Goal: Information Seeking & Learning: Learn about a topic

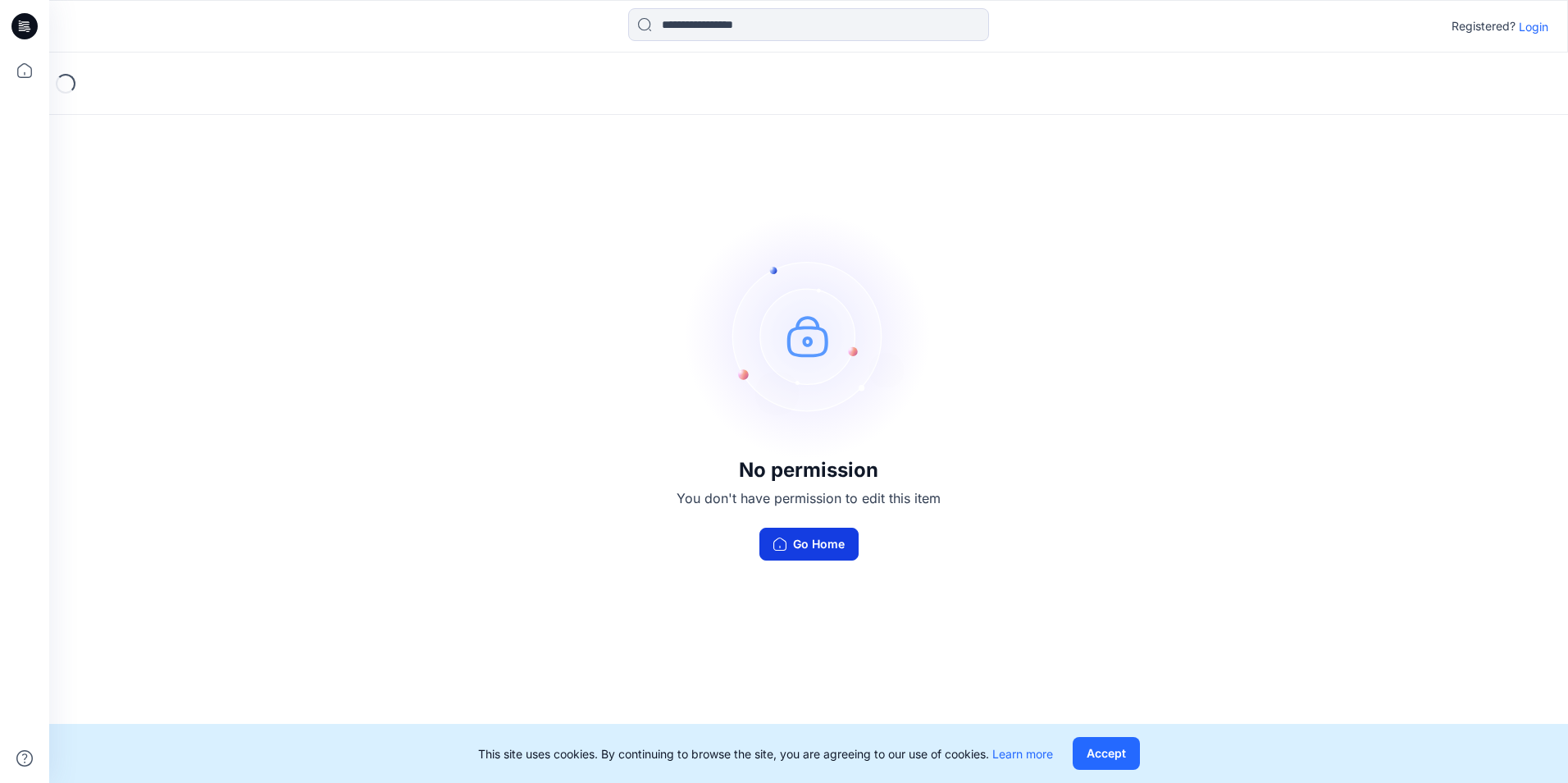
click at [845, 535] on button "Go Home" at bounding box center [809, 544] width 99 height 33
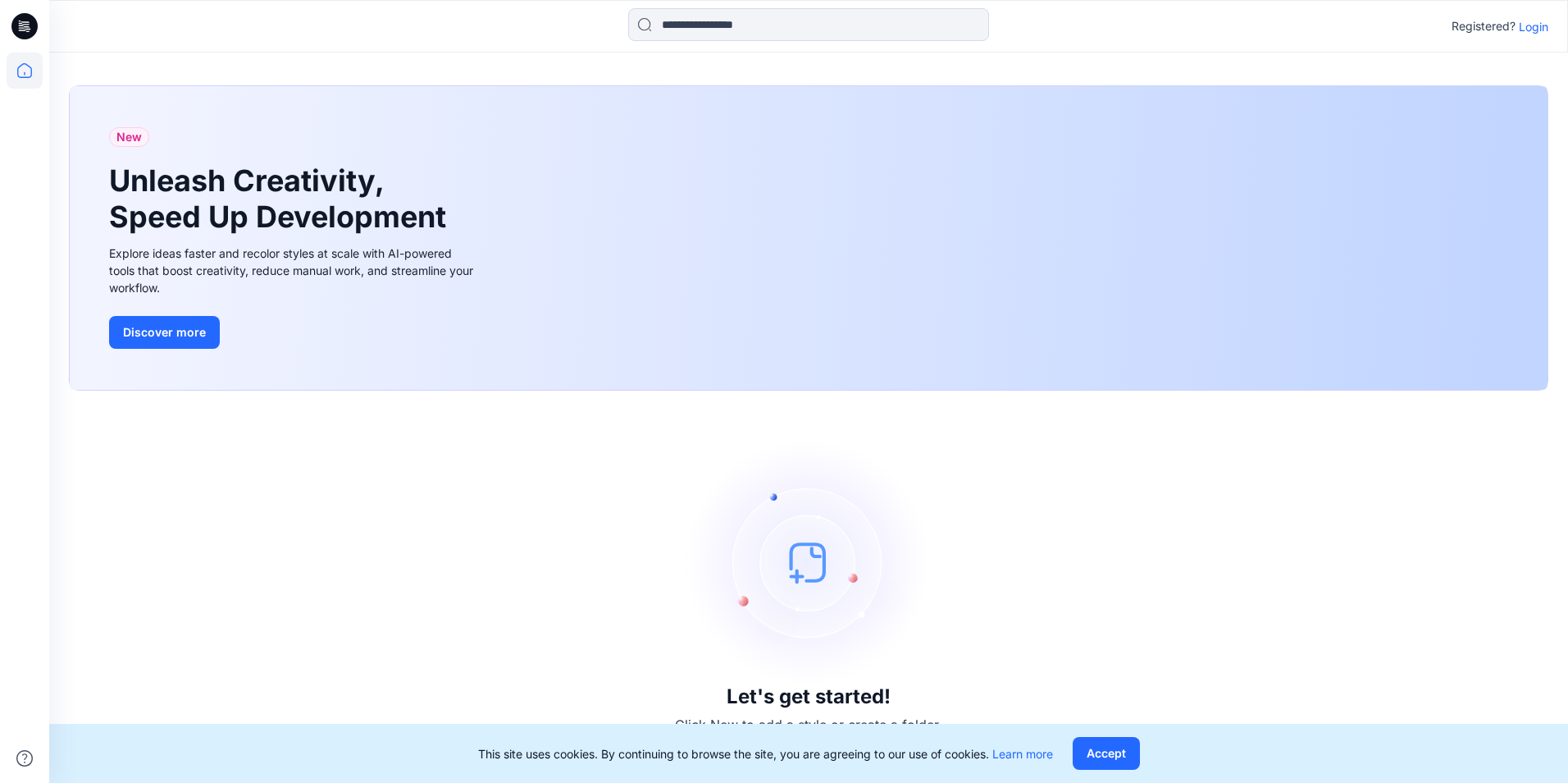
click at [1543, 37] on div "Registered? Login" at bounding box center [808, 26] width 1518 height 36
click at [1539, 31] on p "Login" at bounding box center [1533, 26] width 29 height 17
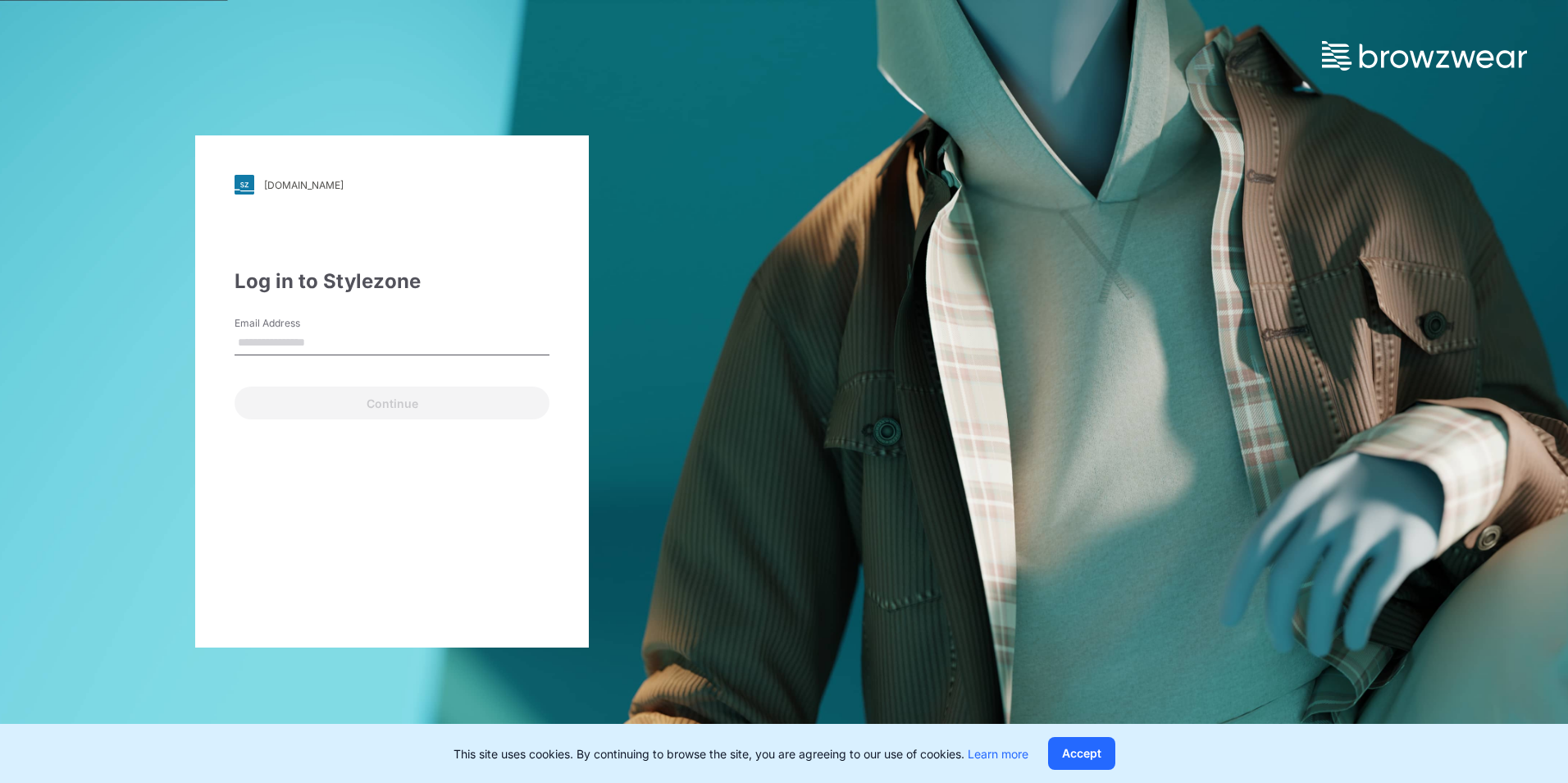
click at [370, 339] on input "Email Address" at bounding box center [392, 343] width 315 height 25
type input "**********"
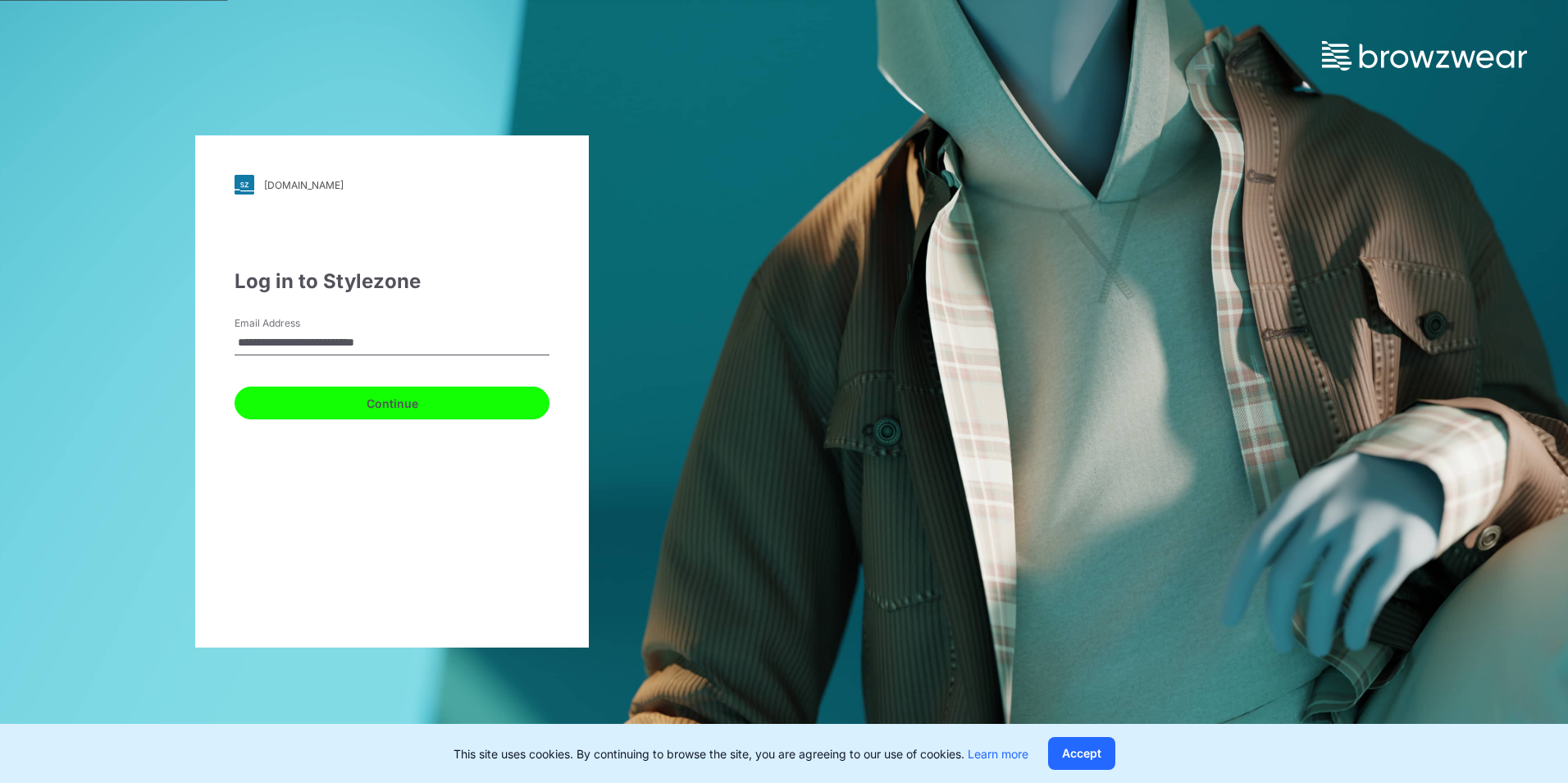
click at [379, 394] on button "Continue" at bounding box center [392, 403] width 315 height 33
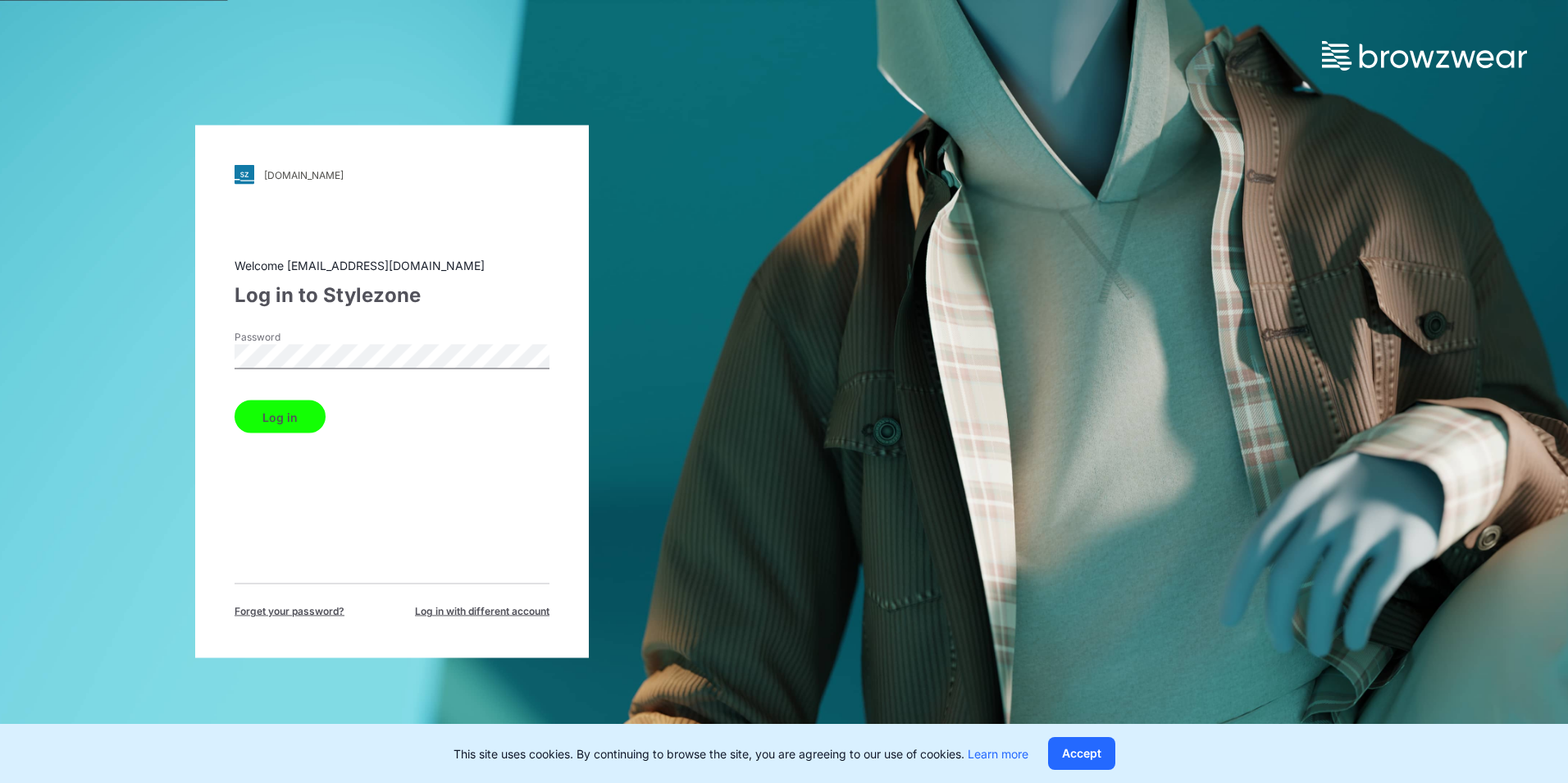
click at [278, 421] on button "Log in" at bounding box center [280, 416] width 91 height 33
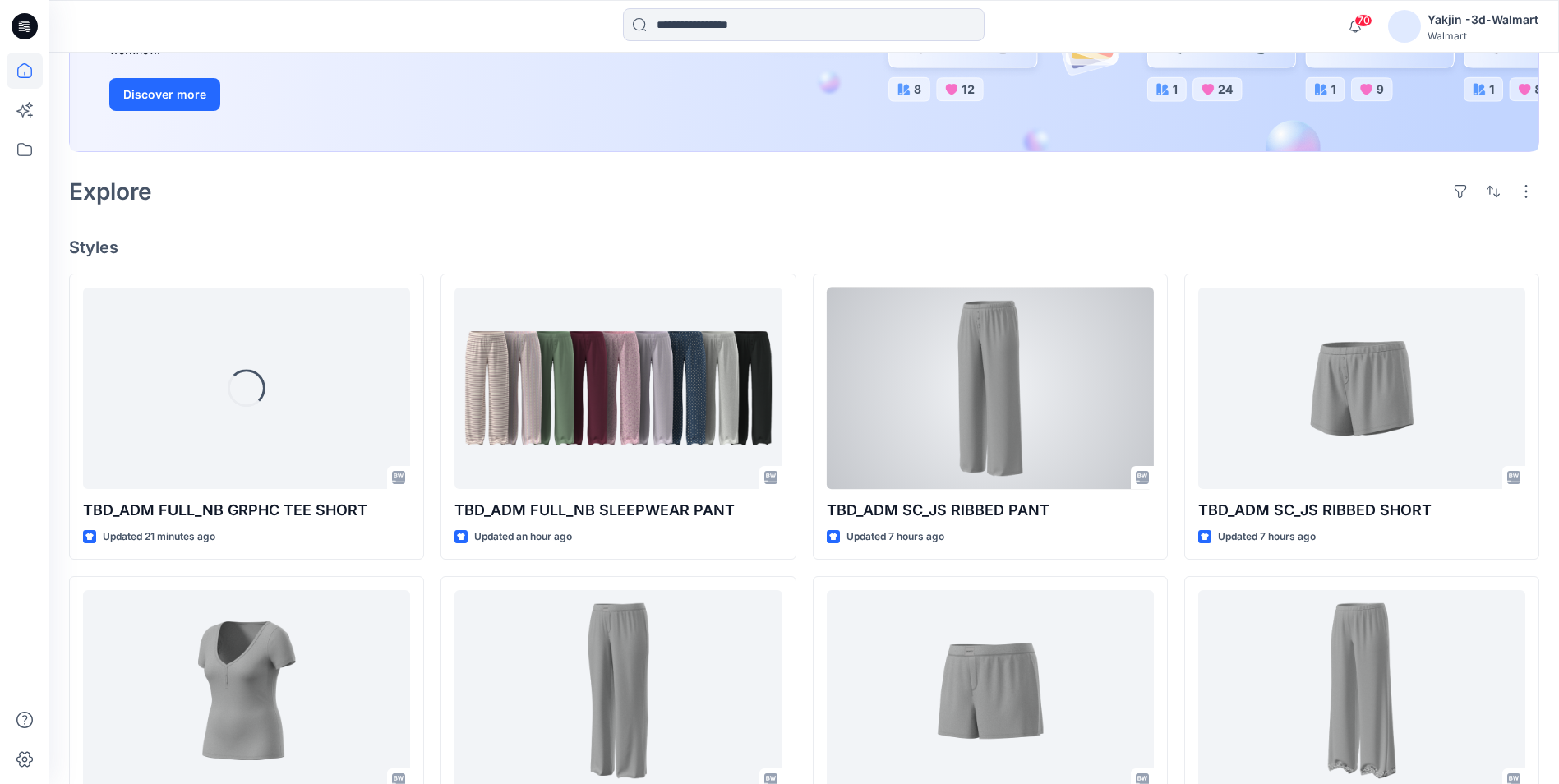
scroll to position [329, 0]
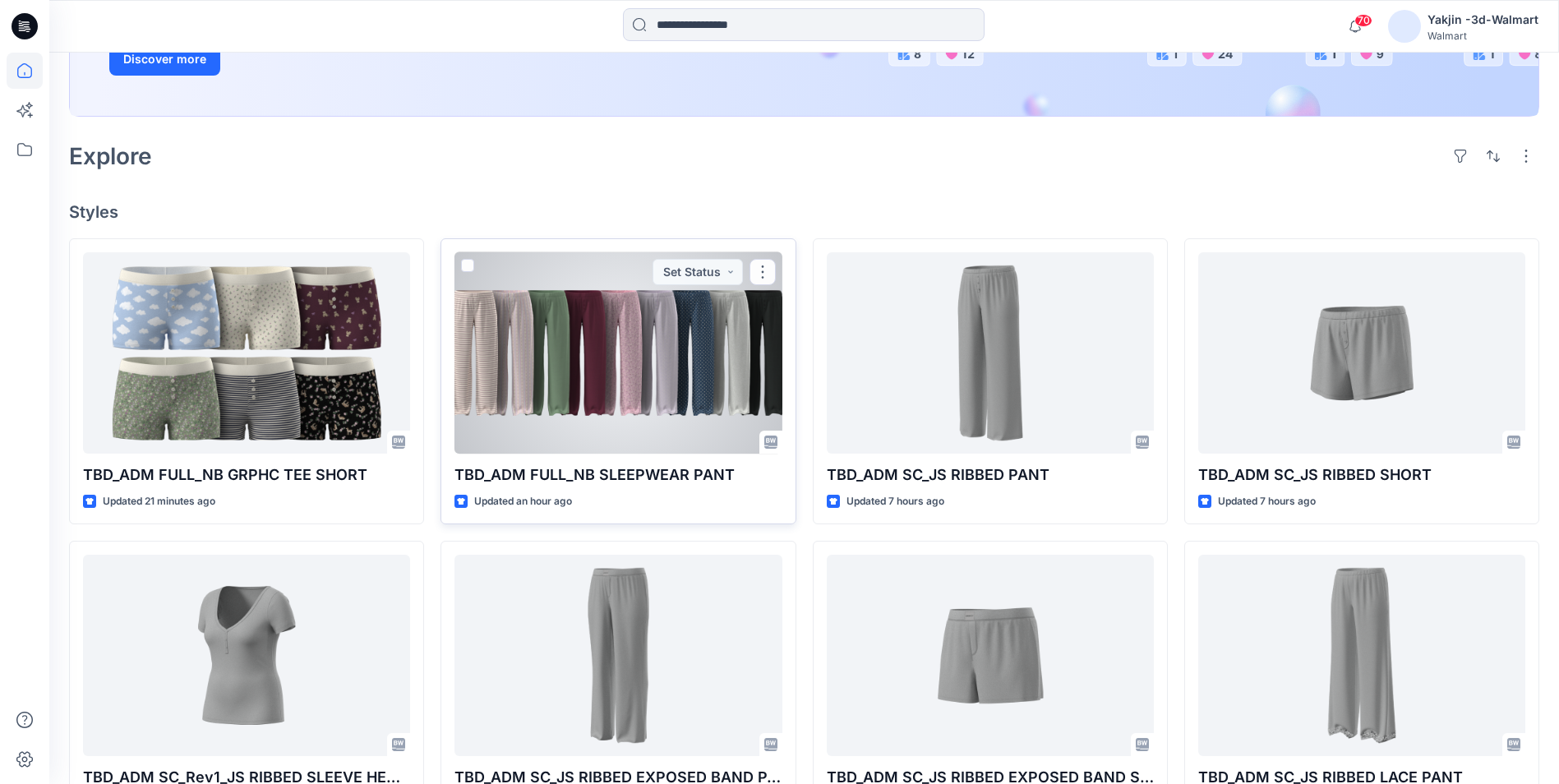
click at [598, 358] on div at bounding box center [618, 352] width 327 height 201
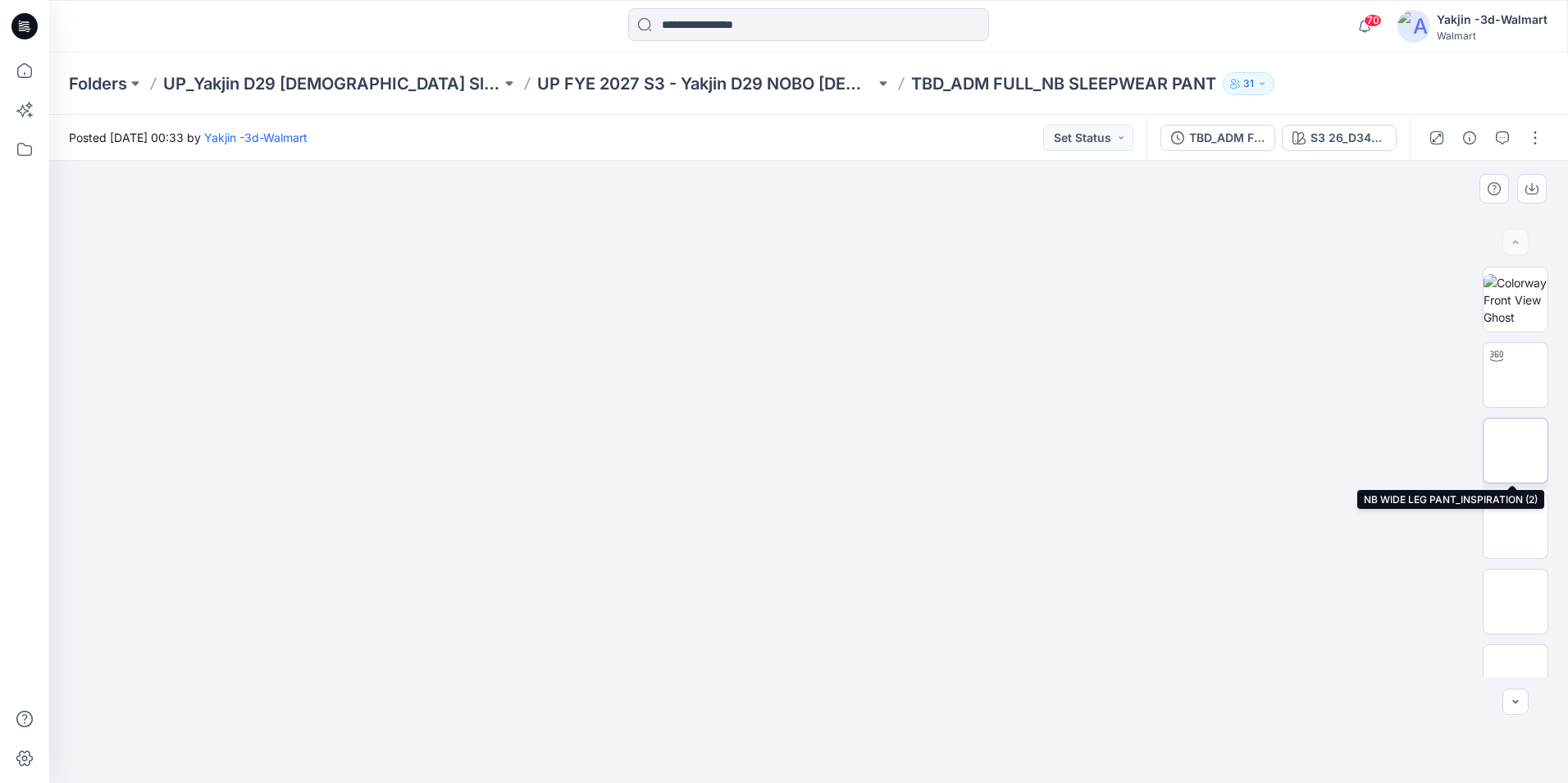
click at [1515, 451] on img at bounding box center [1515, 451] width 0 height 0
click at [1515, 375] on img at bounding box center [1515, 375] width 0 height 0
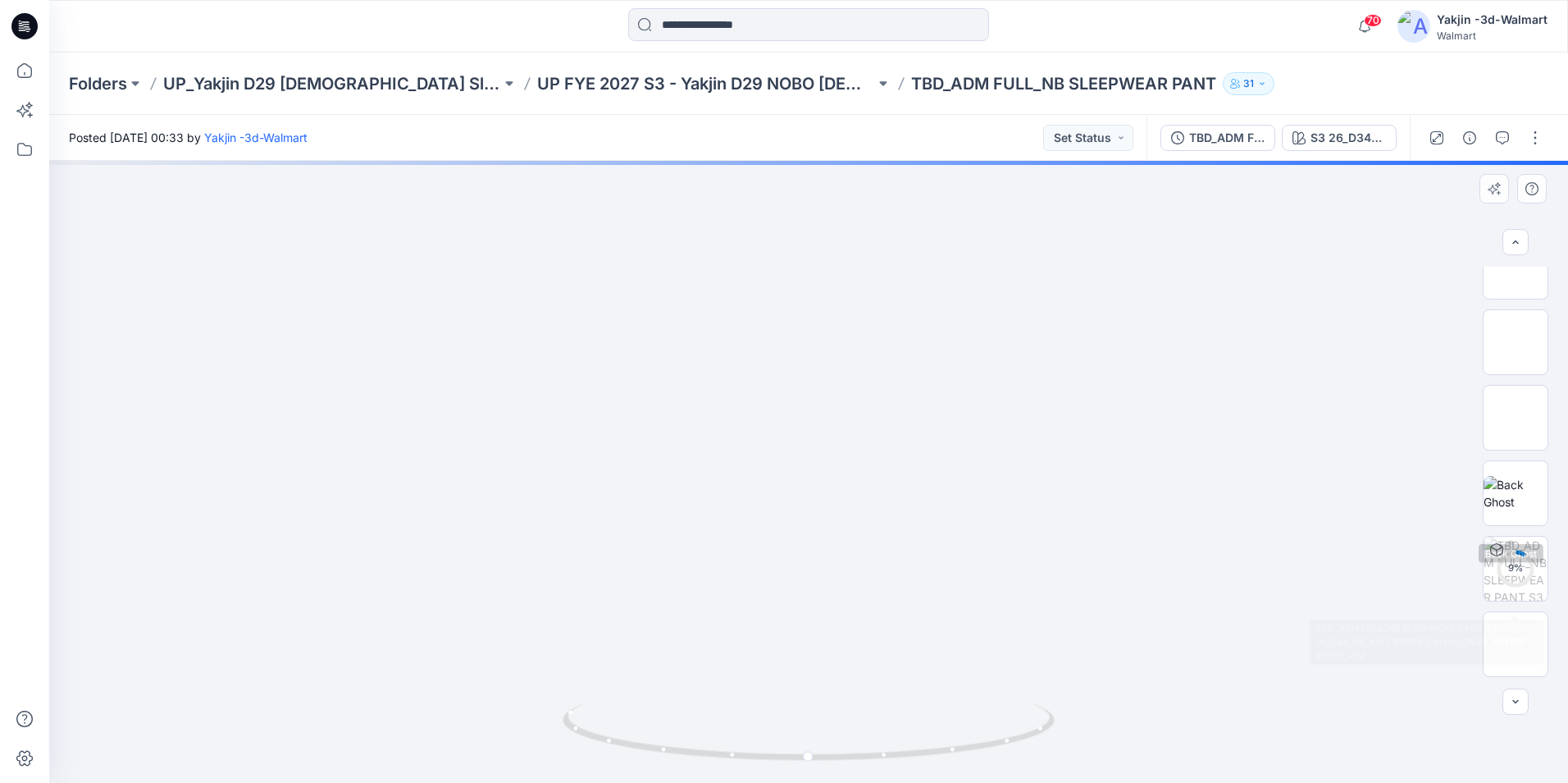
scroll to position [20, 0]
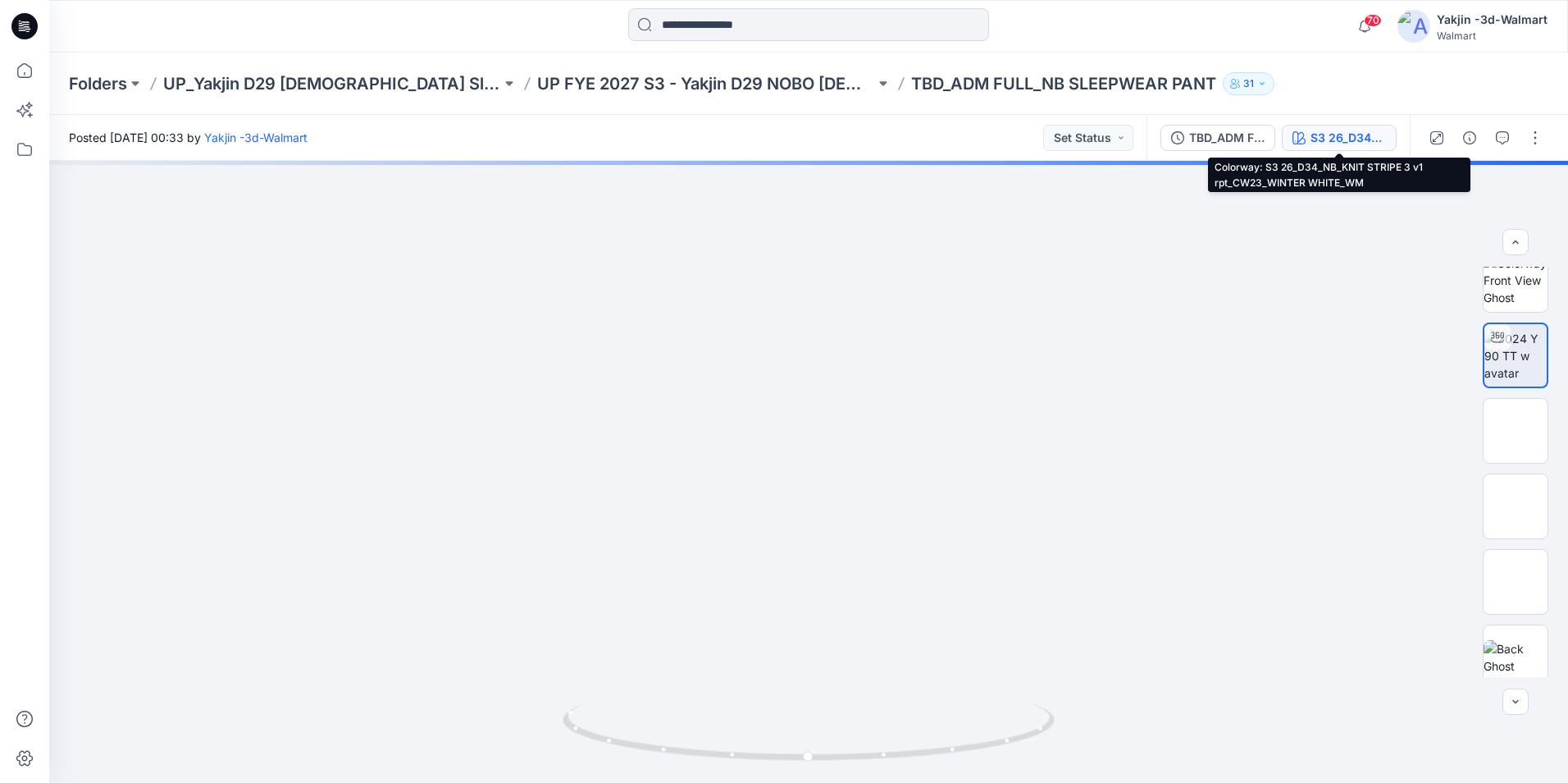
click at [1311, 134] on div "S3 26_D34_NB_KNIT STRIPE 3 v1 rpt_CW23_WINTER WHITE_WM" at bounding box center [1348, 137] width 76 height 18
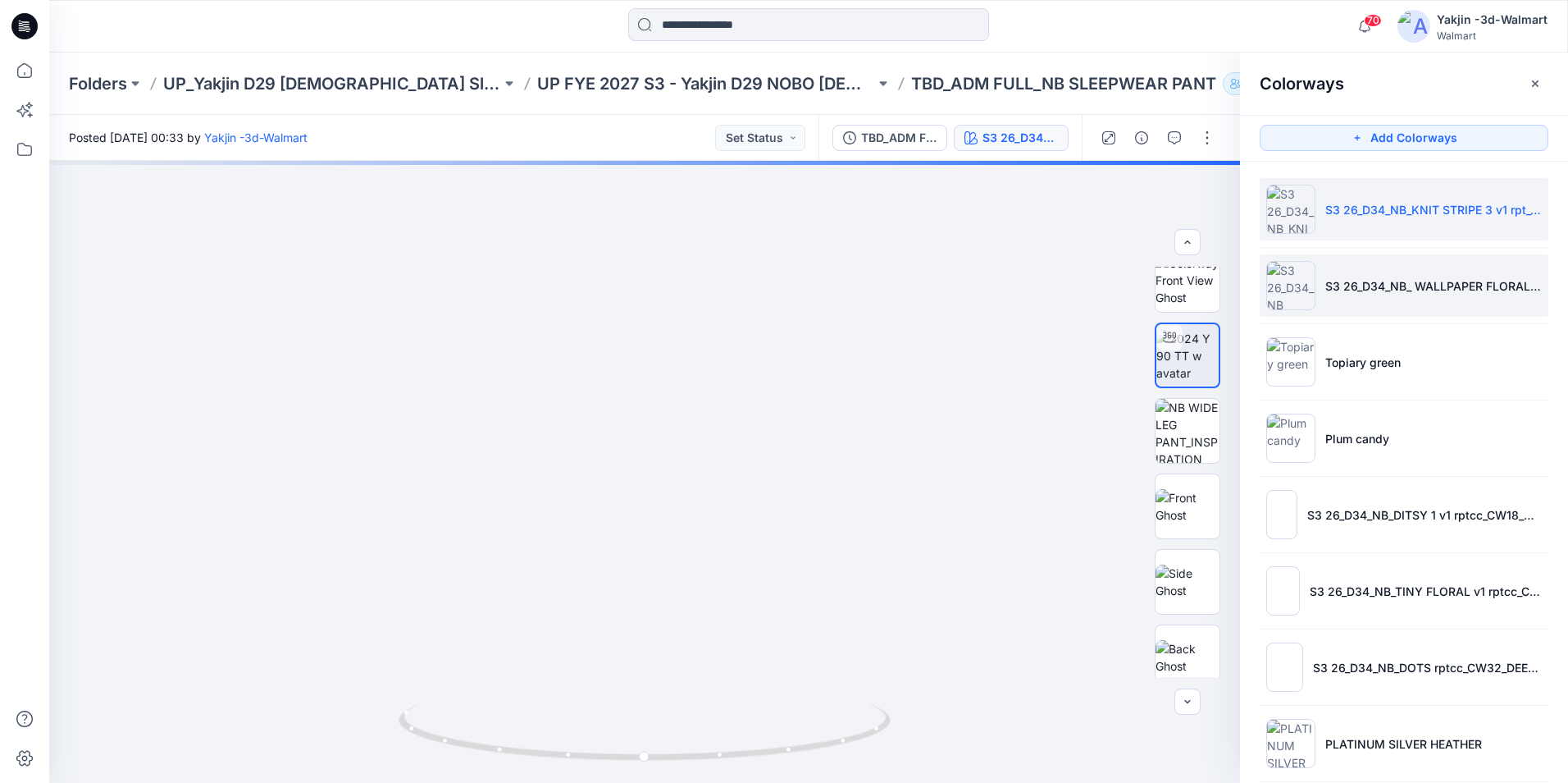
click at [1345, 299] on li "S3 26_D34_NB_ WALLPAPER FLORAL v4 rpt_CW9_PLATINUM SILVER HTR_WM" at bounding box center [1404, 286] width 288 height 62
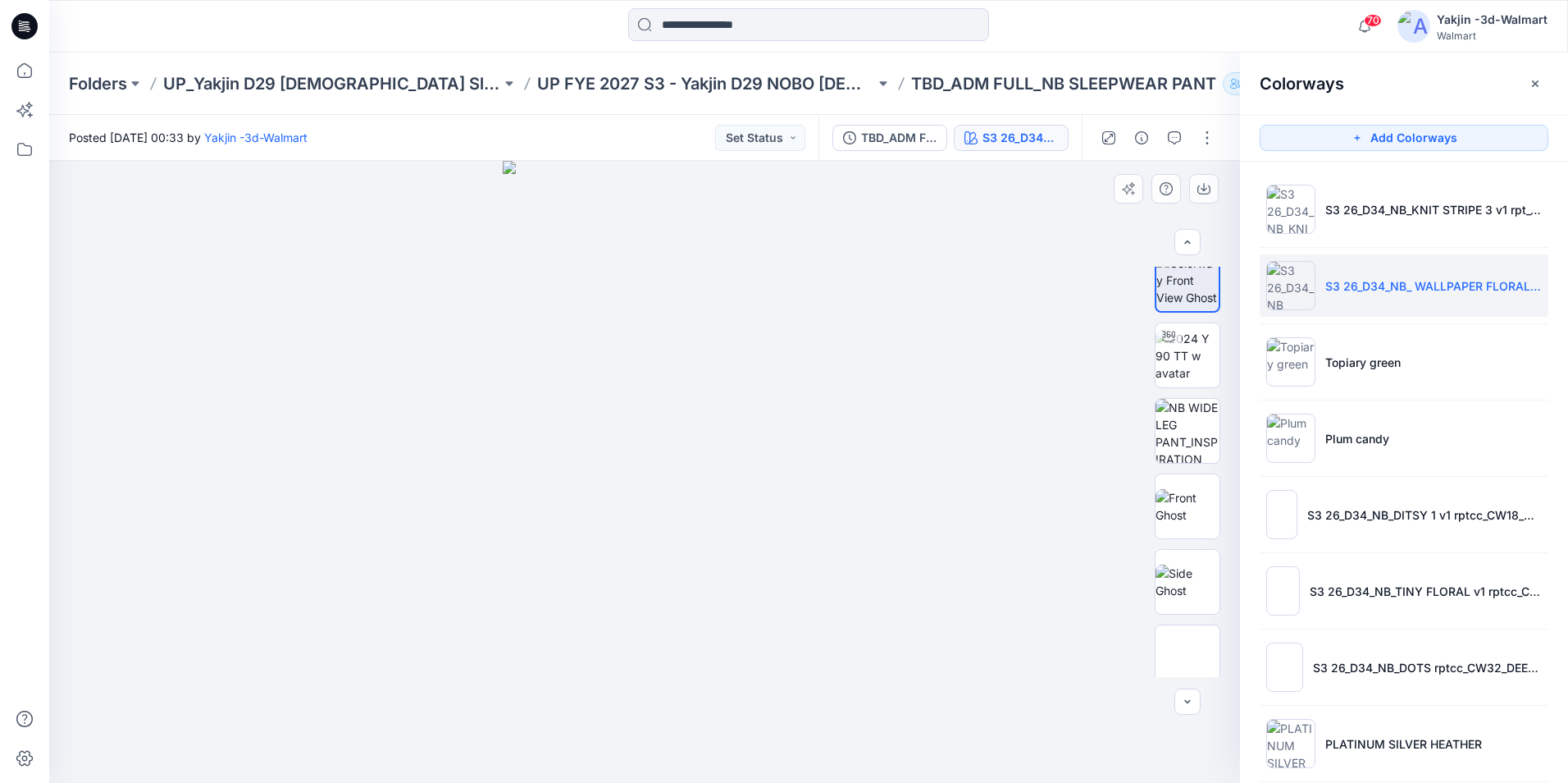
drag, startPoint x: 681, startPoint y: 221, endPoint x: 734, endPoint y: 619, distance: 401.5
click at [734, 621] on img at bounding box center [644, 471] width 284 height 622
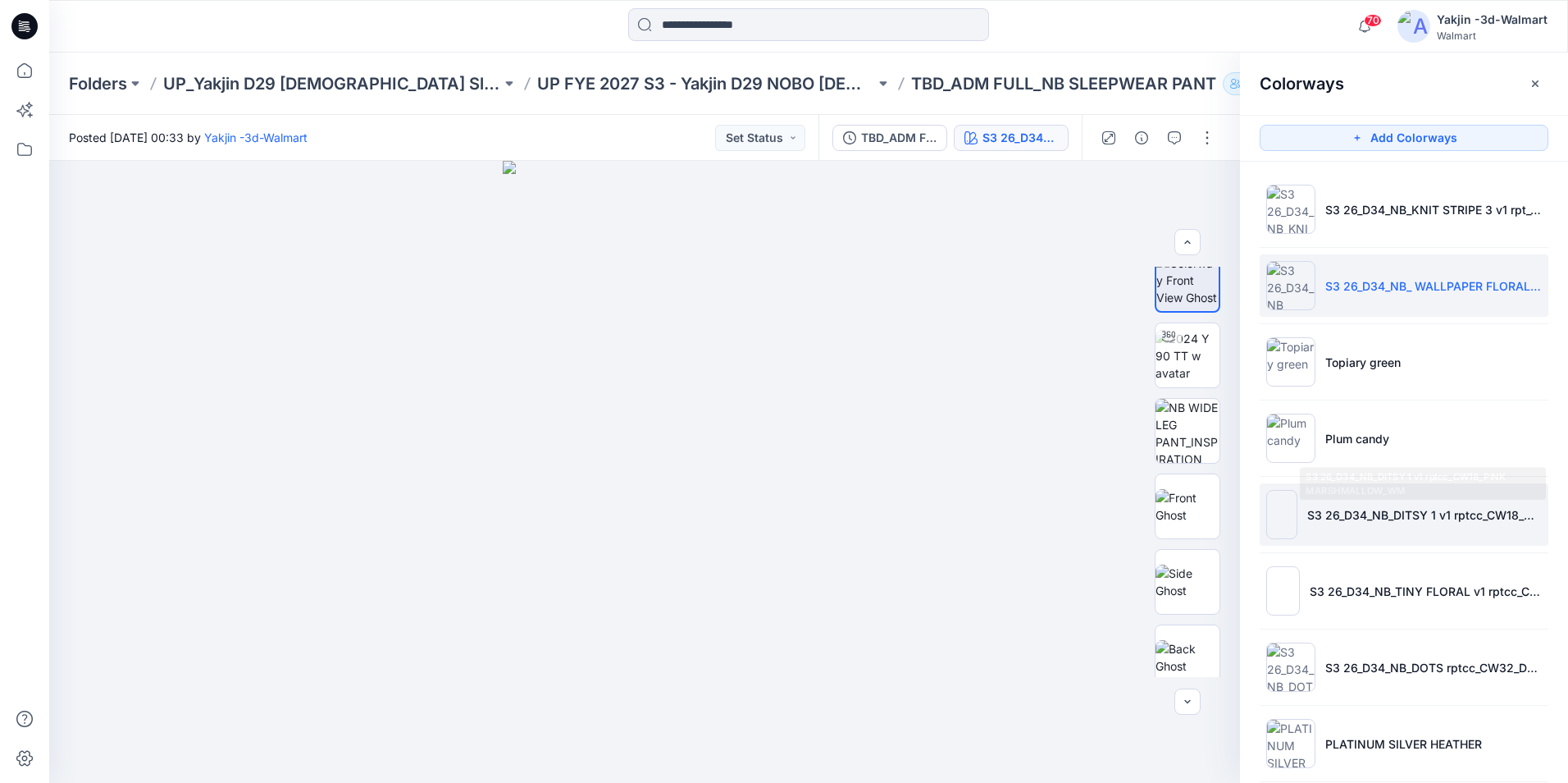
click at [1433, 534] on li "S3 26_D34_NB_DITSY 1 v1 rptcc_CW18_PINK MARSHMALLOW_WM" at bounding box center [1404, 514] width 288 height 62
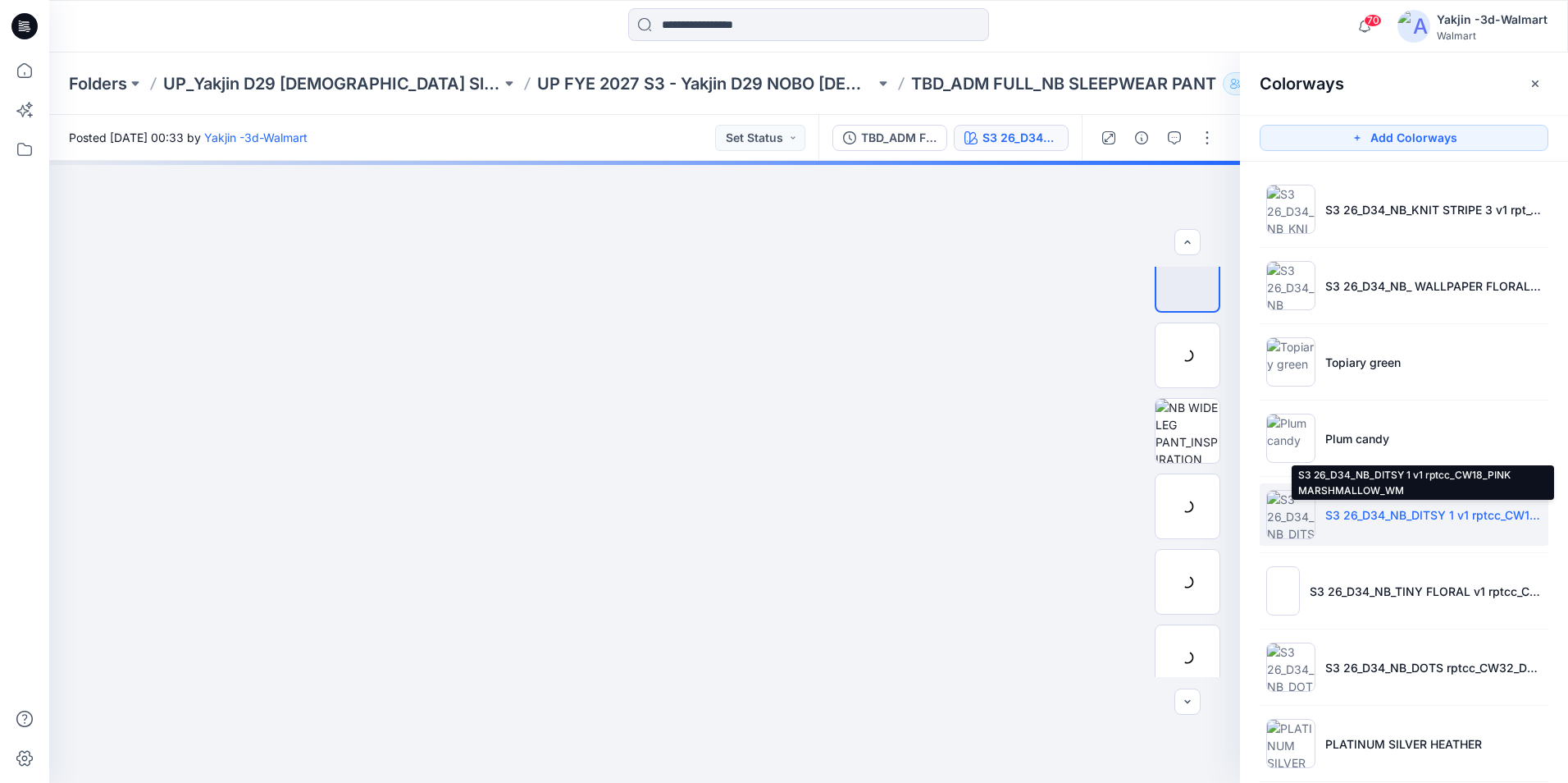
click at [1432, 516] on p "S3 26_D34_NB_DITSY 1 v1 rptcc_CW18_PINK MARSHMALLOW_WM" at bounding box center [1433, 514] width 217 height 17
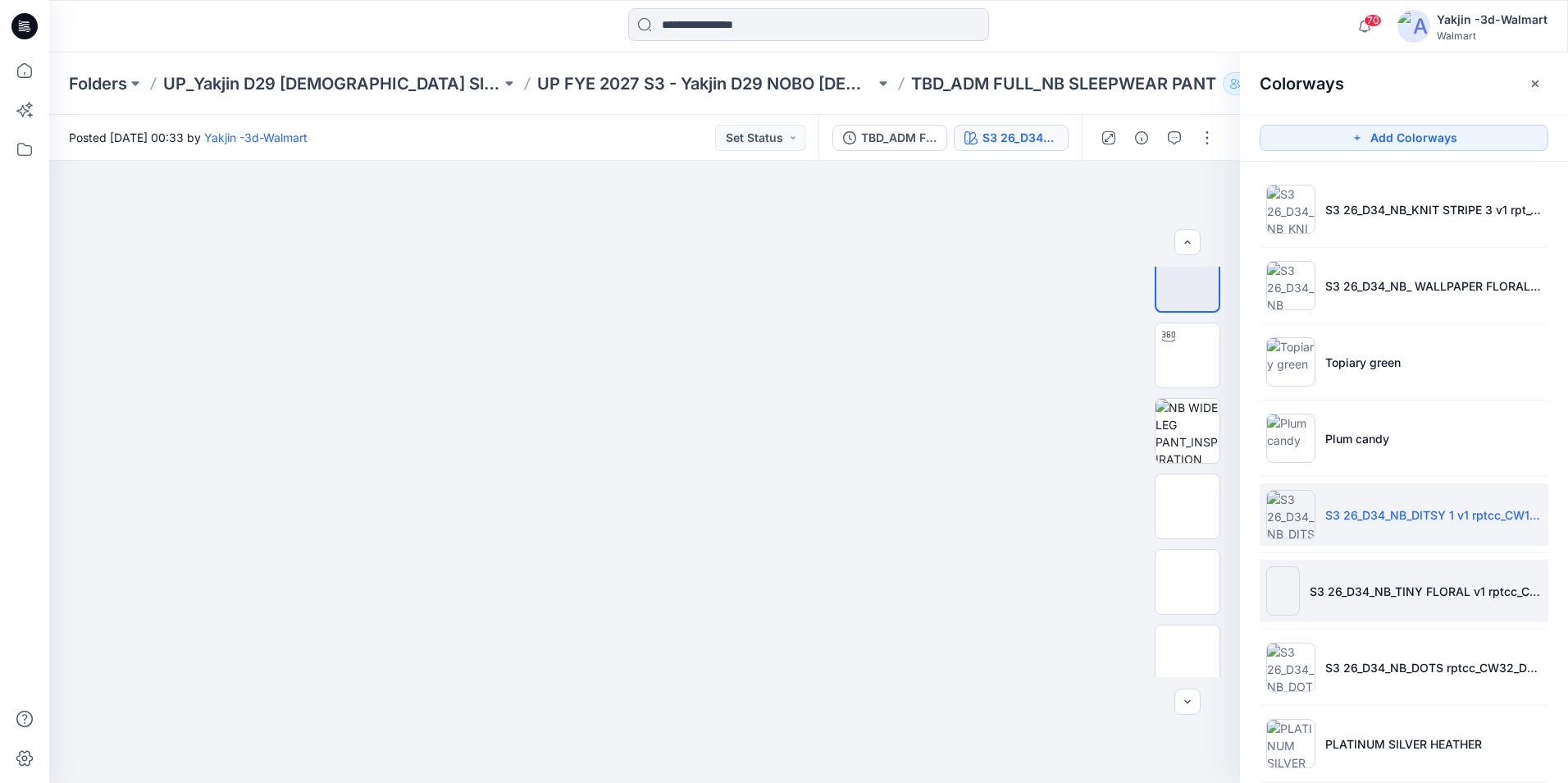
click at [1428, 576] on li "S3 26_D34_NB_TINY FLORAL v1 rptcc_CW2_LIGHT LILAC_WM" at bounding box center [1404, 591] width 288 height 62
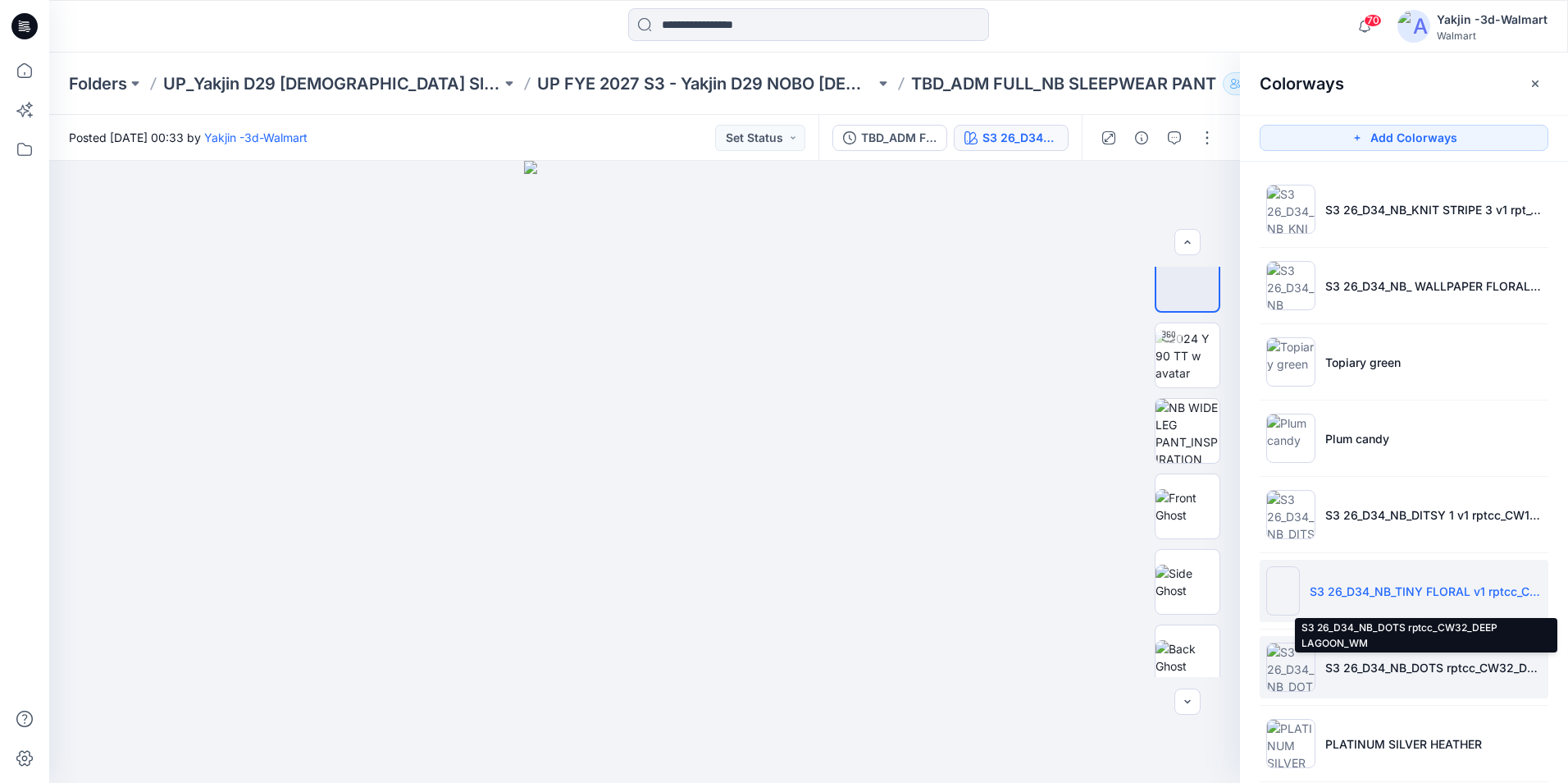
click at [1406, 665] on p "S3 26_D34_NB_DOTS rptcc_CW32_DEEP LAGOON_WM" at bounding box center [1433, 667] width 217 height 17
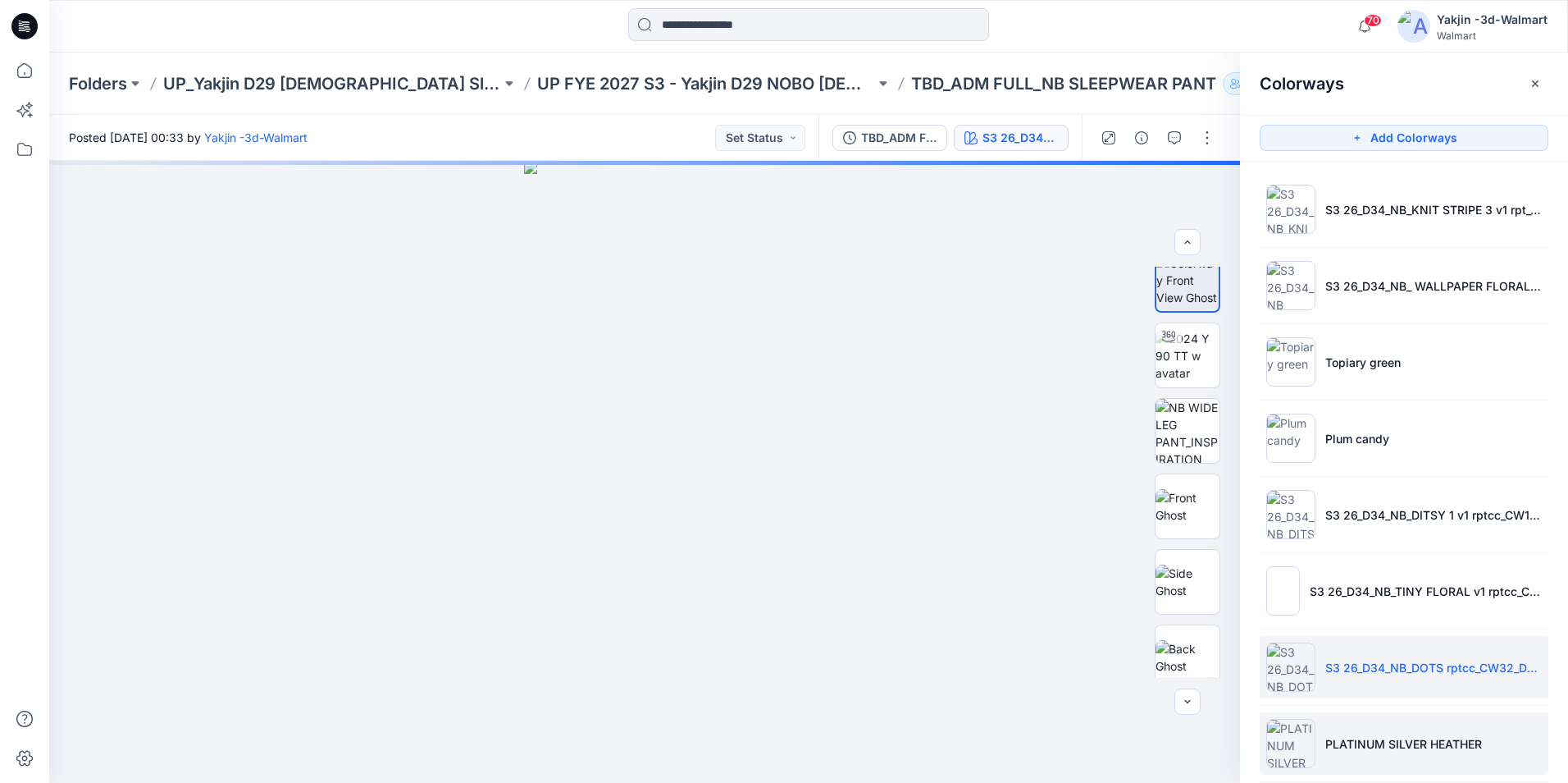
click at [1372, 745] on p "PLATINUM SILVER HEATHER" at bounding box center [1404, 743] width 157 height 17
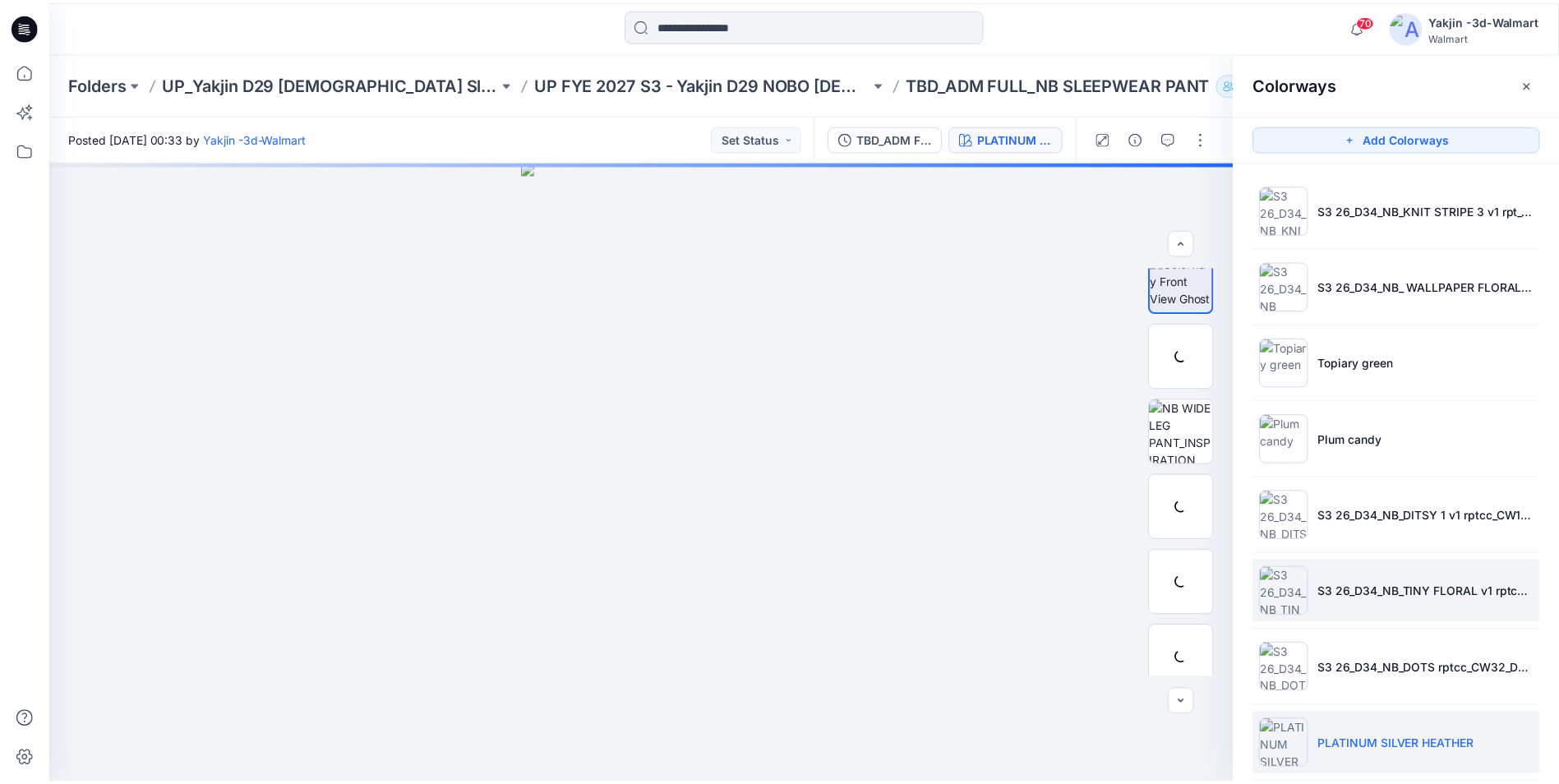
scroll to position [97, 0]
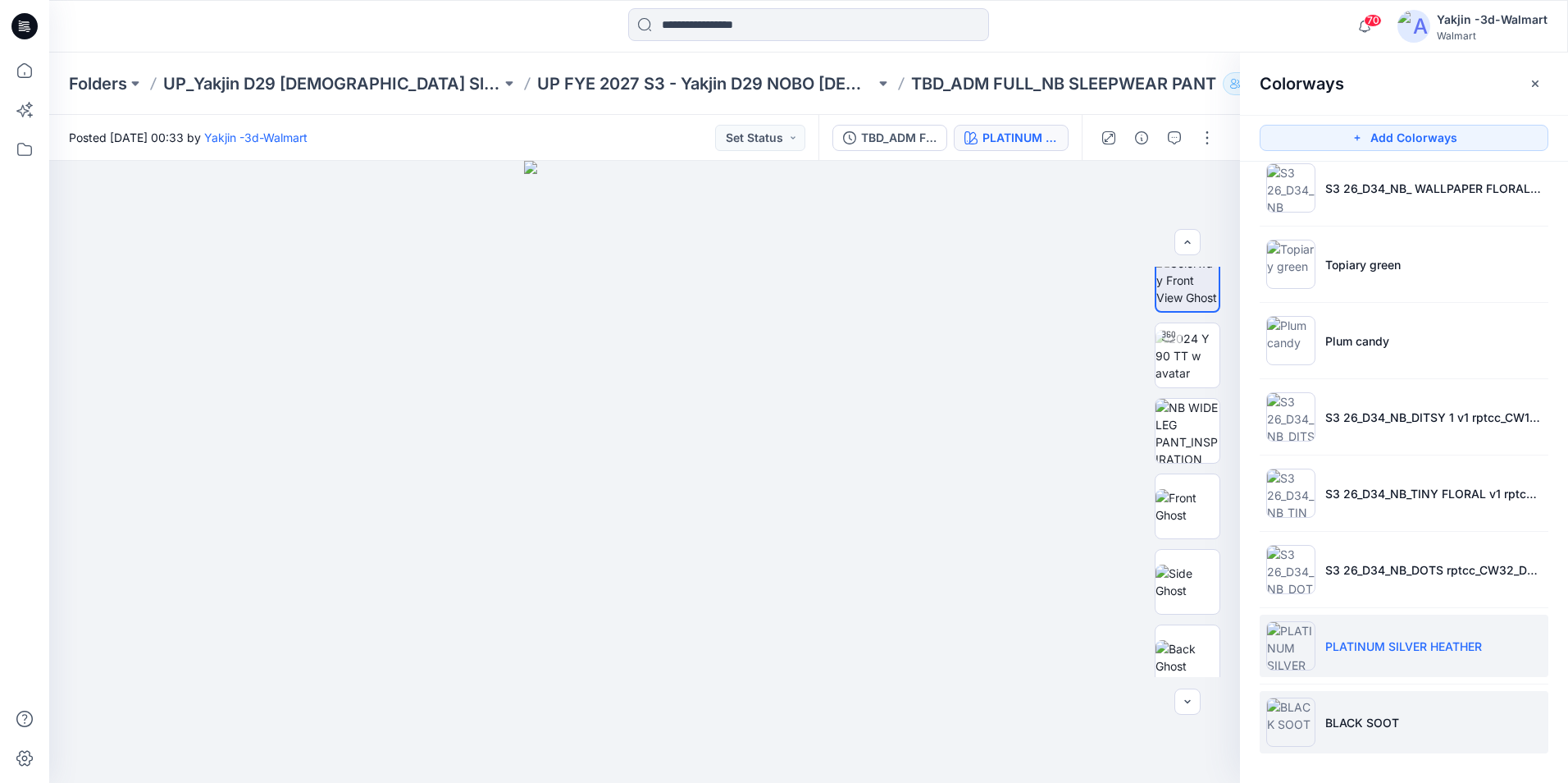
click at [1389, 724] on p "BLACK SOOT" at bounding box center [1362, 722] width 74 height 17
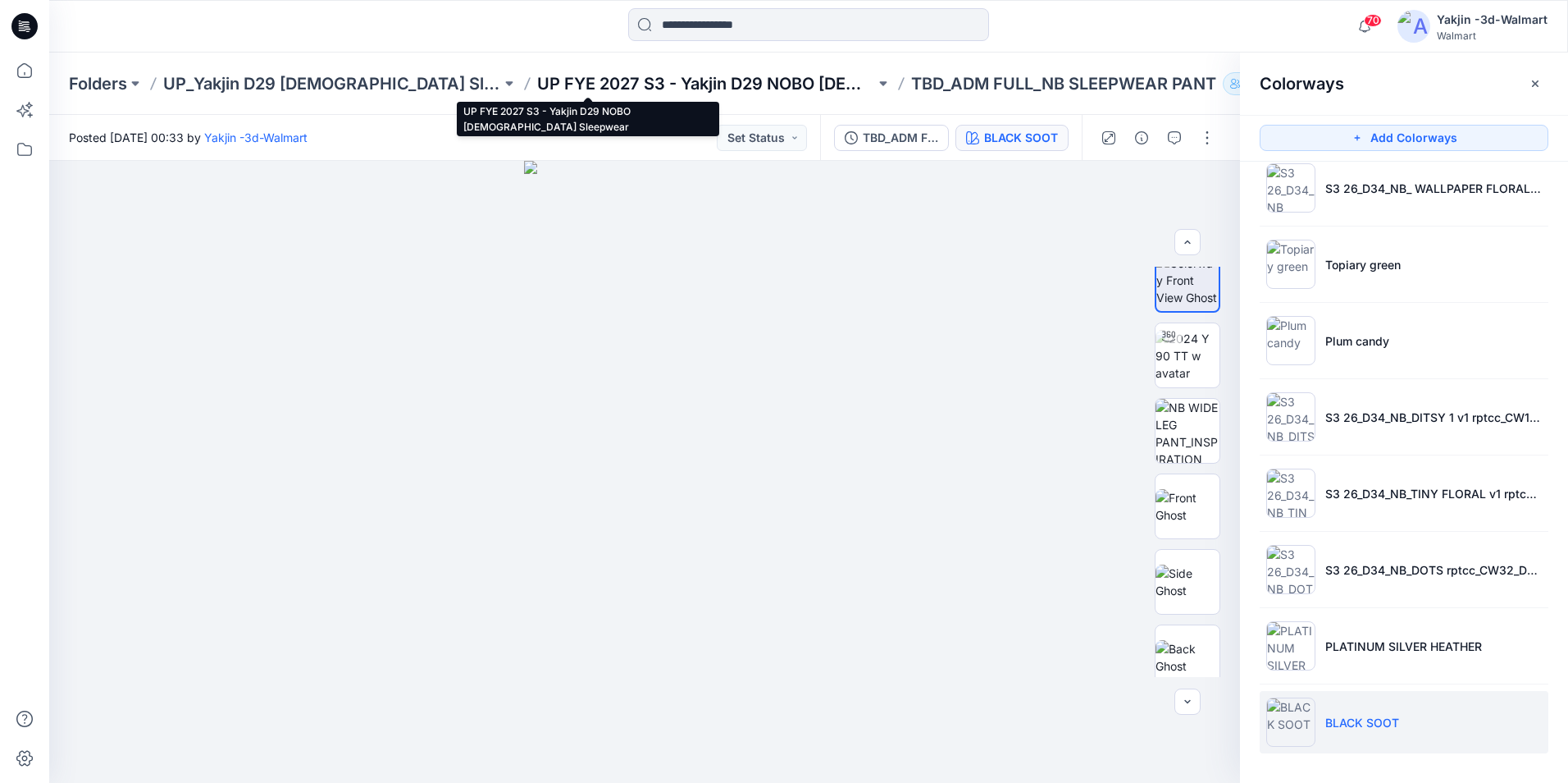
click at [720, 75] on p "UP FYE 2027 S3 - Yakjin D29 NOBO [DEMOGRAPHIC_DATA] Sleepwear" at bounding box center [706, 84] width 338 height 23
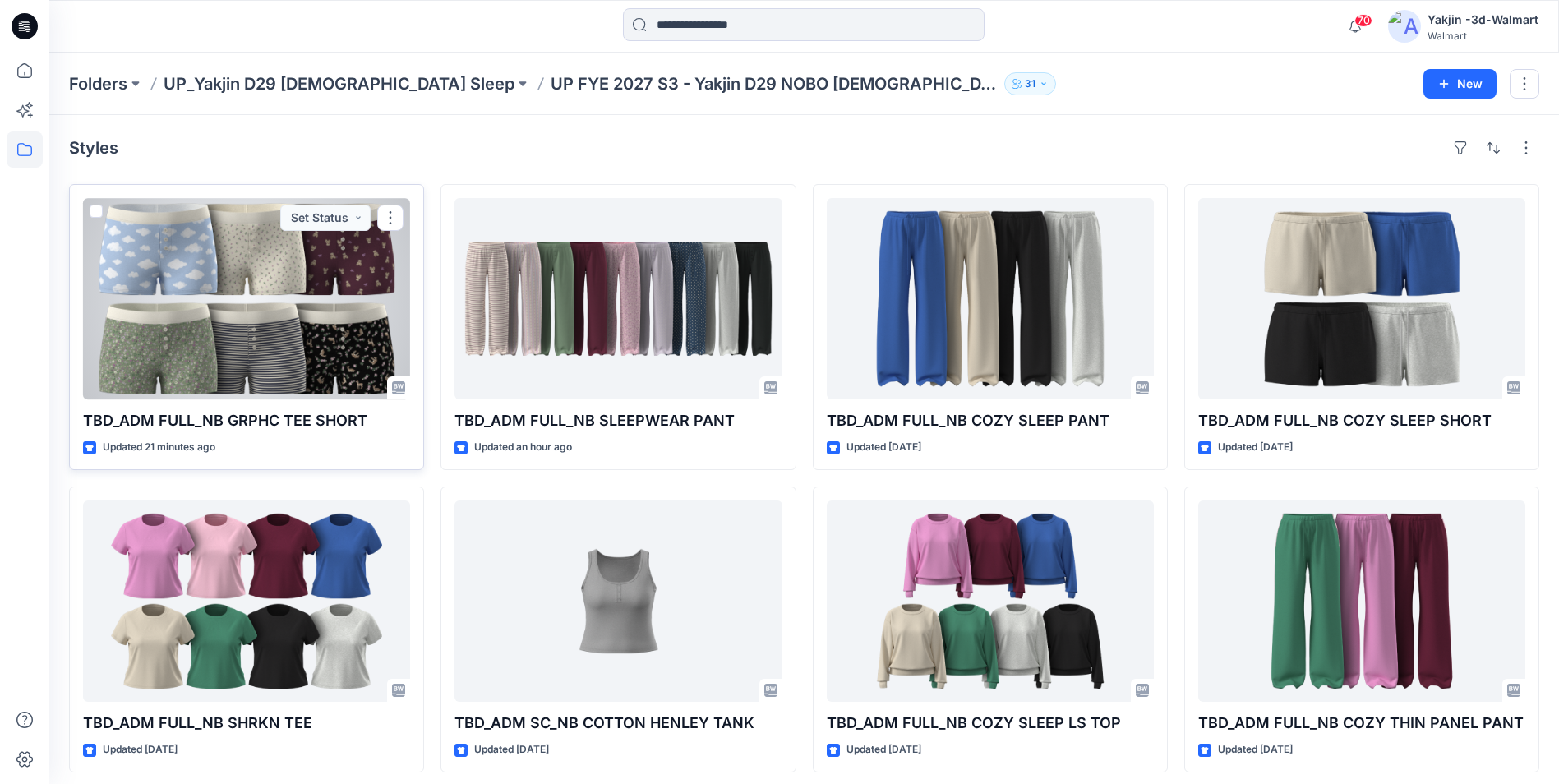
click at [287, 287] on div at bounding box center [247, 298] width 327 height 201
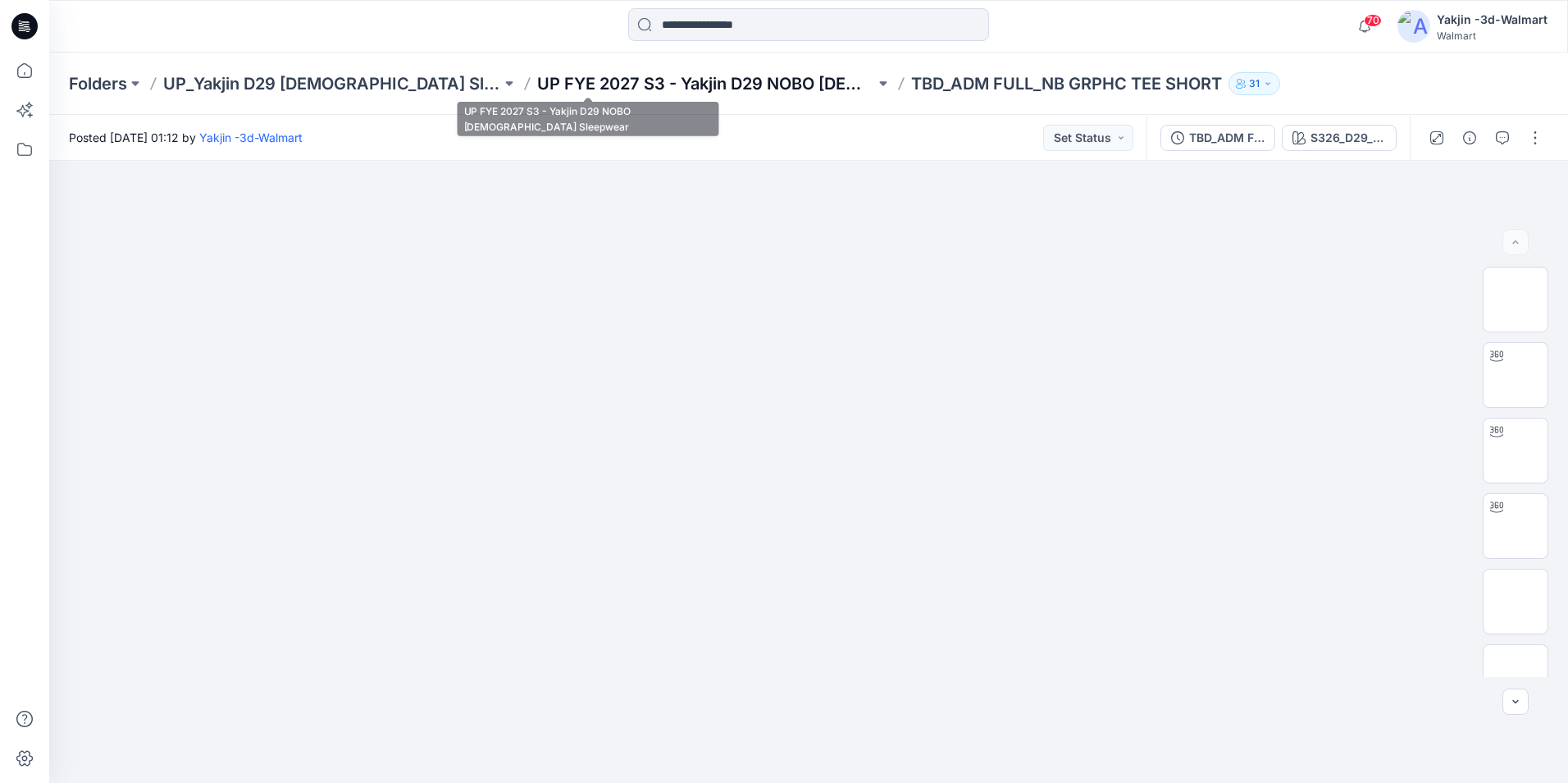
click at [537, 75] on p "UP FYE 2027 S3 - Yakjin D29 NOBO [DEMOGRAPHIC_DATA] Sleepwear" at bounding box center [706, 84] width 338 height 23
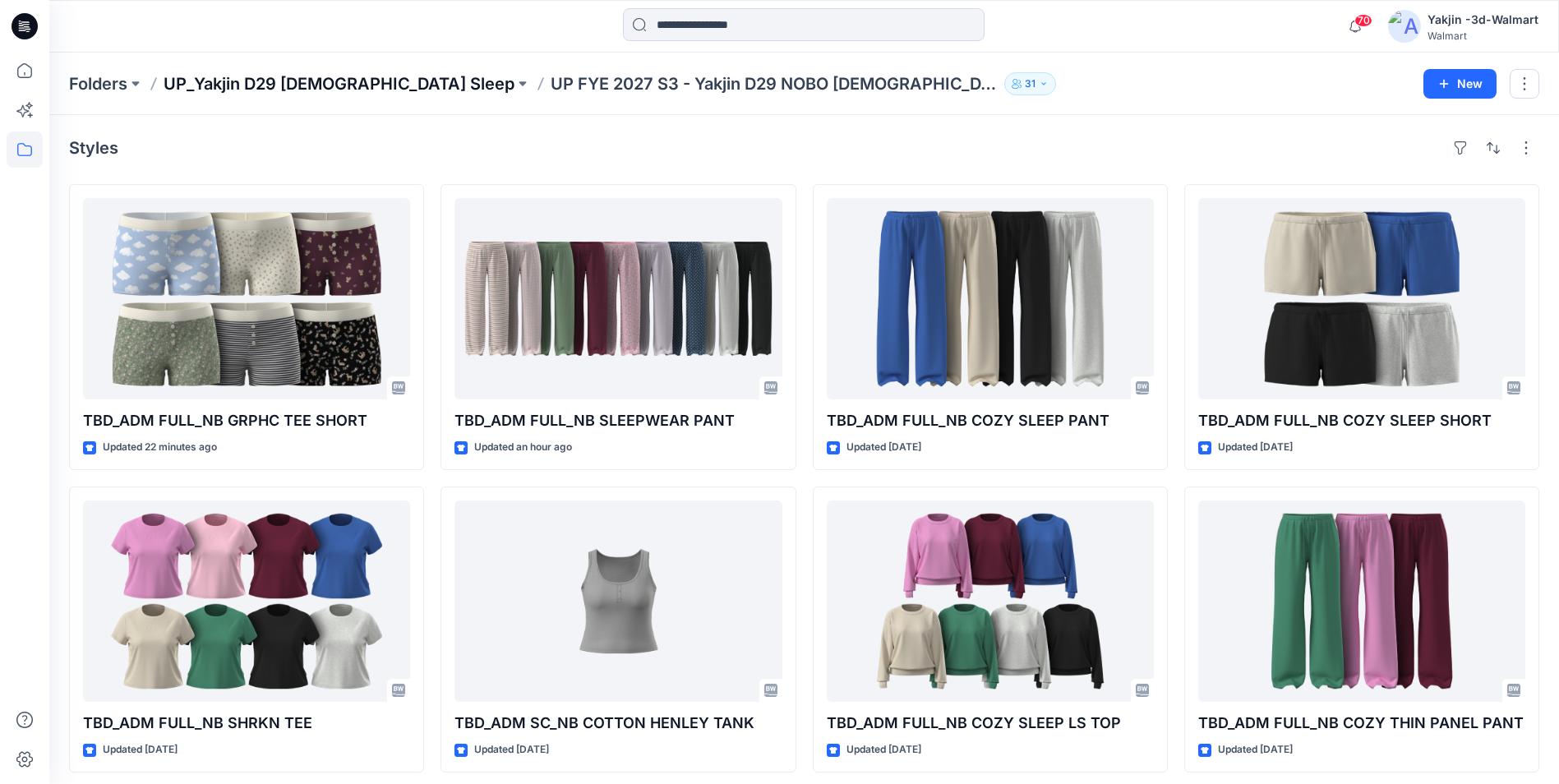
click at [364, 76] on p "UP_Yakjin D29 [DEMOGRAPHIC_DATA] Sleep" at bounding box center [339, 84] width 351 height 23
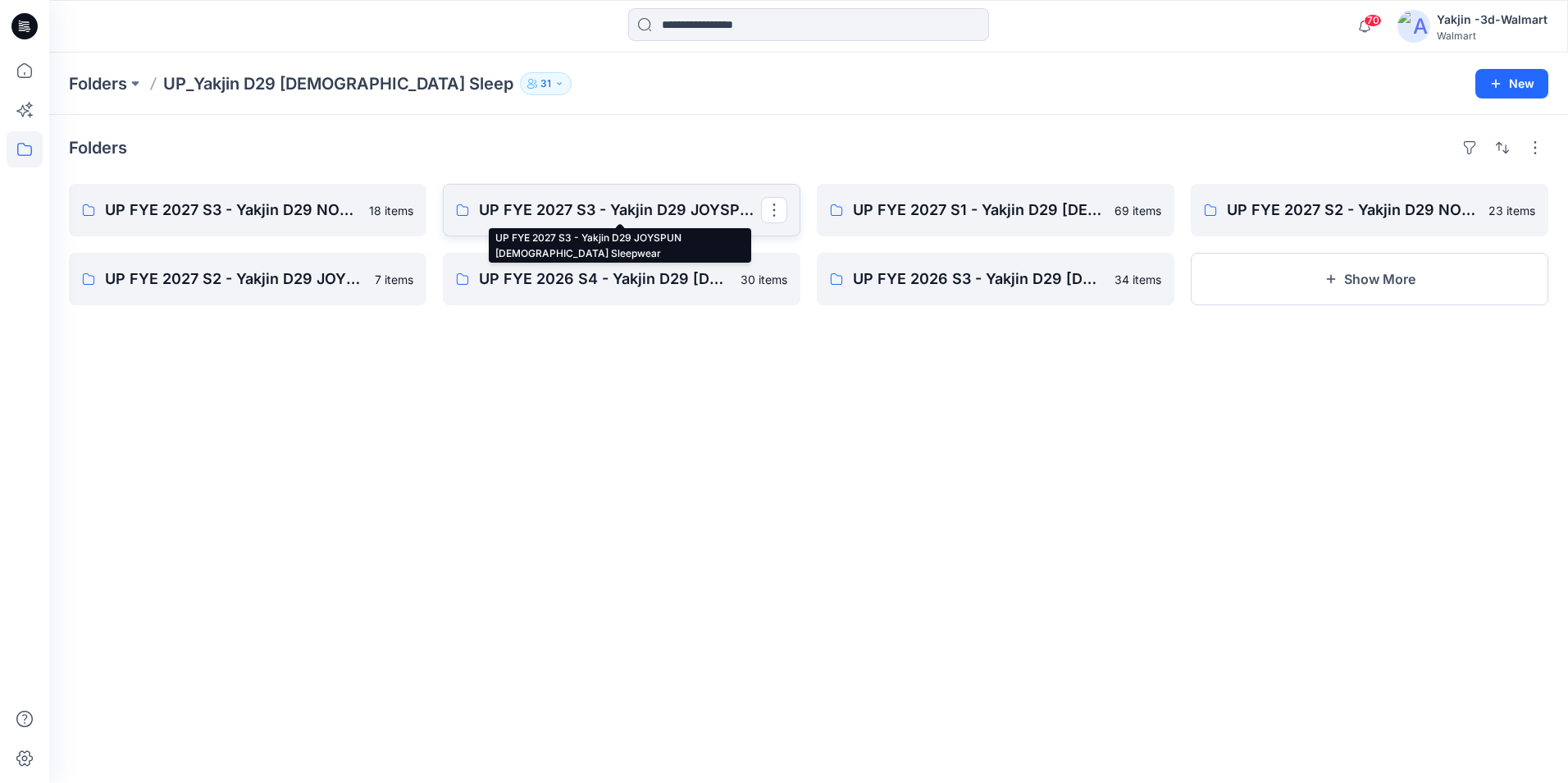
click at [498, 207] on p "UP FYE 2027 S3 - Yakjin D29 JOYSPUN [DEMOGRAPHIC_DATA] Sleepwear" at bounding box center [620, 210] width 282 height 23
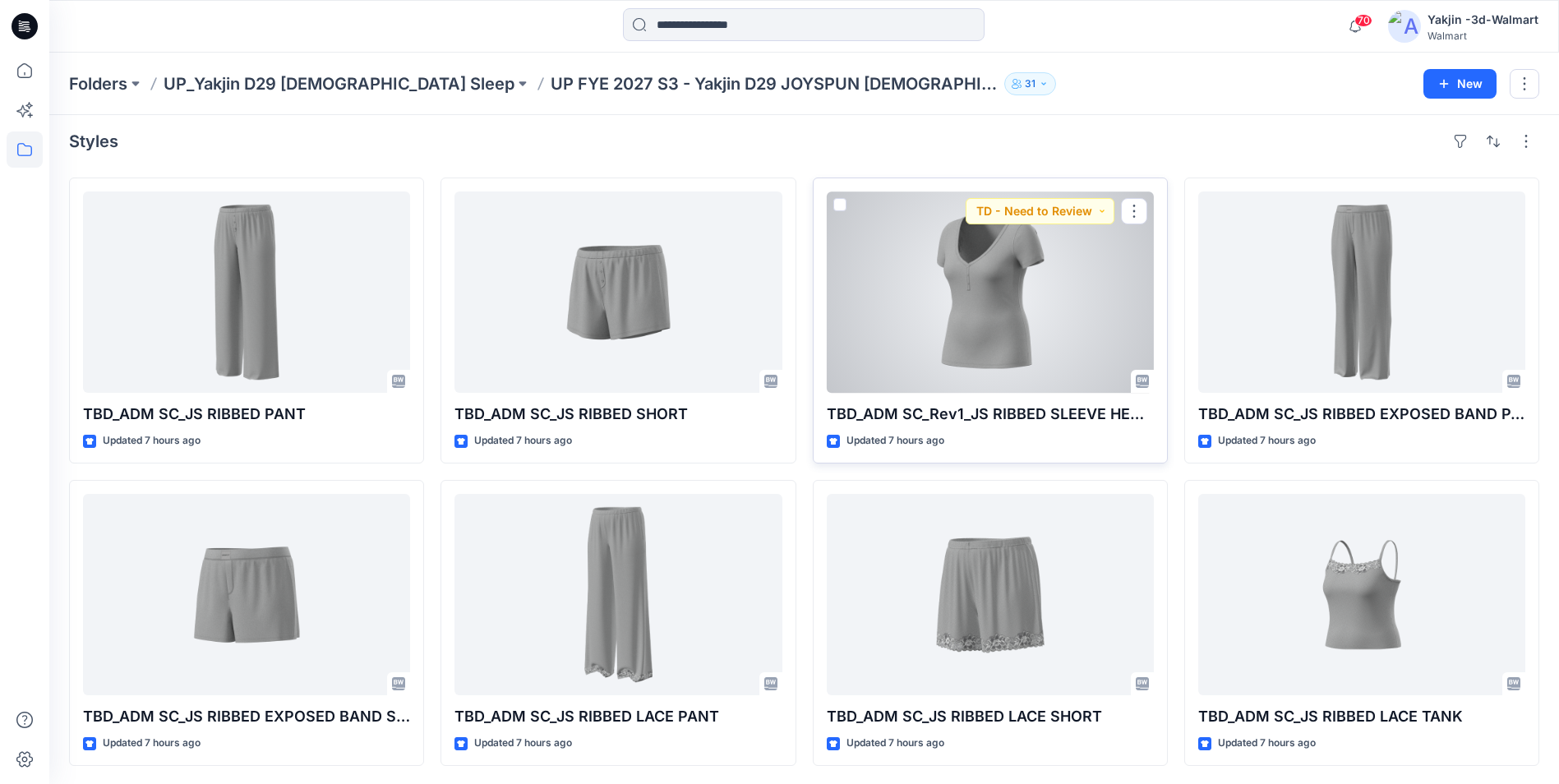
scroll to position [8, 0]
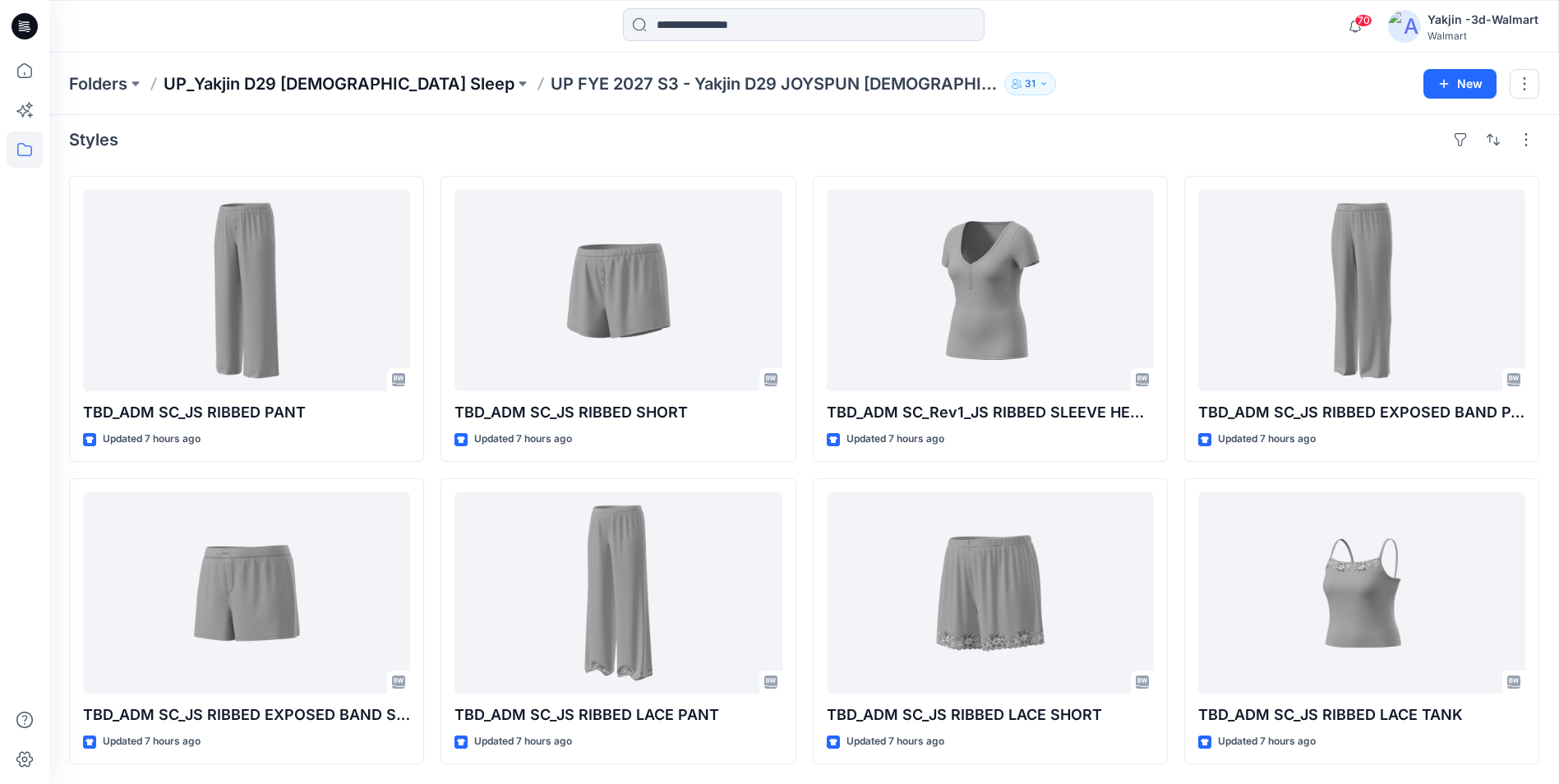
click at [326, 76] on p "UP_Yakjin D29 [DEMOGRAPHIC_DATA] Sleep" at bounding box center [339, 84] width 351 height 23
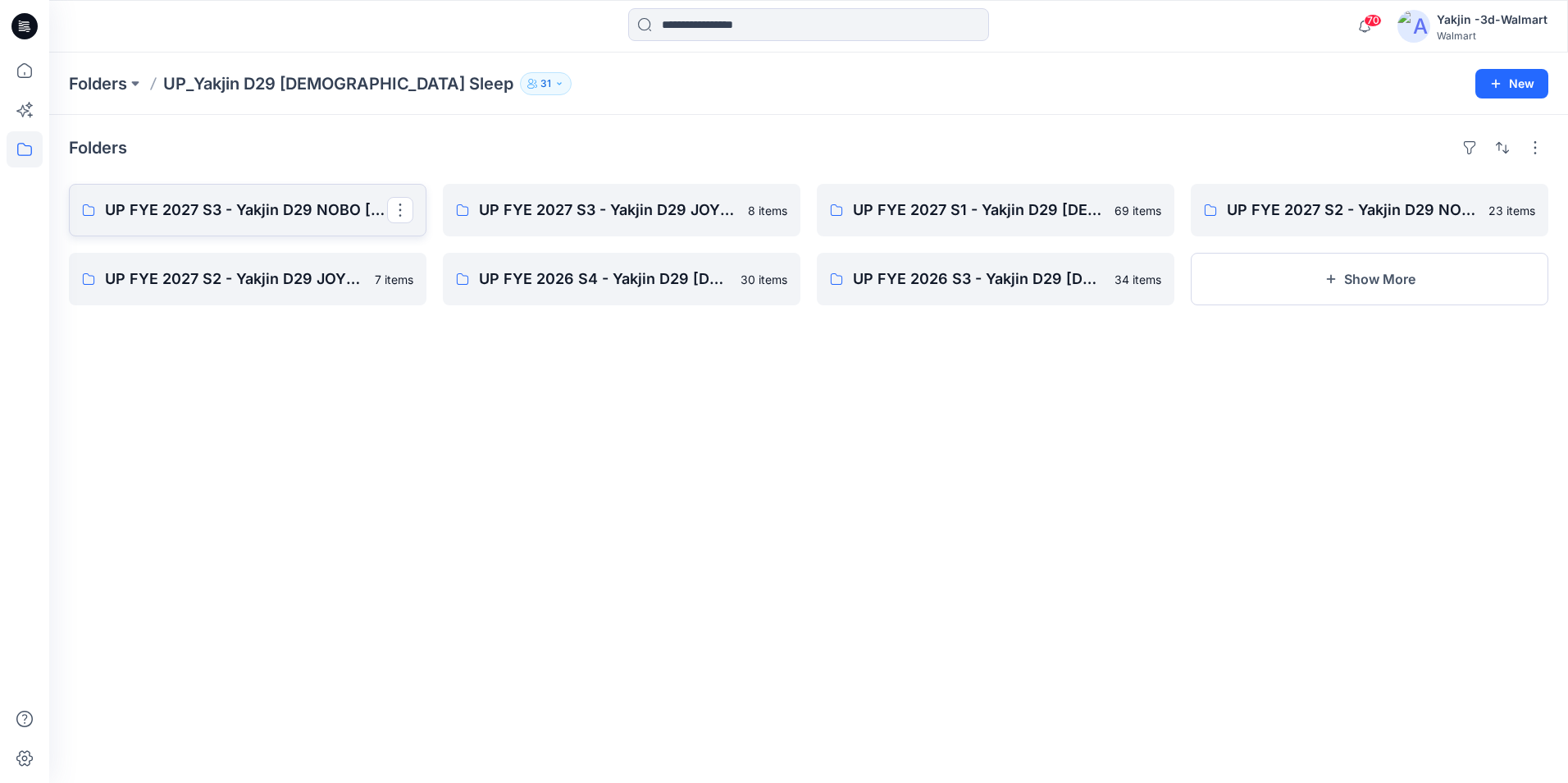
click at [307, 204] on p "UP FYE 2027 S3 - Yakjin D29 NOBO [DEMOGRAPHIC_DATA] Sleepwear" at bounding box center [246, 210] width 282 height 23
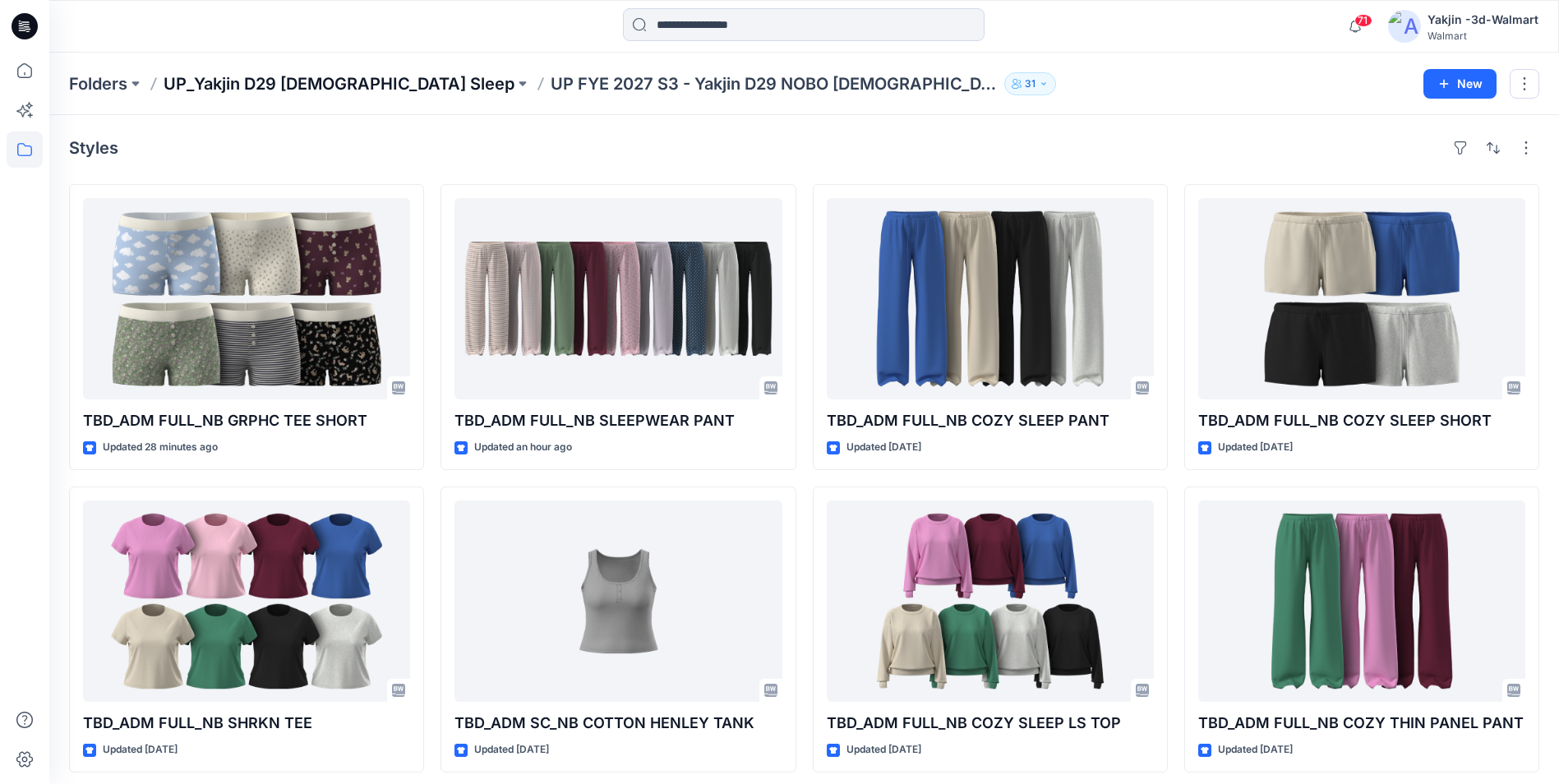
click at [314, 81] on p "UP_Yakjin D29 [DEMOGRAPHIC_DATA] Sleep" at bounding box center [339, 84] width 351 height 23
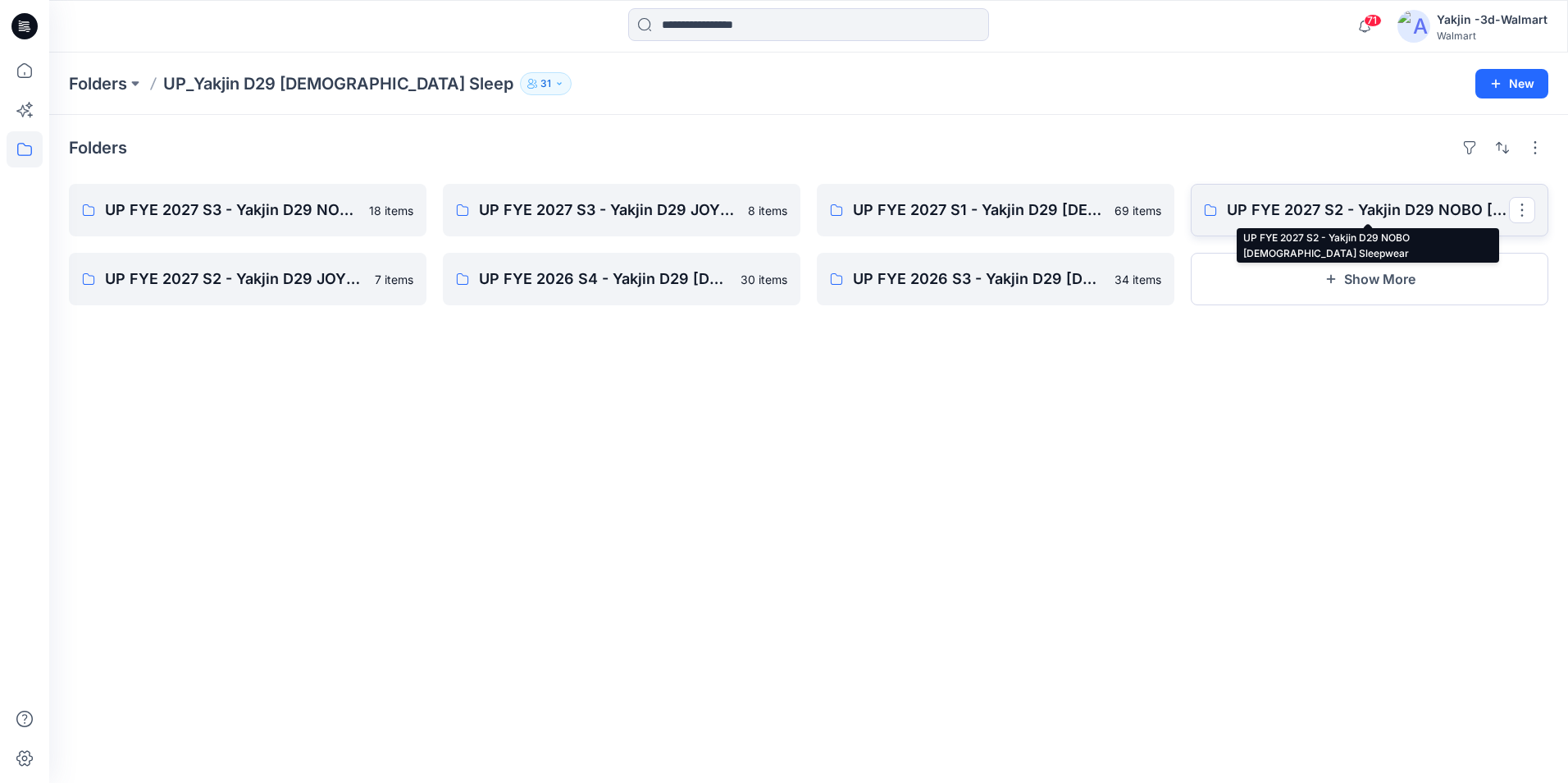
click at [1278, 211] on p "UP FYE 2027 S2 - Yakjin D29 NOBO [DEMOGRAPHIC_DATA] Sleepwear" at bounding box center [1368, 210] width 282 height 23
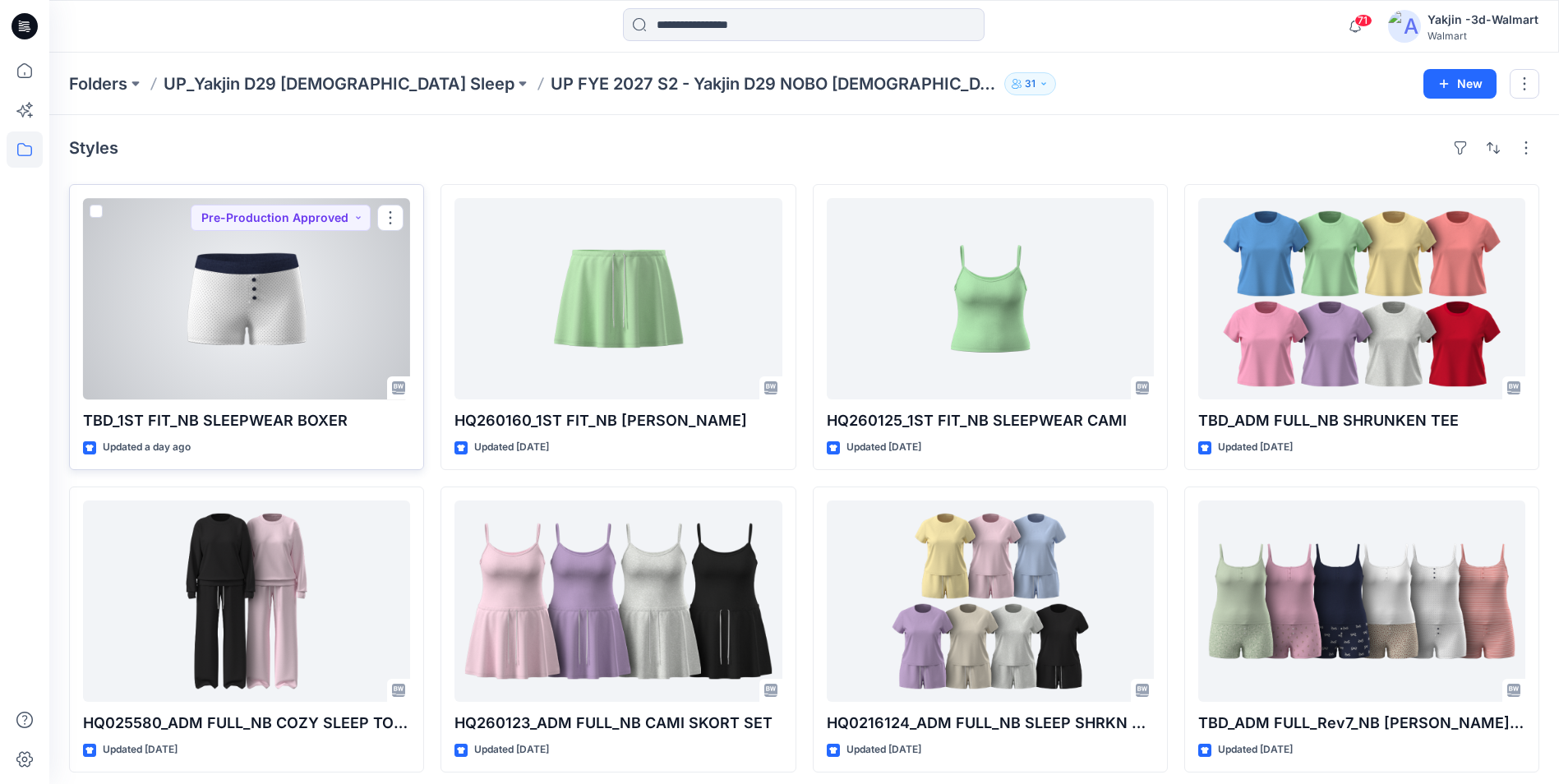
click at [286, 309] on div at bounding box center [247, 298] width 327 height 201
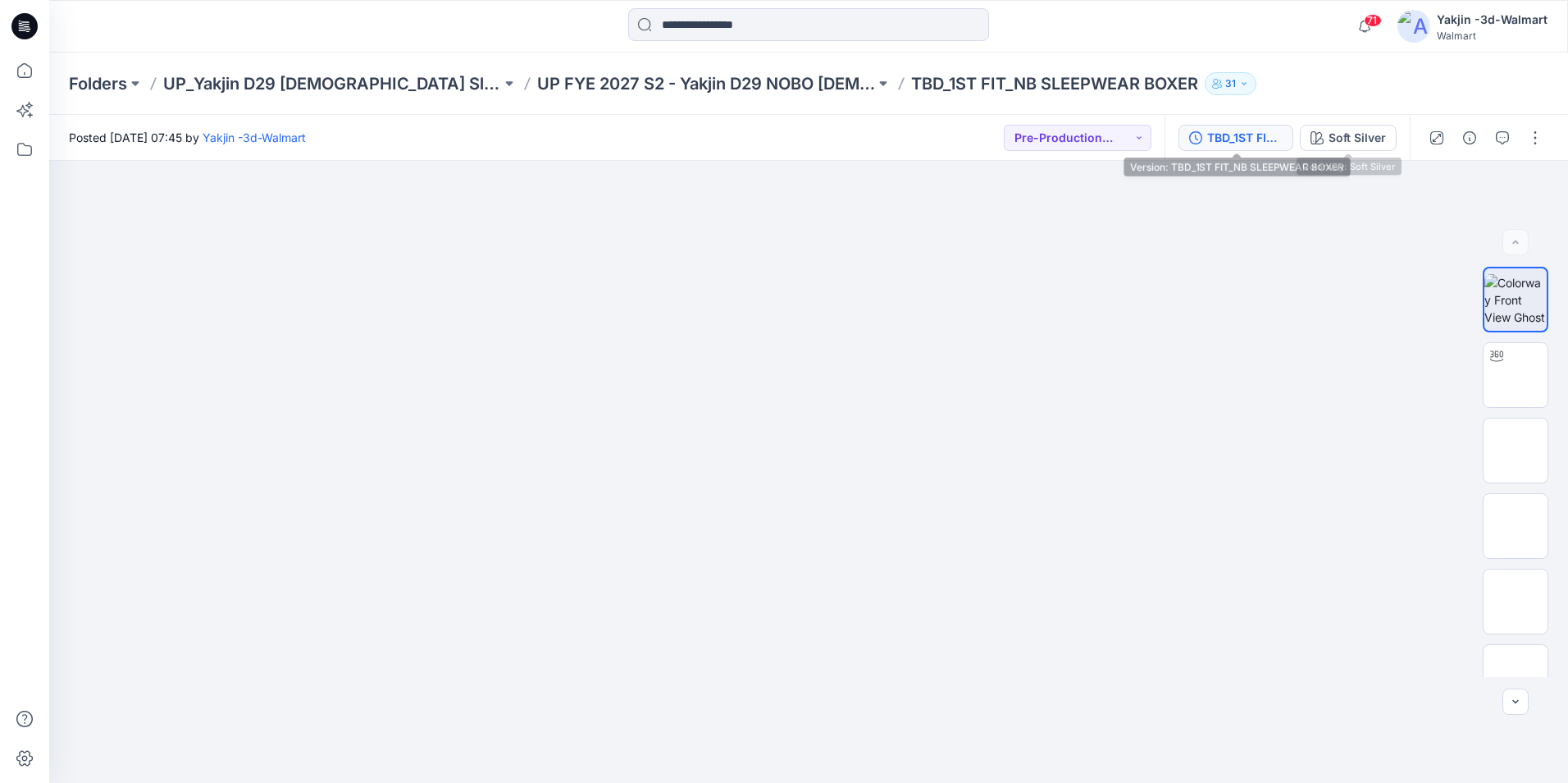
click at [1225, 136] on div "TBD_1ST FIT_NB SLEEPWEAR BOXER" at bounding box center [1245, 137] width 76 height 18
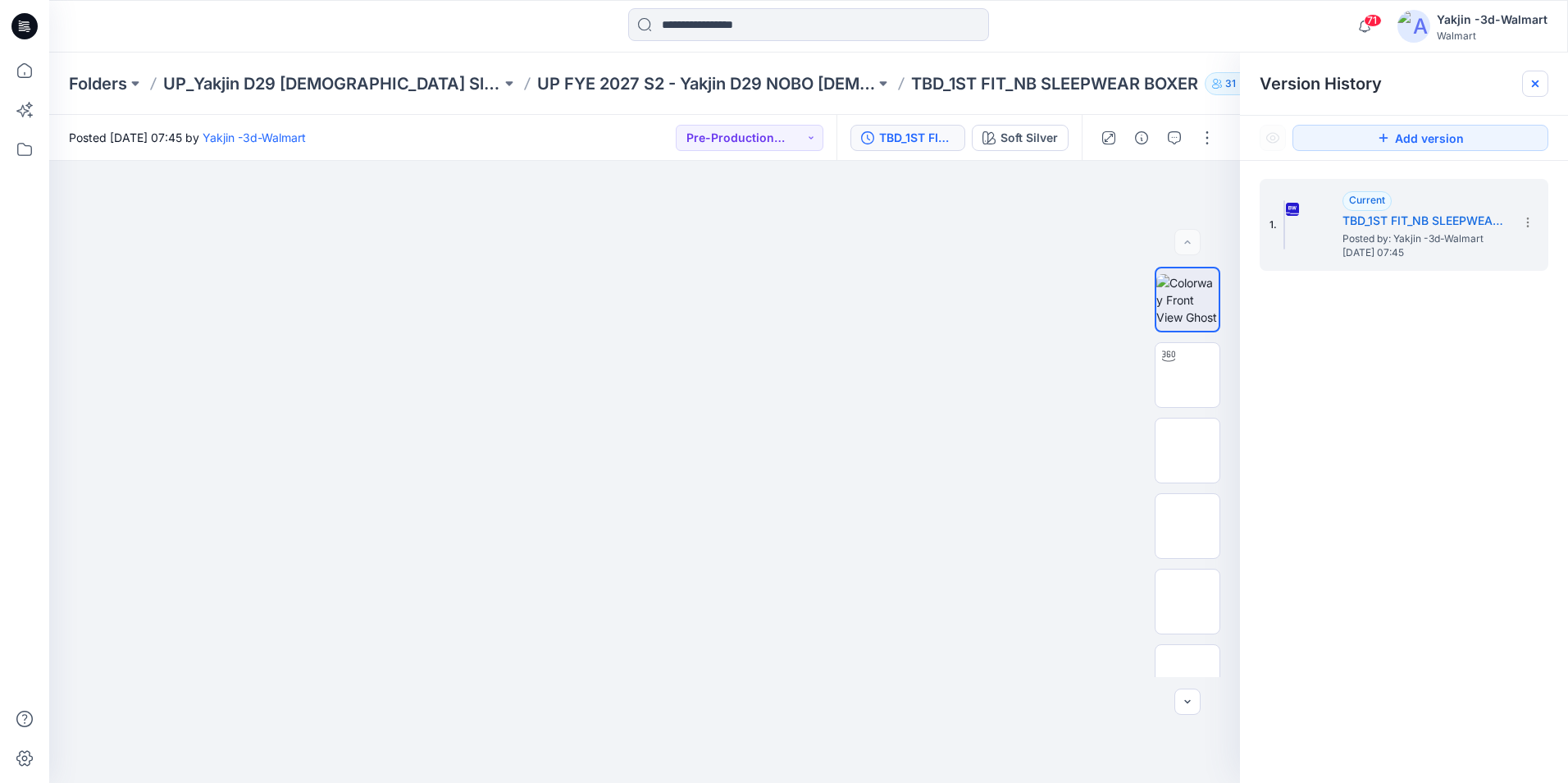
click at [1546, 87] on div at bounding box center [1535, 83] width 26 height 26
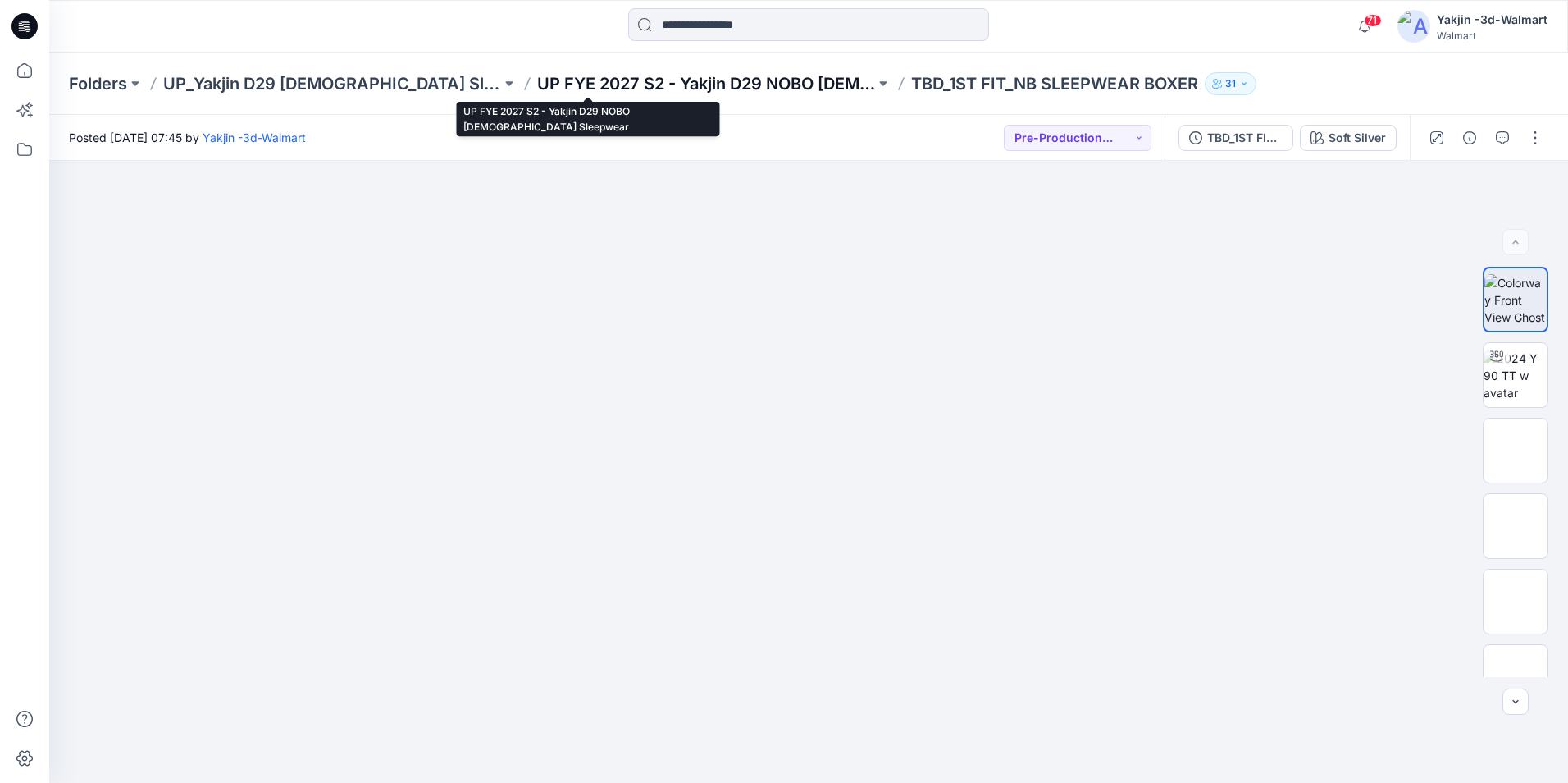
click at [653, 94] on p "UP FYE 2027 S2 - Yakjin D29 NOBO [DEMOGRAPHIC_DATA] Sleepwear" at bounding box center [706, 84] width 338 height 23
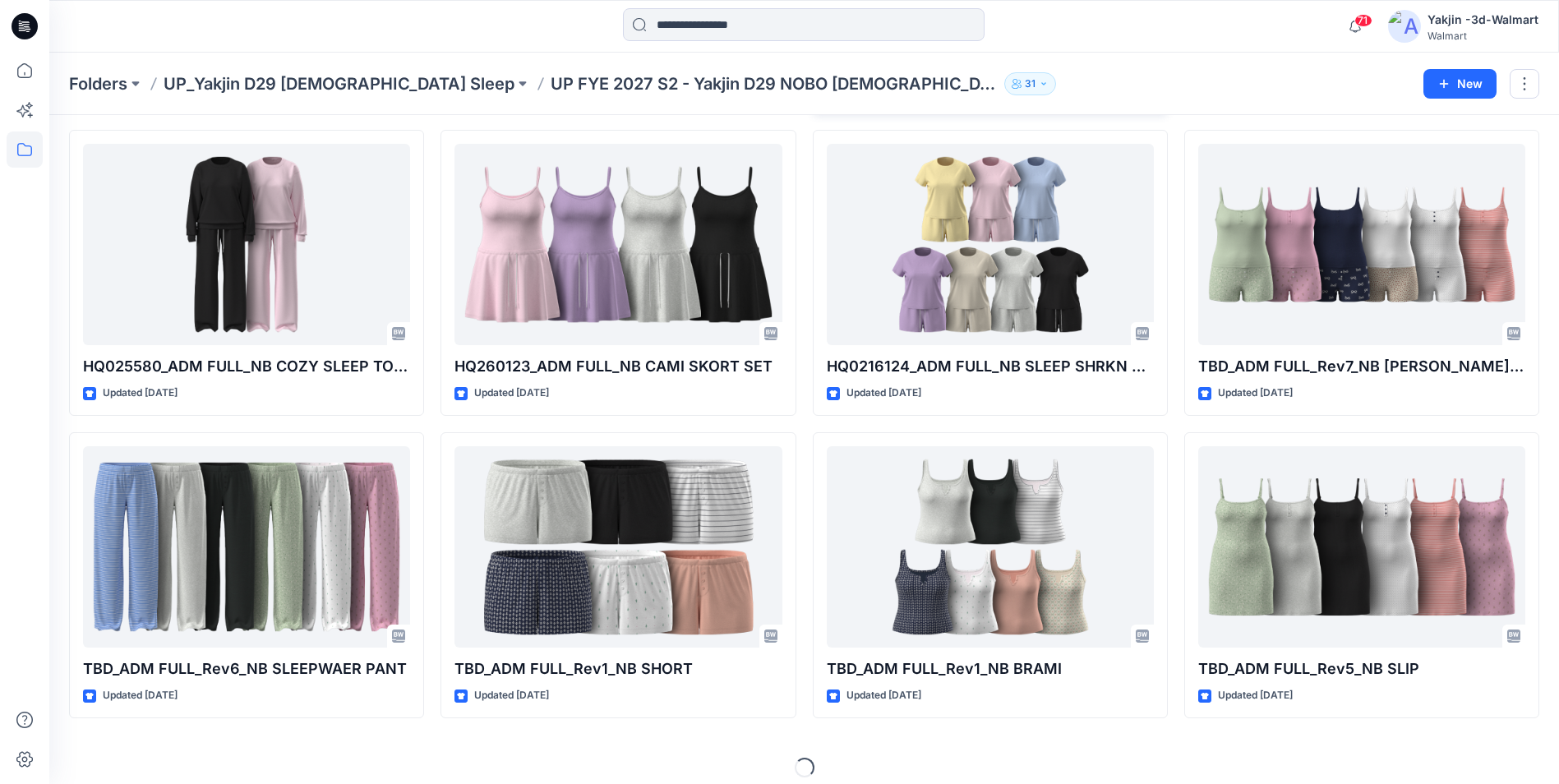
scroll to position [370, 0]
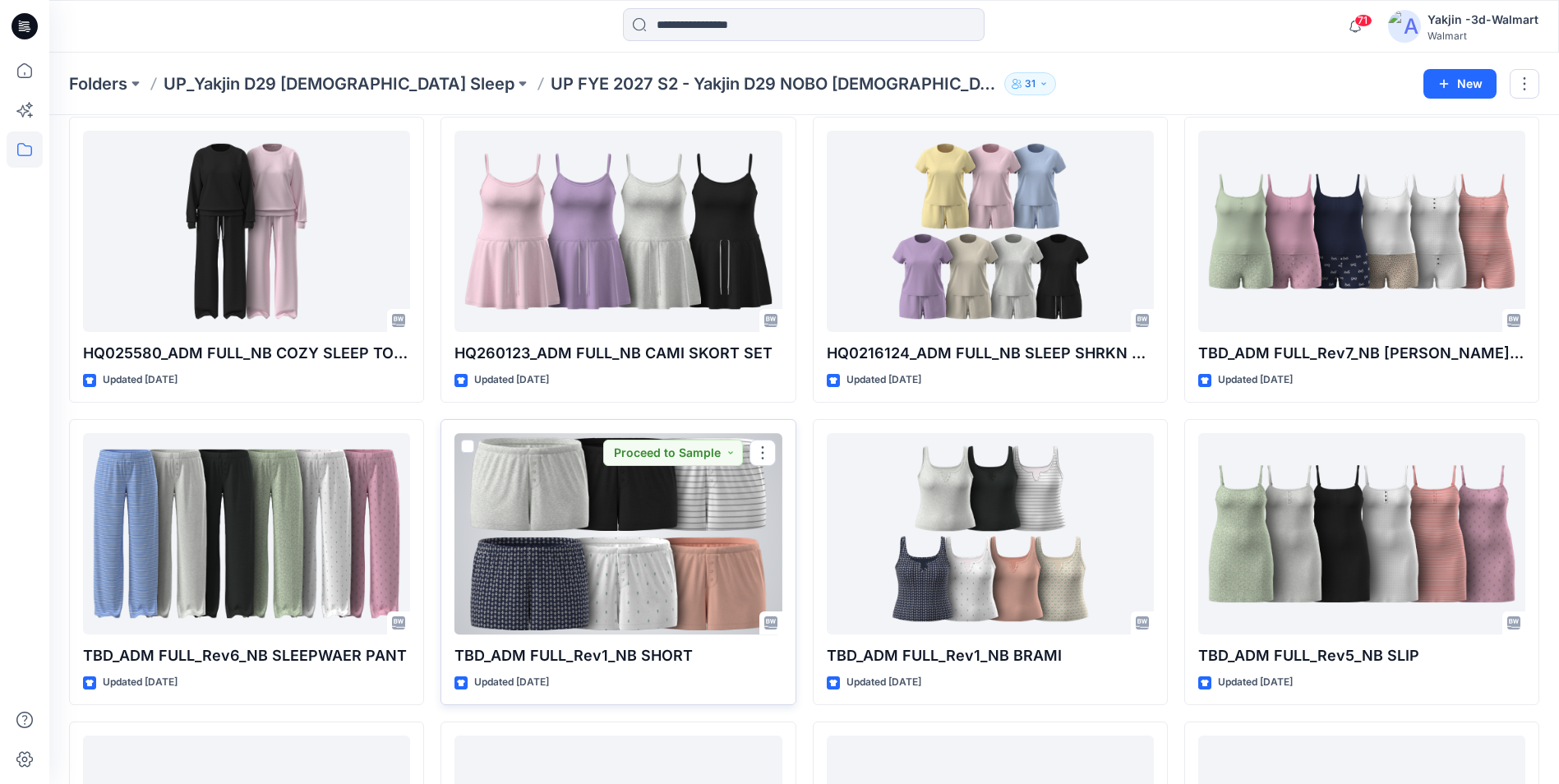
click at [700, 527] on div at bounding box center [618, 533] width 327 height 201
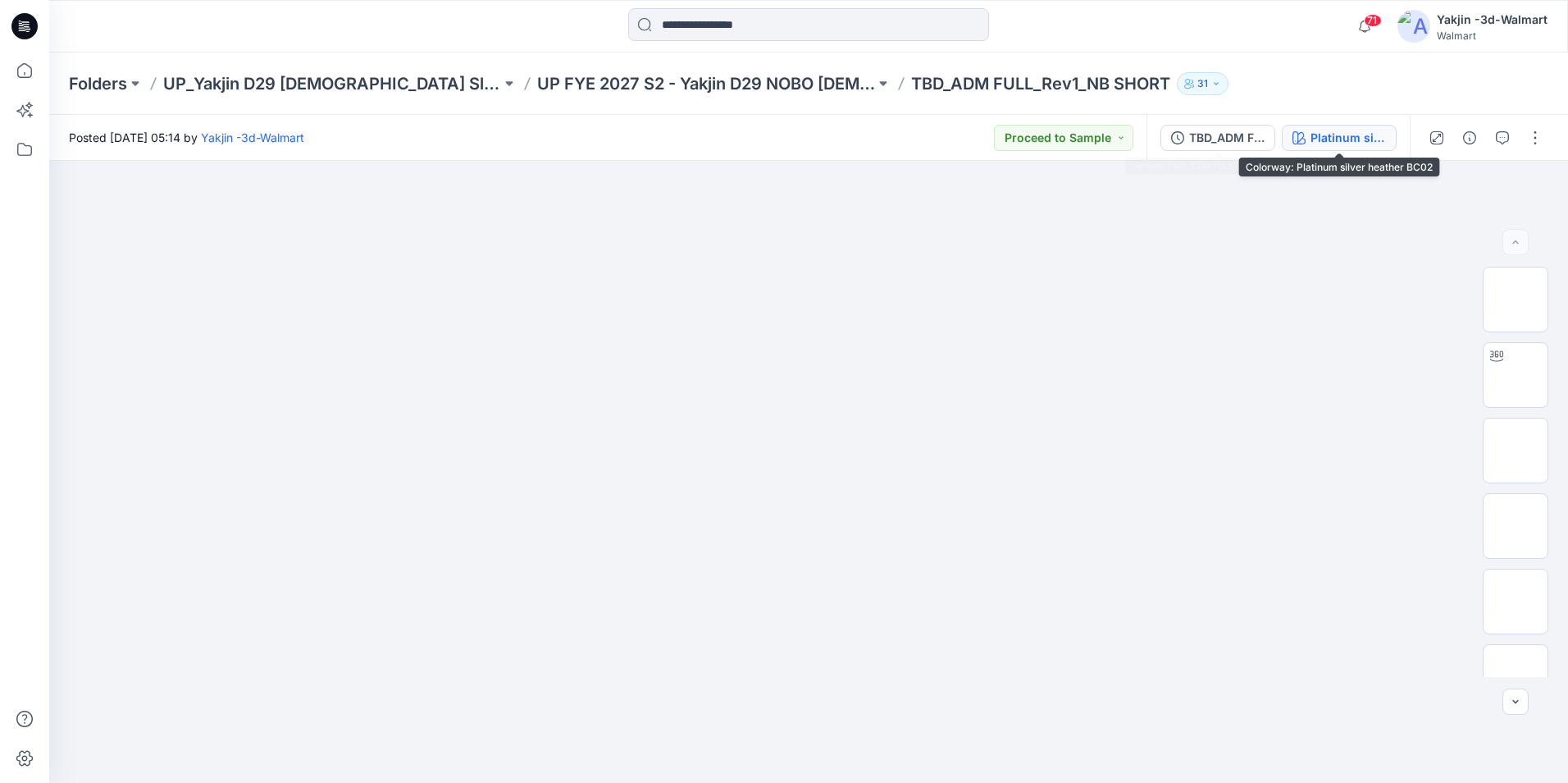
click at [1331, 134] on div "Platinum silver heather BC02" at bounding box center [1348, 137] width 76 height 18
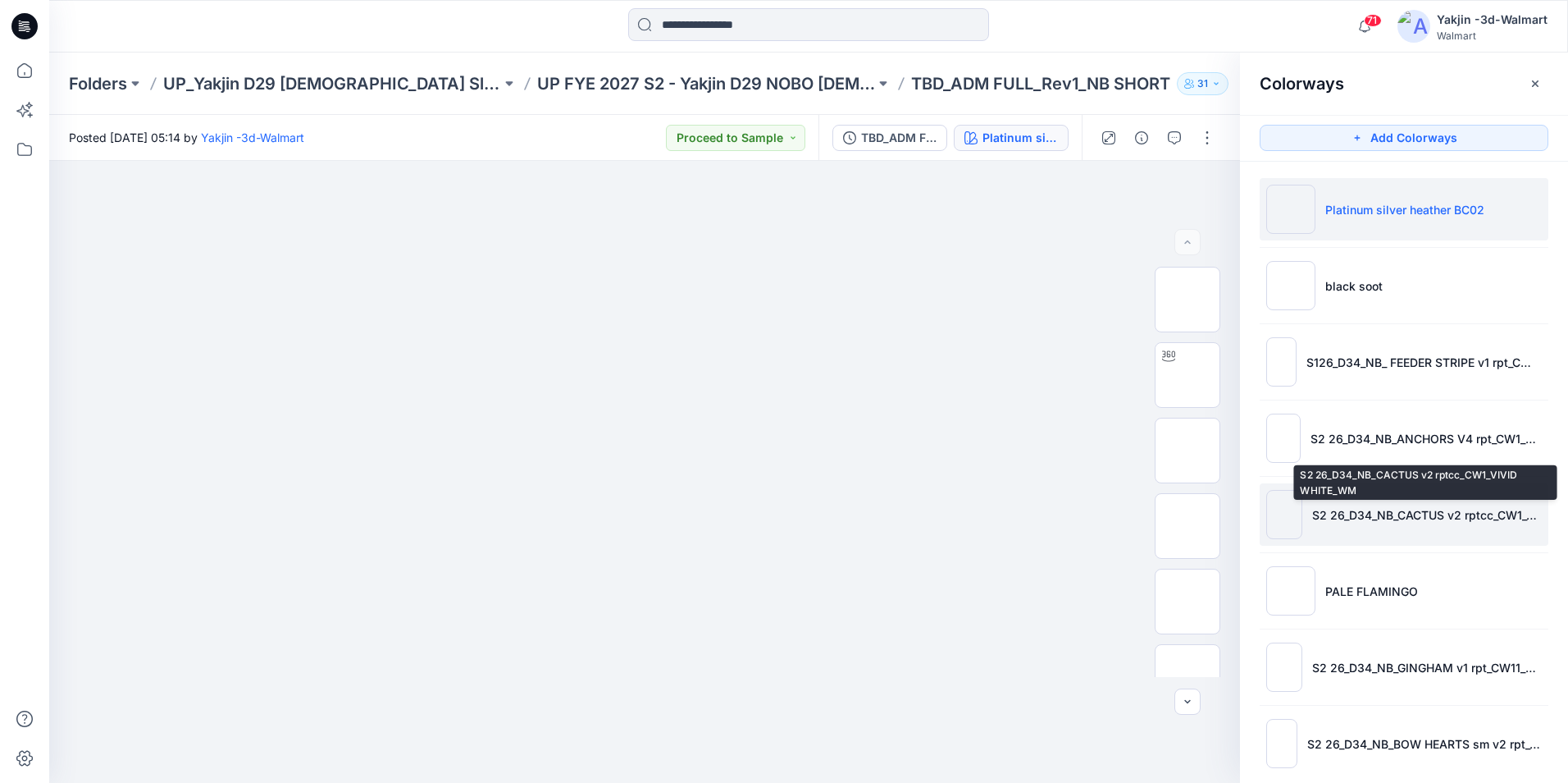
click at [1406, 507] on p "S2 26_D34_NB_CACTUS v2 rptcc_CW1_VIVID WHITE_WM" at bounding box center [1426, 514] width 229 height 17
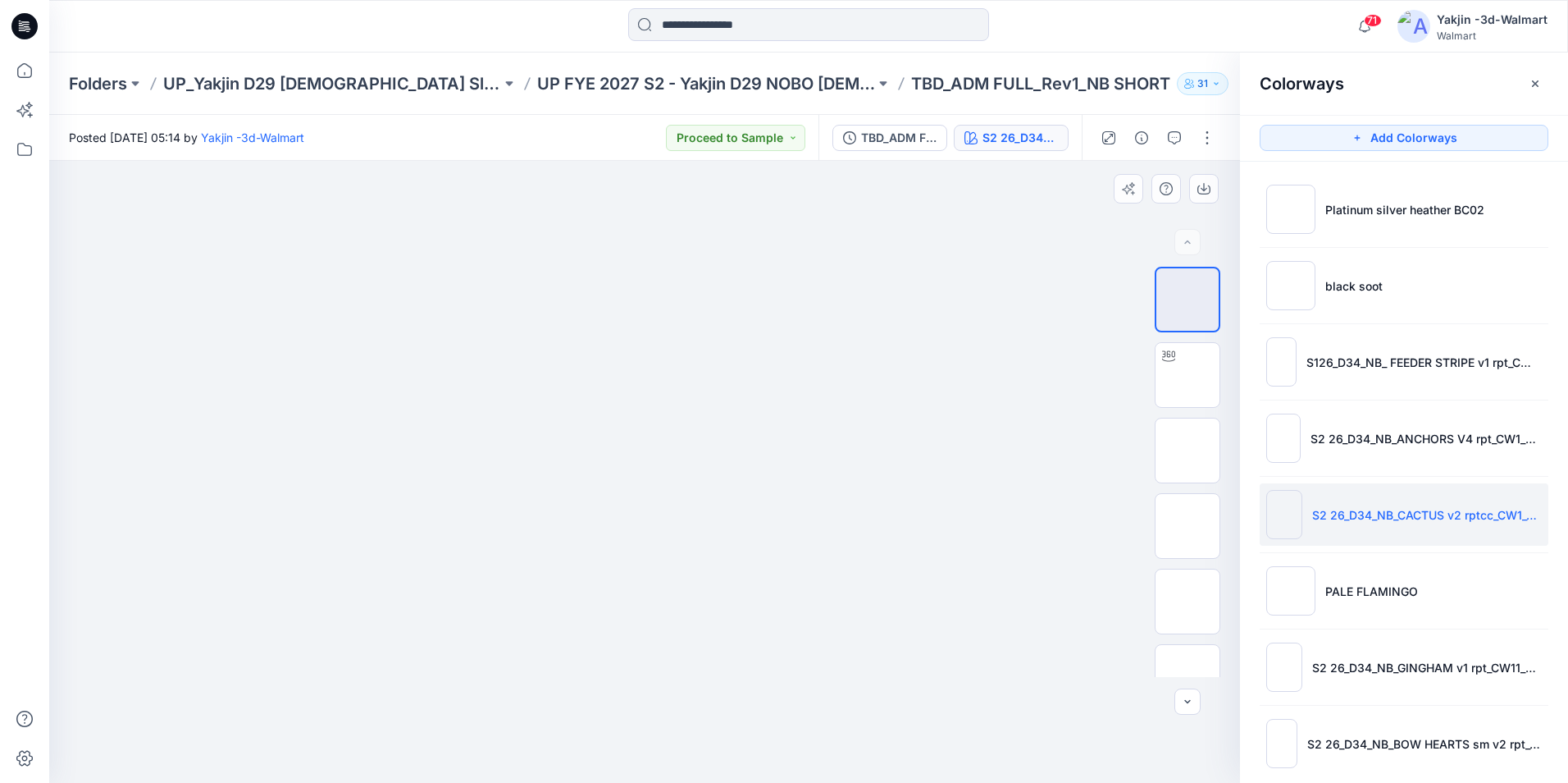
drag, startPoint x: 892, startPoint y: 461, endPoint x: 901, endPoint y: 469, distance: 12.0
click at [896, 463] on div at bounding box center [644, 471] width 1191 height 622
click at [1228, 524] on div "26 %" at bounding box center [1188, 471] width 105 height 410
drag, startPoint x: 1180, startPoint y: 522, endPoint x: 1172, endPoint y: 528, distance: 10.0
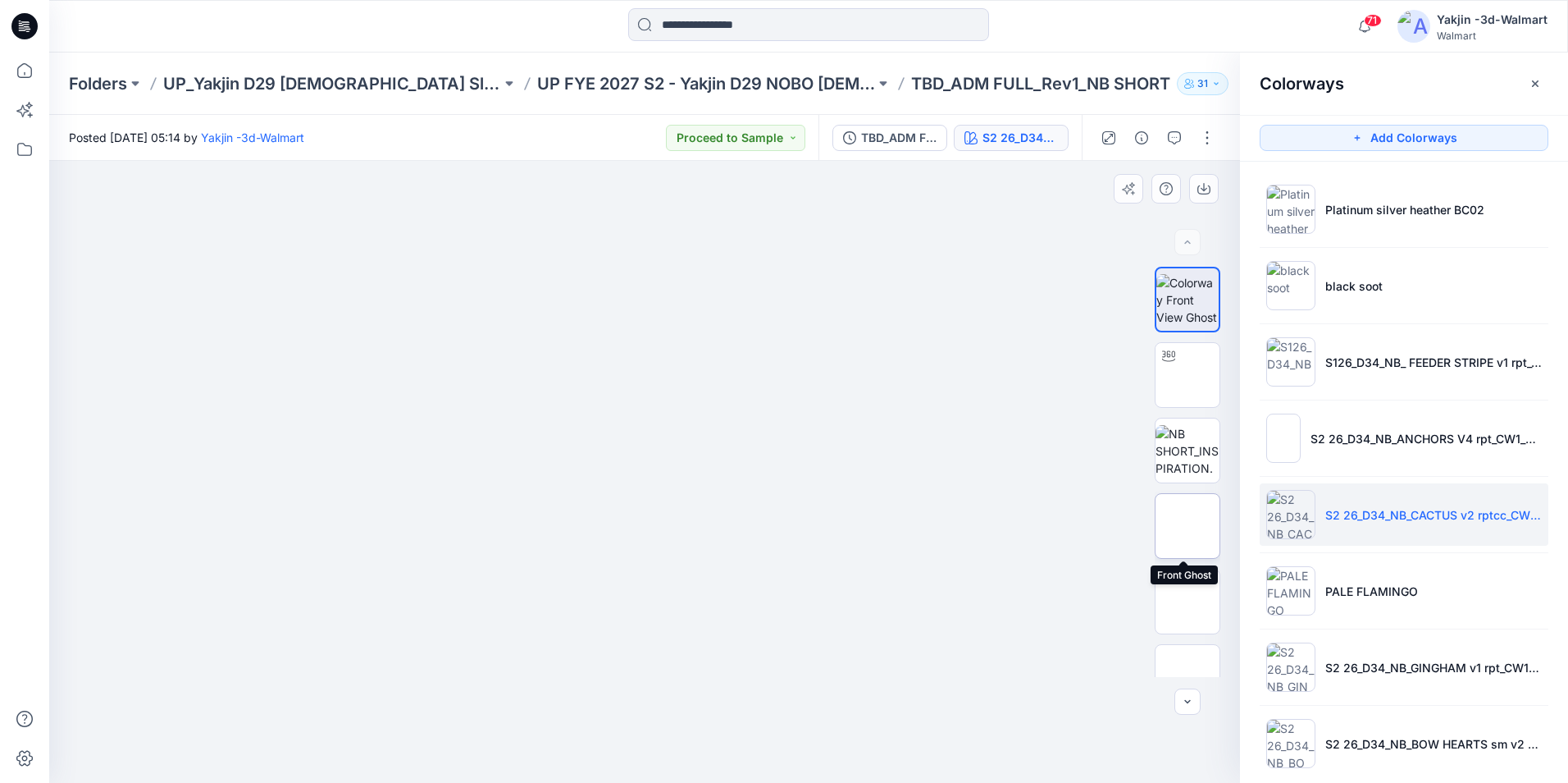
click at [1188, 526] on img at bounding box center [1188, 526] width 0 height 0
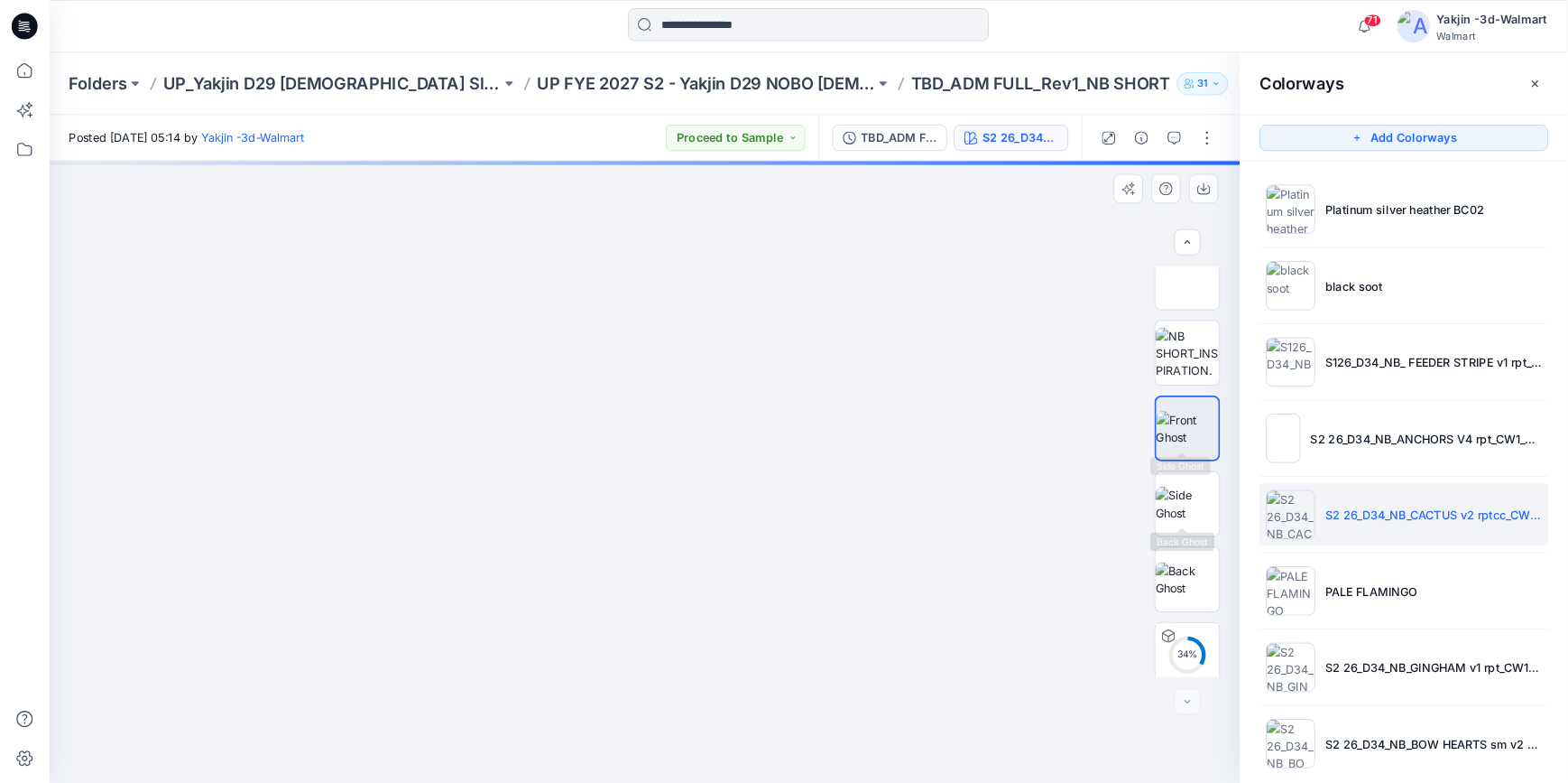
scroll to position [202, 0]
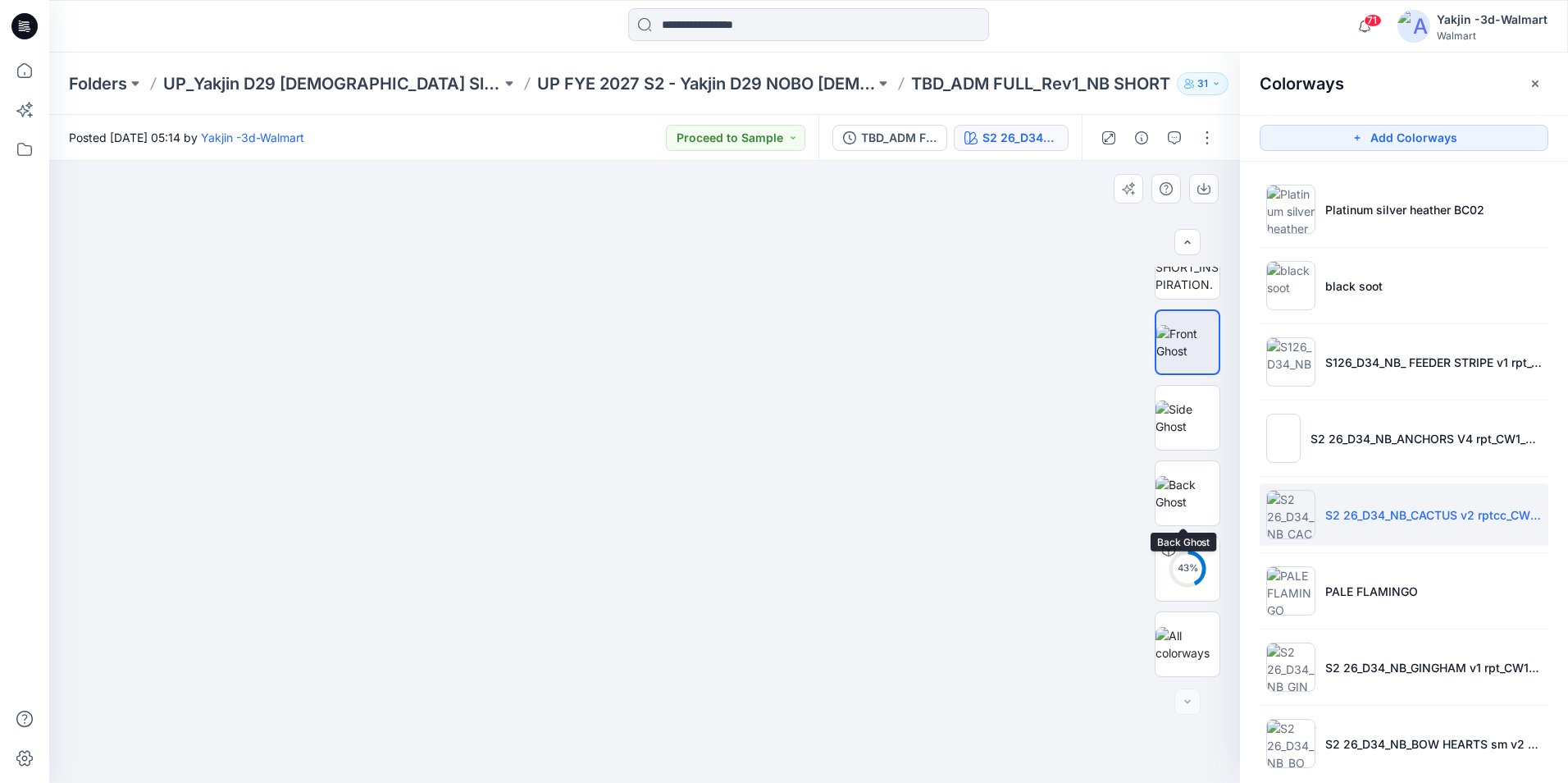
click at [1182, 532] on div "43 %" at bounding box center [1188, 471] width 66 height 410
click at [1189, 567] on div "43 %" at bounding box center [1188, 569] width 39 height 14
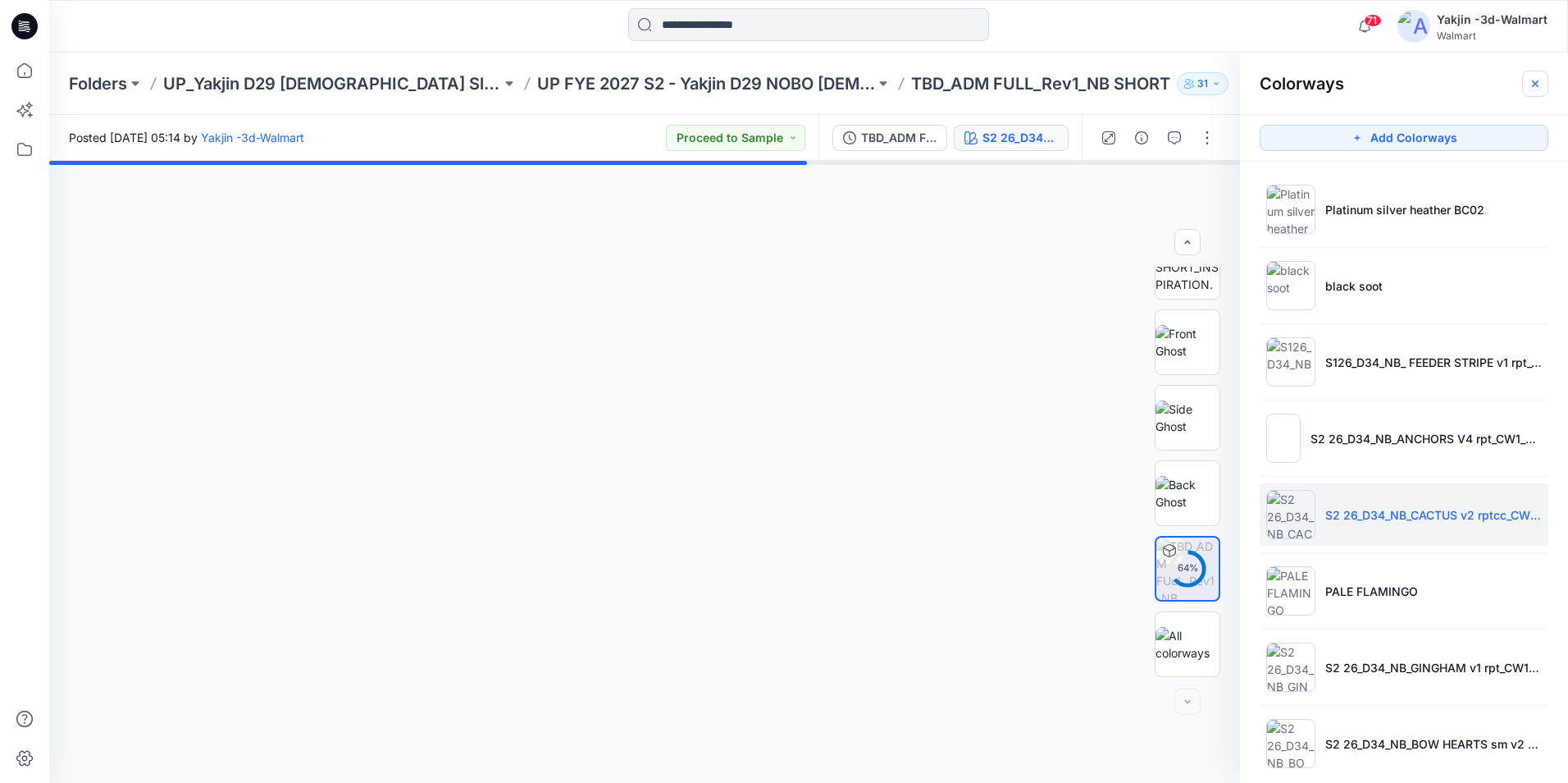
click at [1531, 77] on icon "button" at bounding box center [1535, 83] width 13 height 13
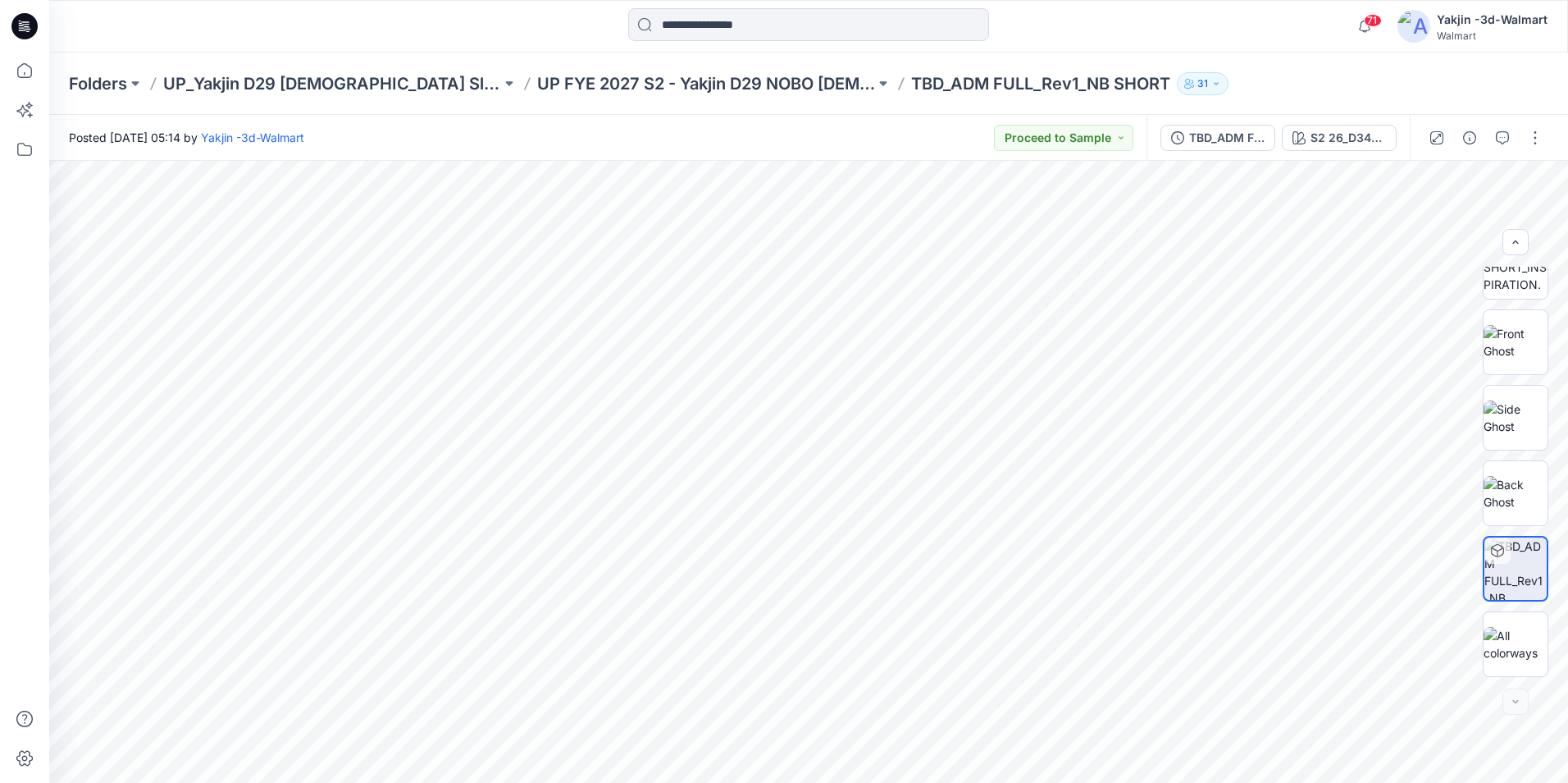
click at [710, 96] on div "Folders UP_Yakjin D29 [DEMOGRAPHIC_DATA] Sleep UP FYE 2027 S2 - Yakjin D29 NOBO…" at bounding box center [809, 84] width 1519 height 62
click at [674, 87] on p "UP FYE 2027 S2 - Yakjin D29 NOBO [DEMOGRAPHIC_DATA] Sleepwear" at bounding box center [706, 84] width 338 height 23
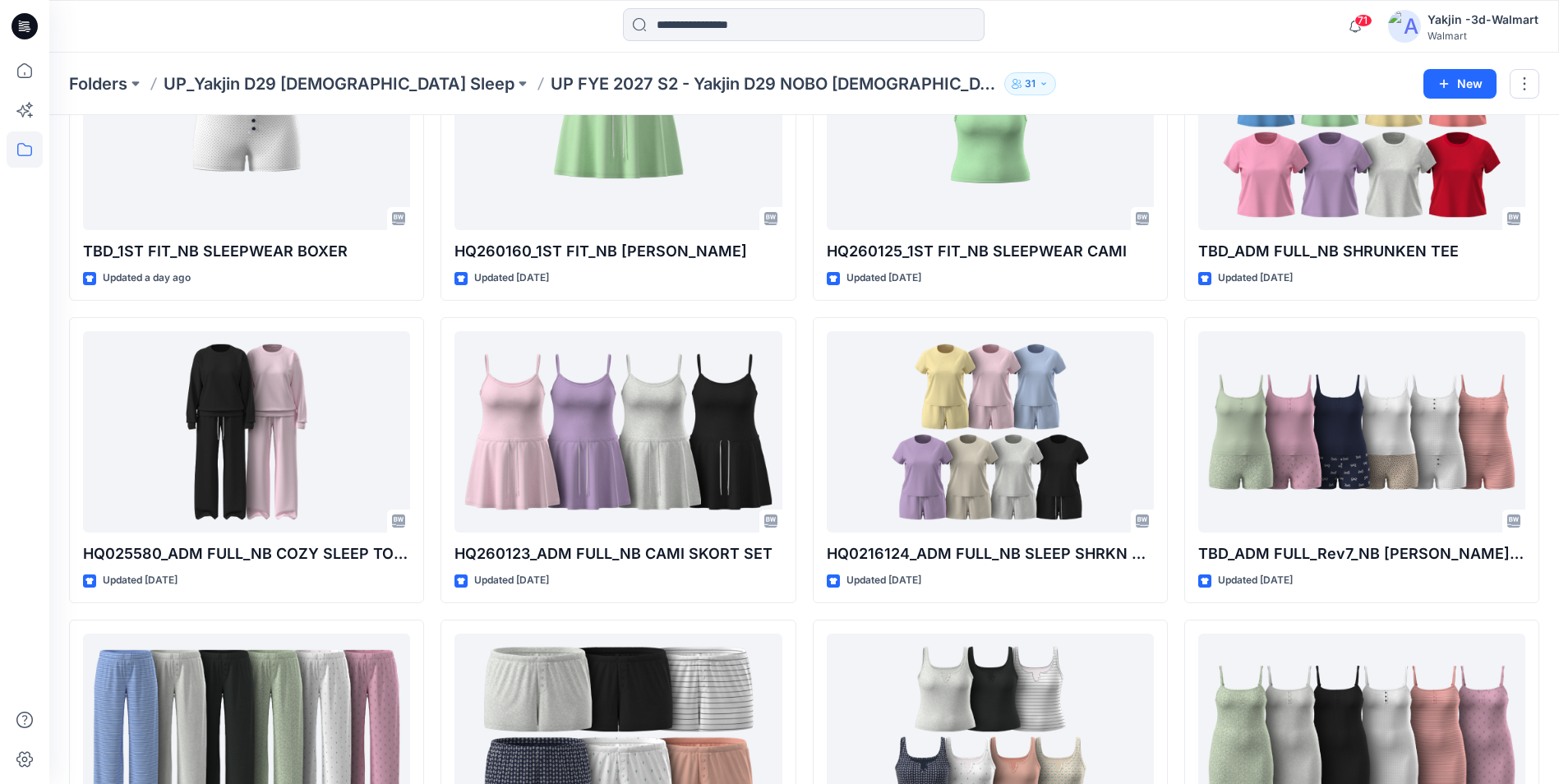
scroll to position [164, 0]
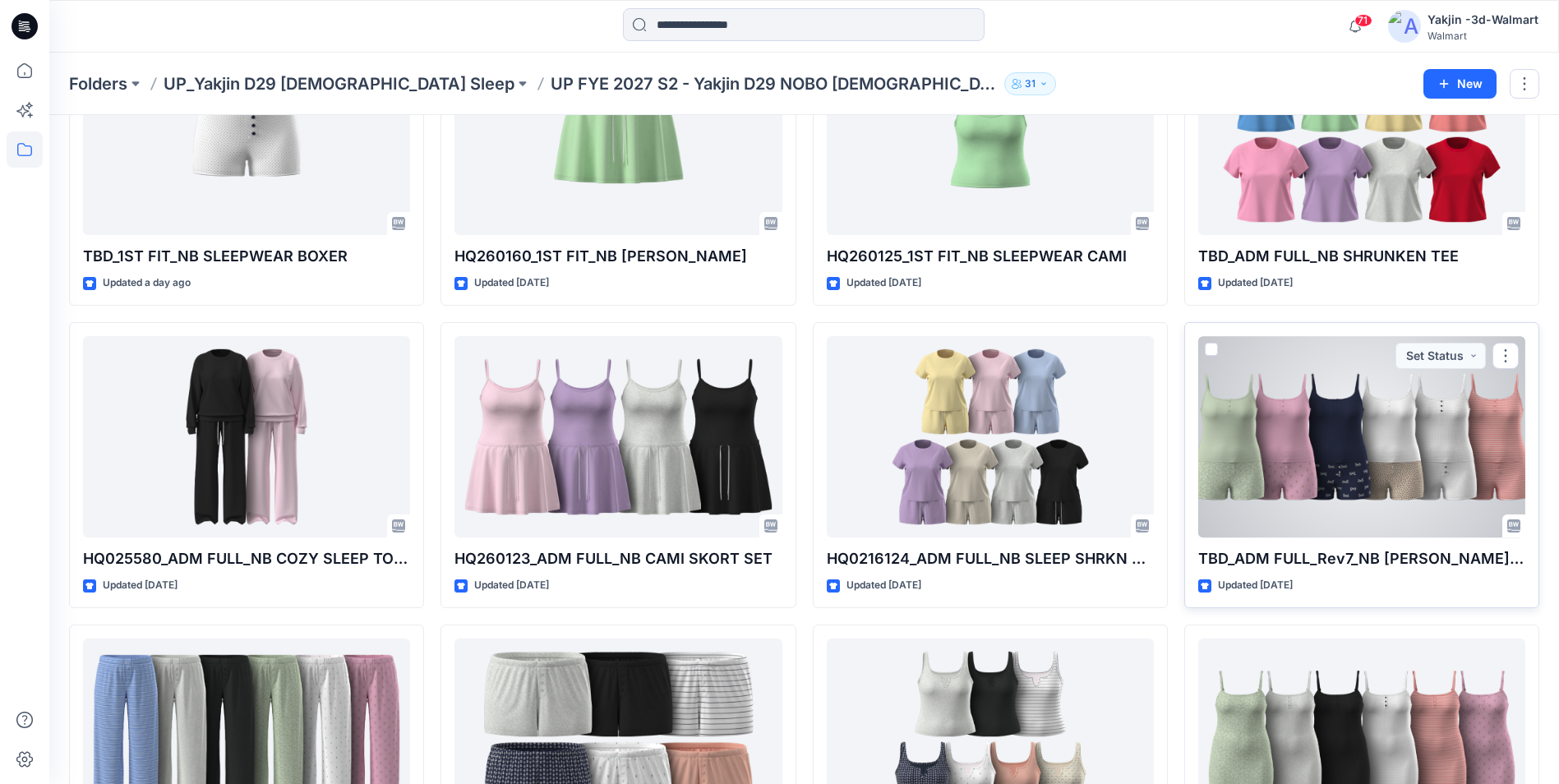
click at [1413, 410] on div at bounding box center [1362, 436] width 327 height 201
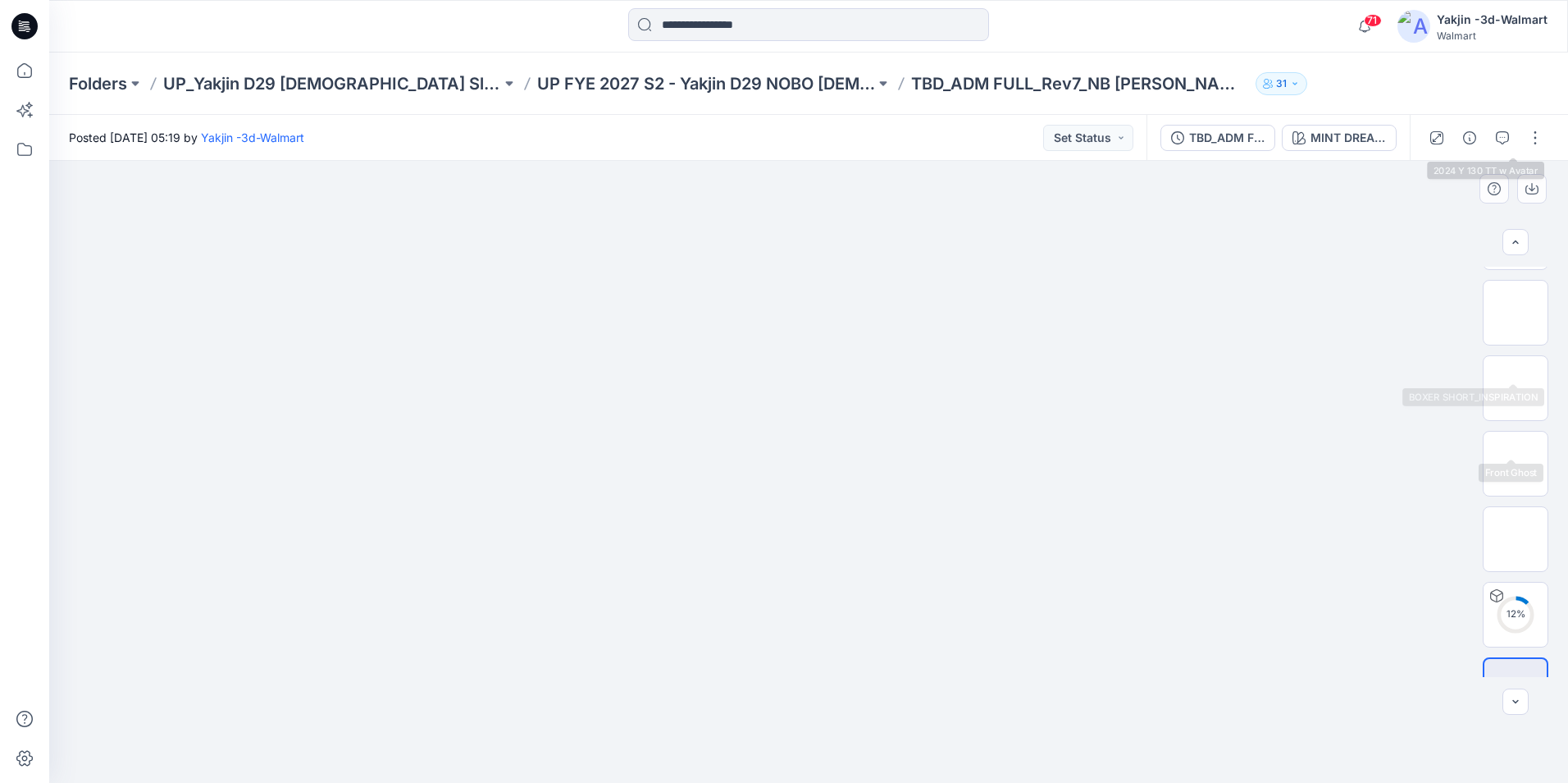
scroll to position [329, 0]
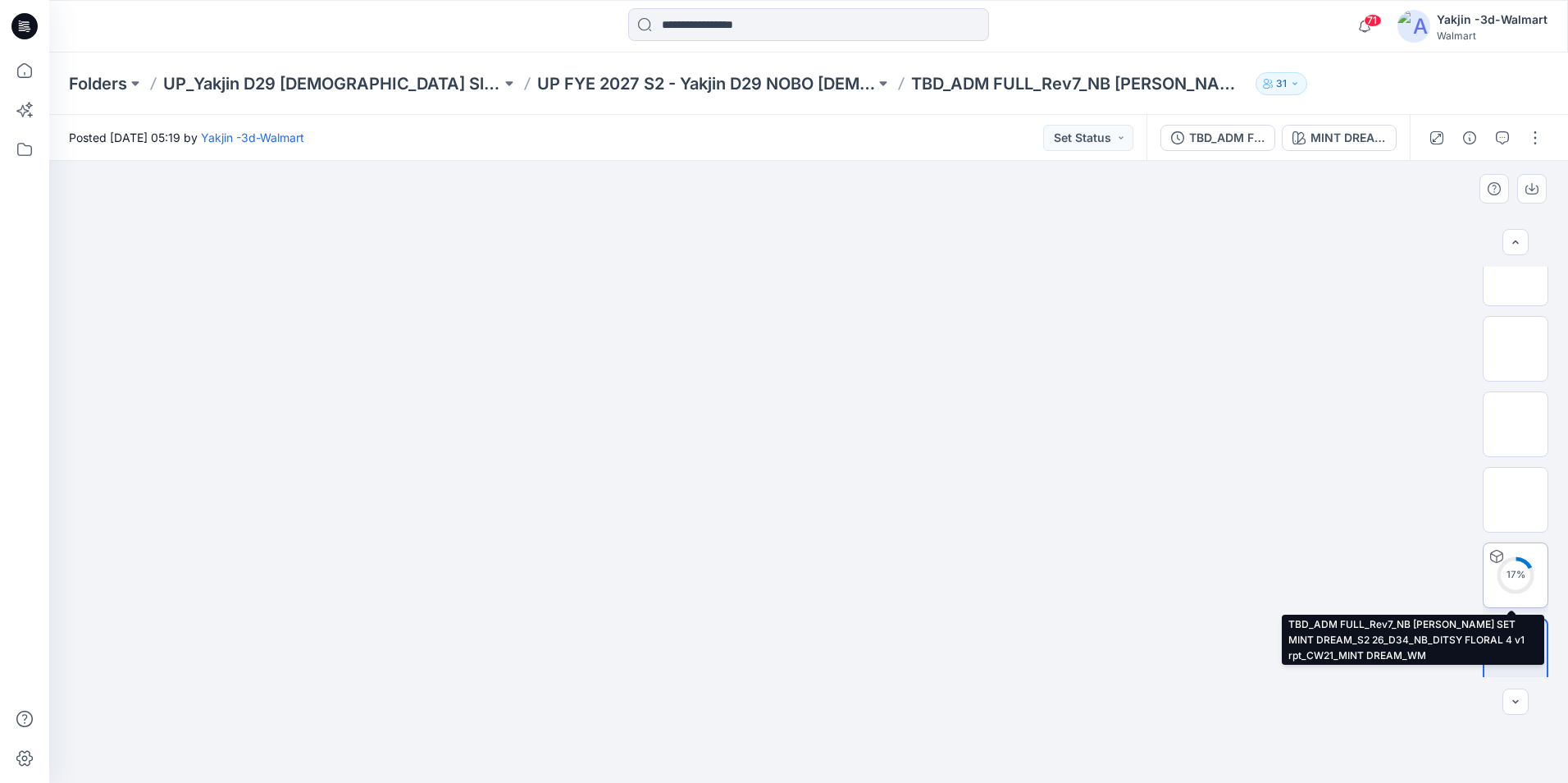
click at [1510, 582] on circle at bounding box center [1515, 575] width 33 height 33
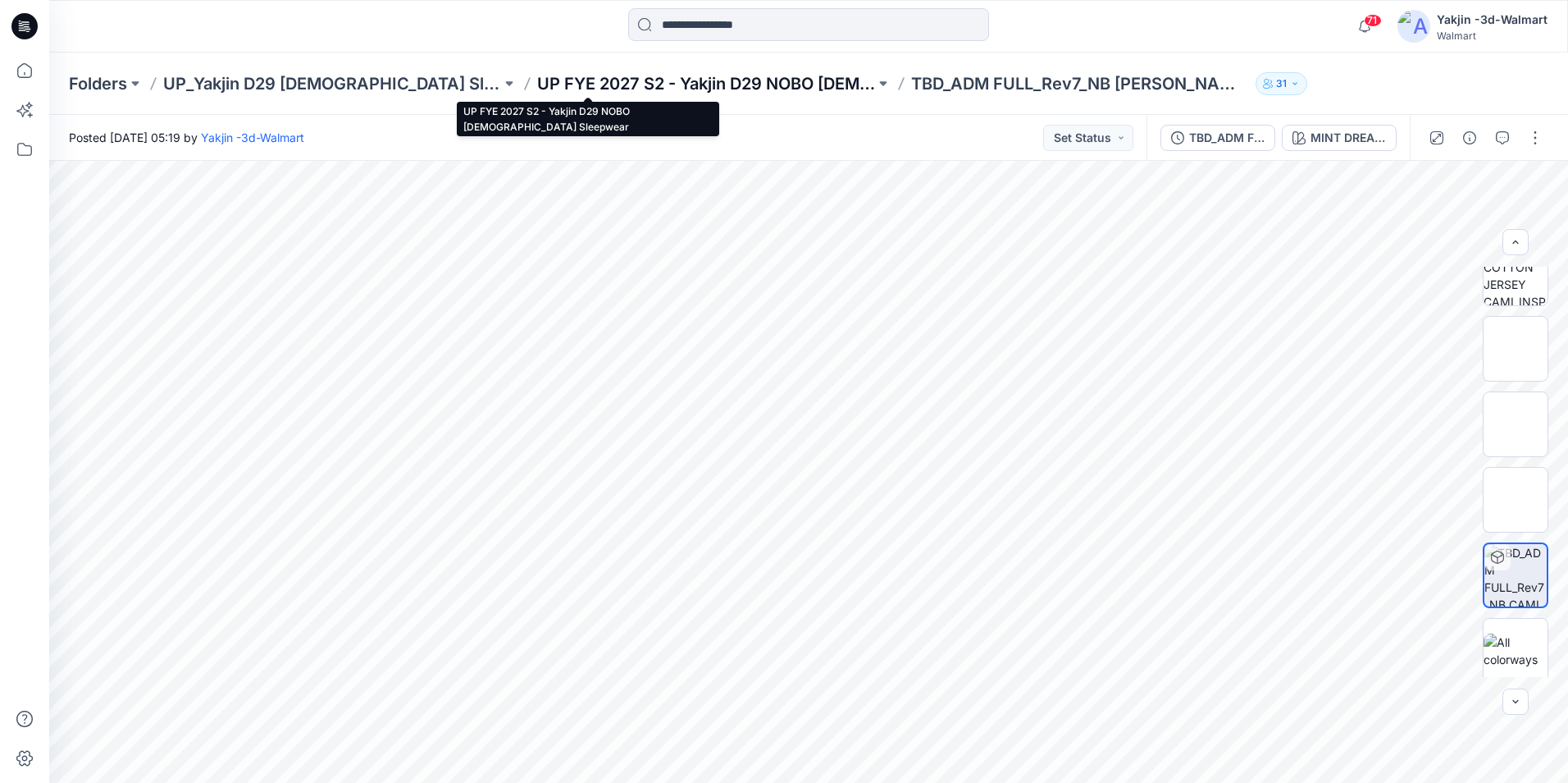
click at [554, 83] on p "UP FYE 2027 S2 - Yakjin D29 NOBO [DEMOGRAPHIC_DATA] Sleepwear" at bounding box center [706, 84] width 338 height 23
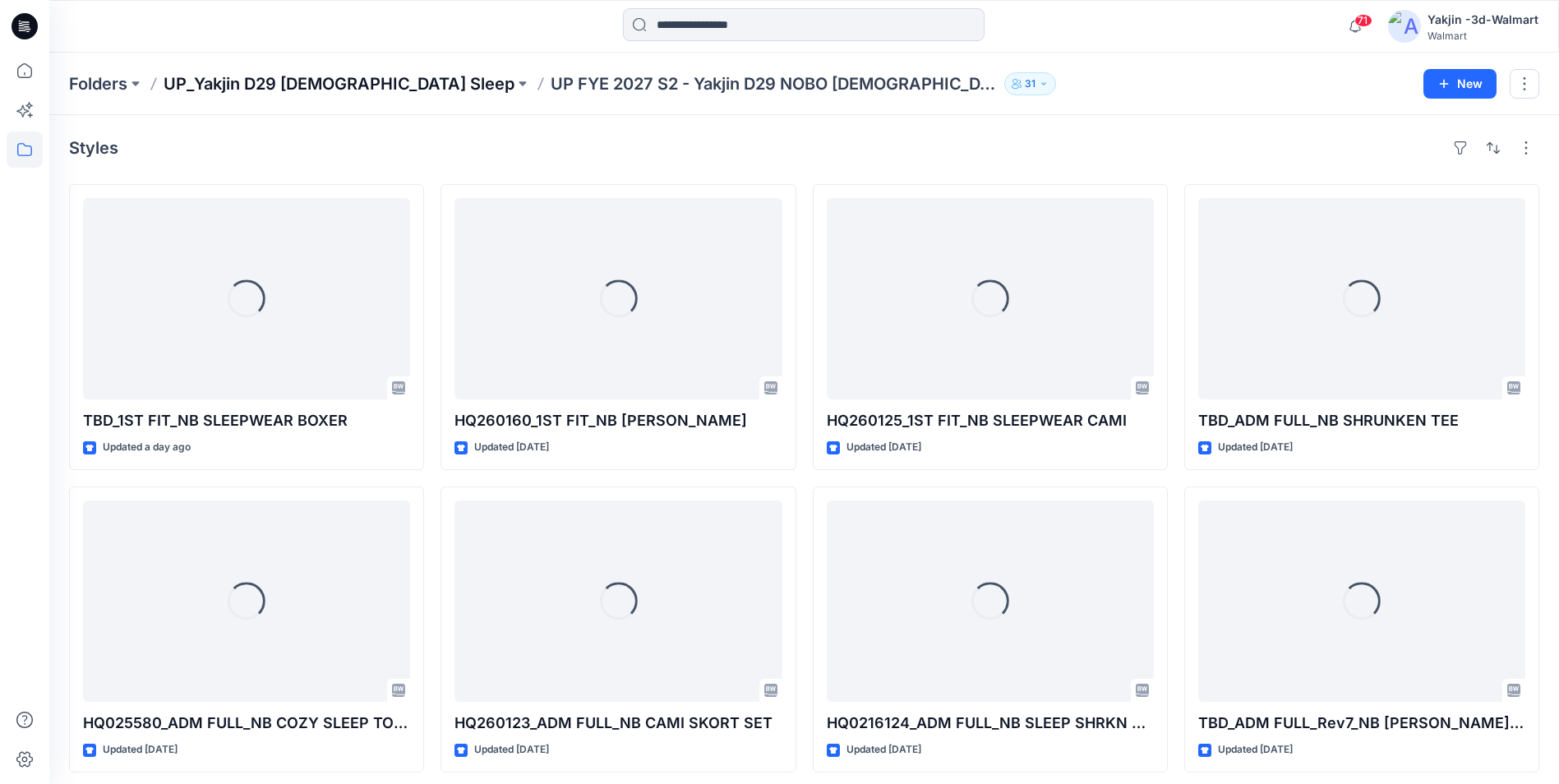
click at [341, 72] on p "UP_Yakjin D29 [DEMOGRAPHIC_DATA] Sleep" at bounding box center [339, 84] width 351 height 23
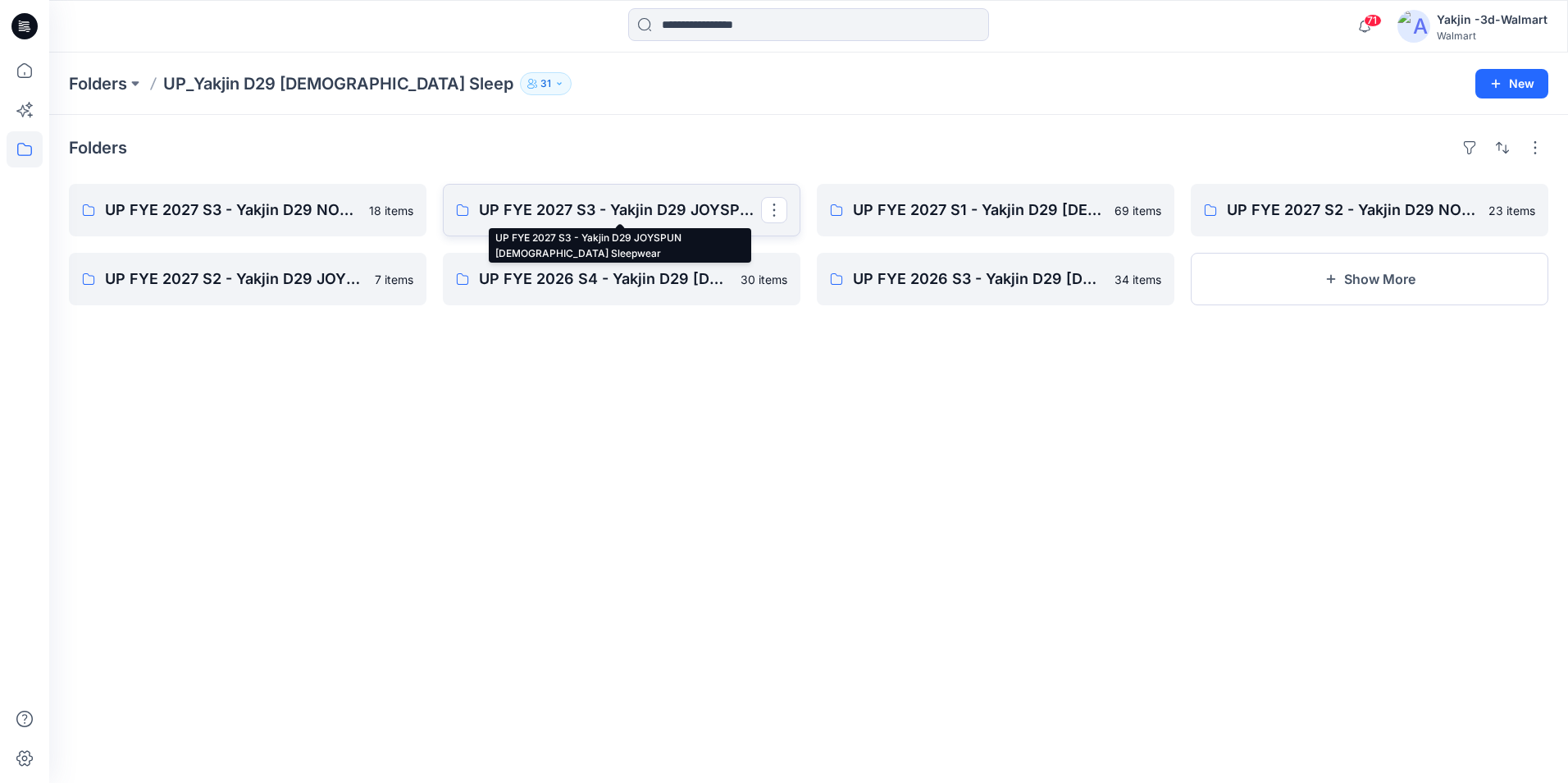
click at [612, 205] on p "UP FYE 2027 S3 - Yakjin D29 JOYSPUN [DEMOGRAPHIC_DATA] Sleepwear" at bounding box center [620, 210] width 282 height 23
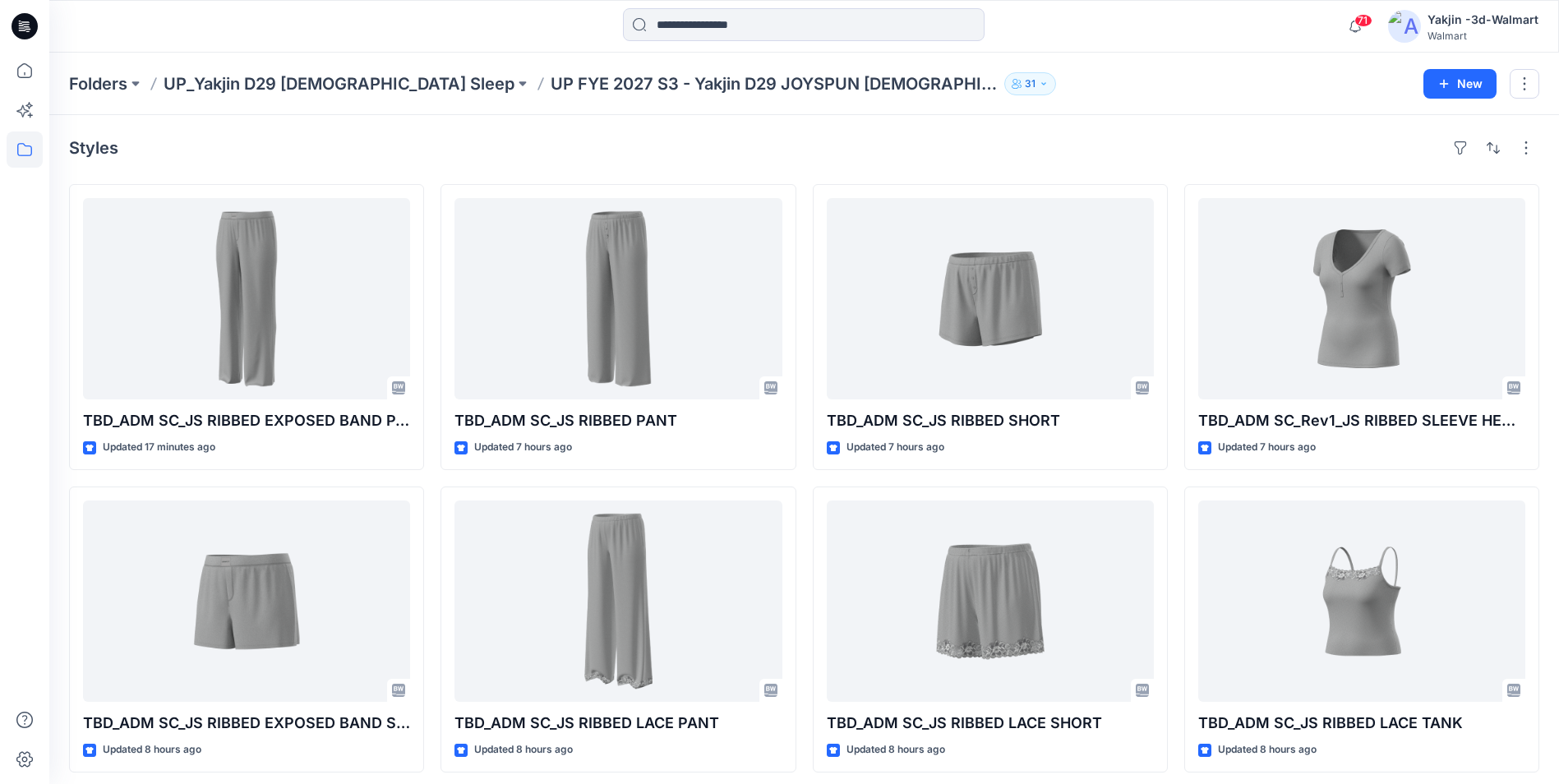
click at [294, 71] on div "Folders UP_Yakjin D29 [DEMOGRAPHIC_DATA] Sleep UP FYE 2027 S3 - Yakjin D29 JOYS…" at bounding box center [804, 84] width 1510 height 63
click at [319, 95] on p "UP_Yakjin D29 [DEMOGRAPHIC_DATA] Sleep" at bounding box center [339, 84] width 351 height 23
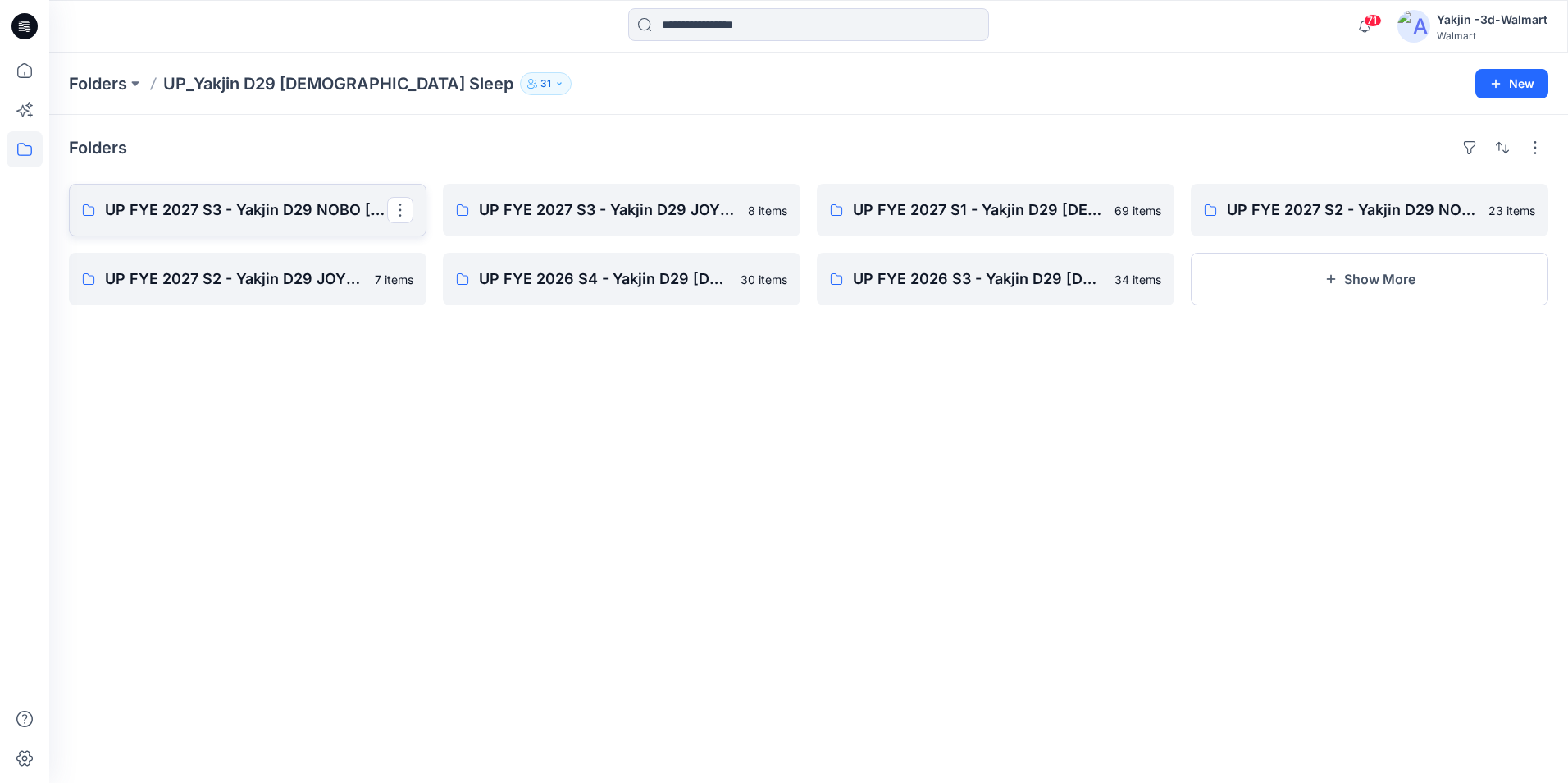
click at [274, 223] on link "UP FYE 2027 S3 - Yakjin D29 NOBO [DEMOGRAPHIC_DATA] Sleepwear" at bounding box center [247, 210] width 358 height 53
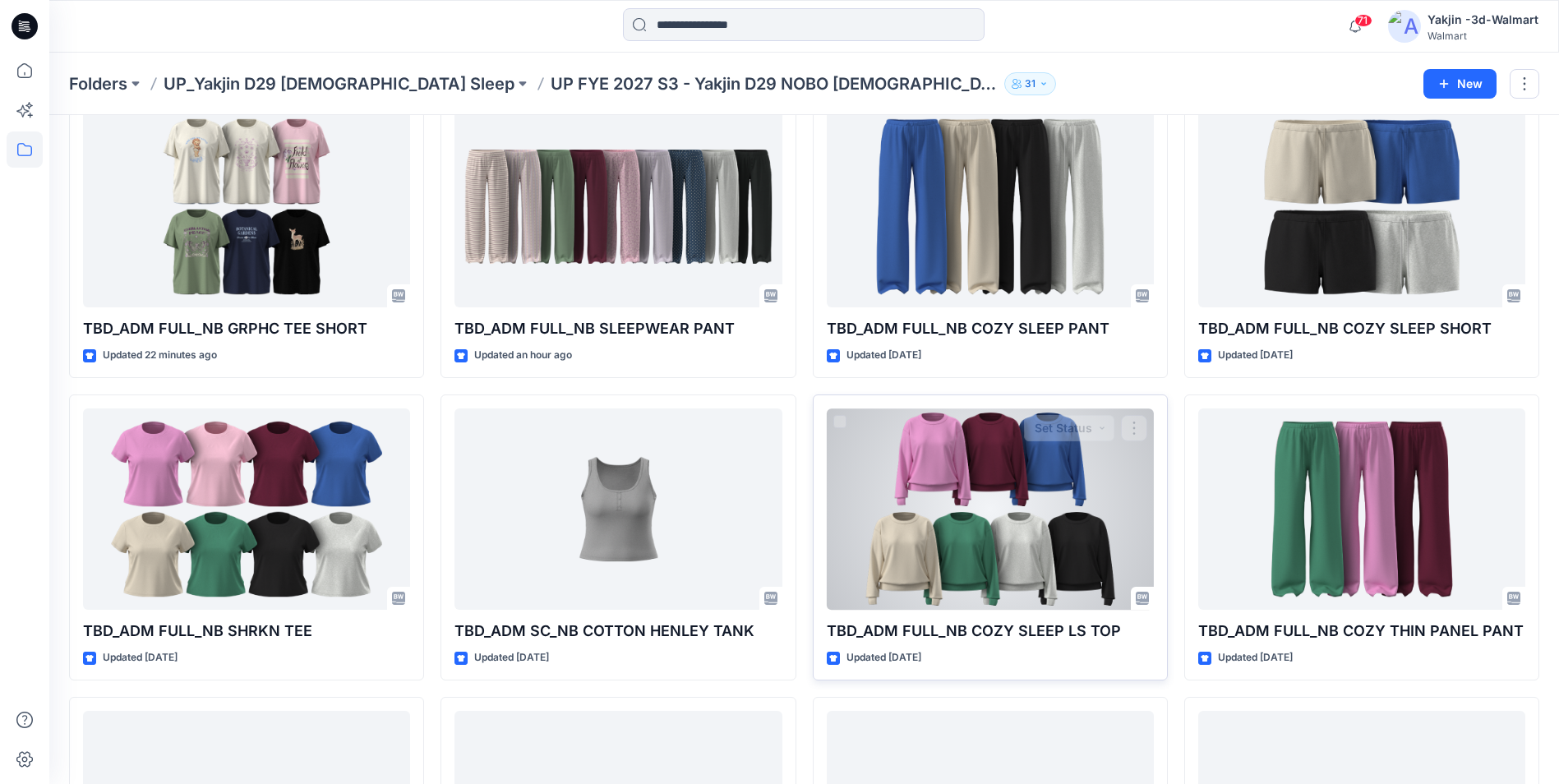
scroll to position [82, 0]
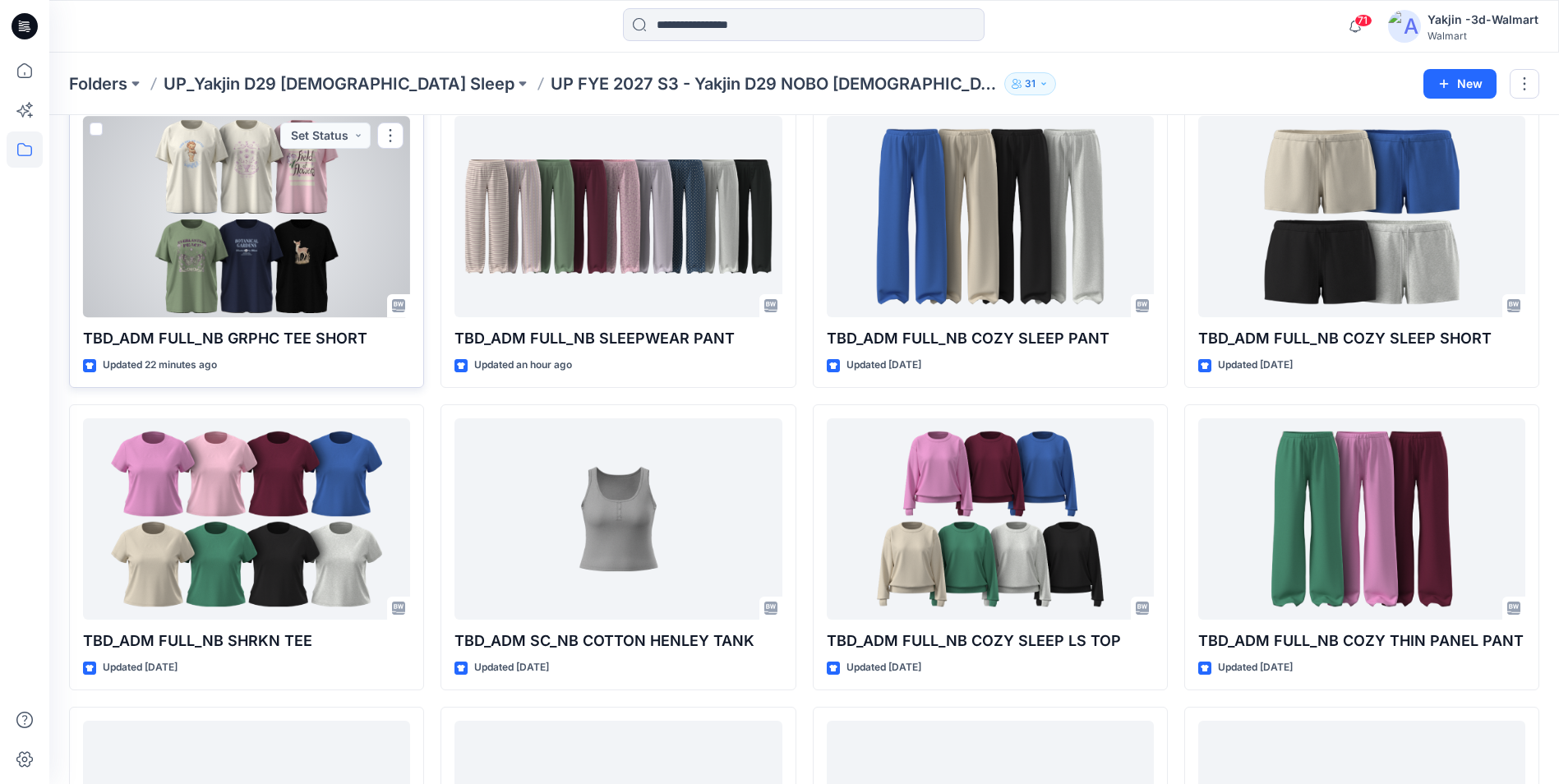
click at [226, 235] on div at bounding box center [247, 216] width 327 height 201
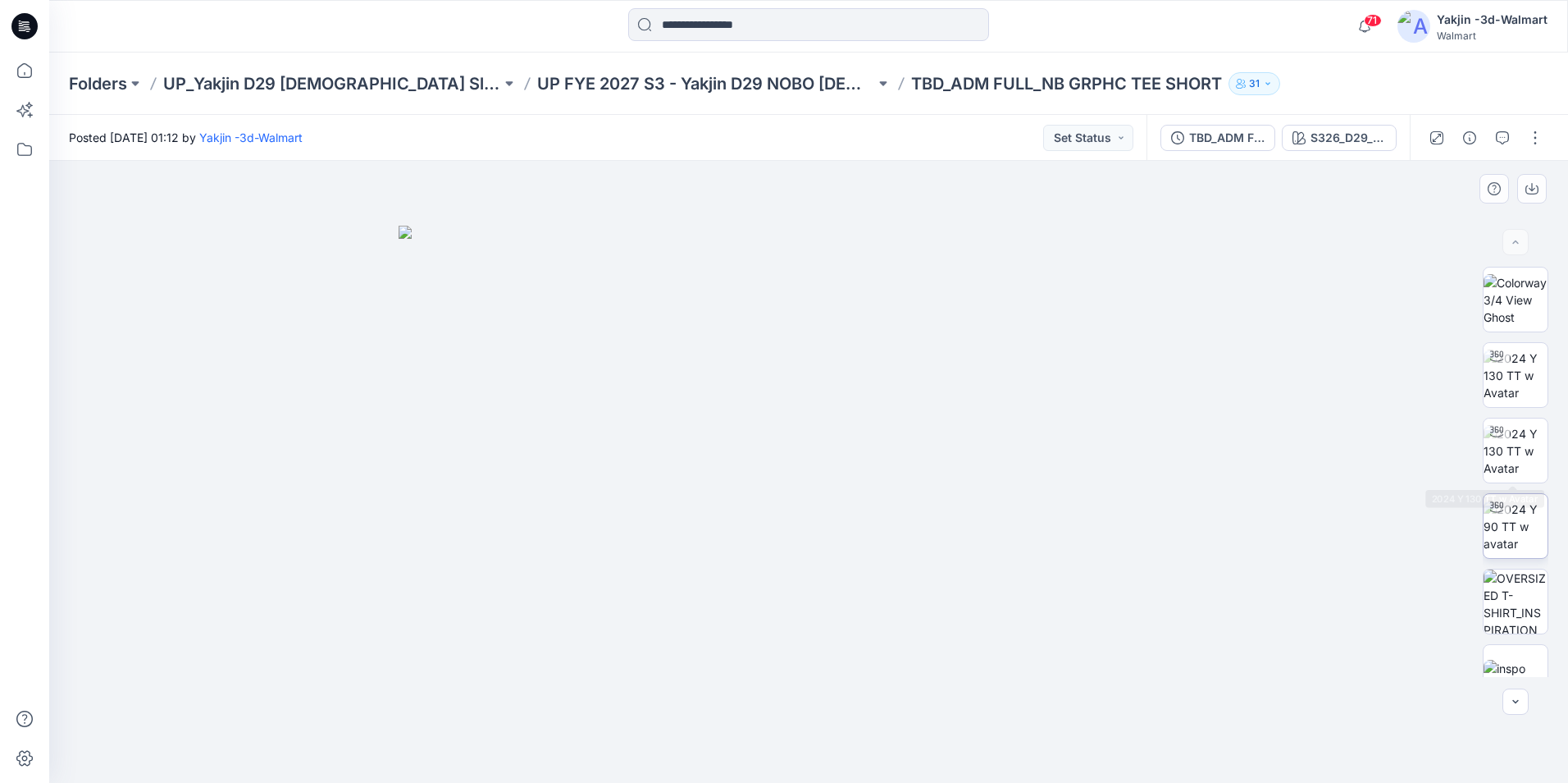
click at [1521, 514] on img at bounding box center [1515, 527] width 64 height 52
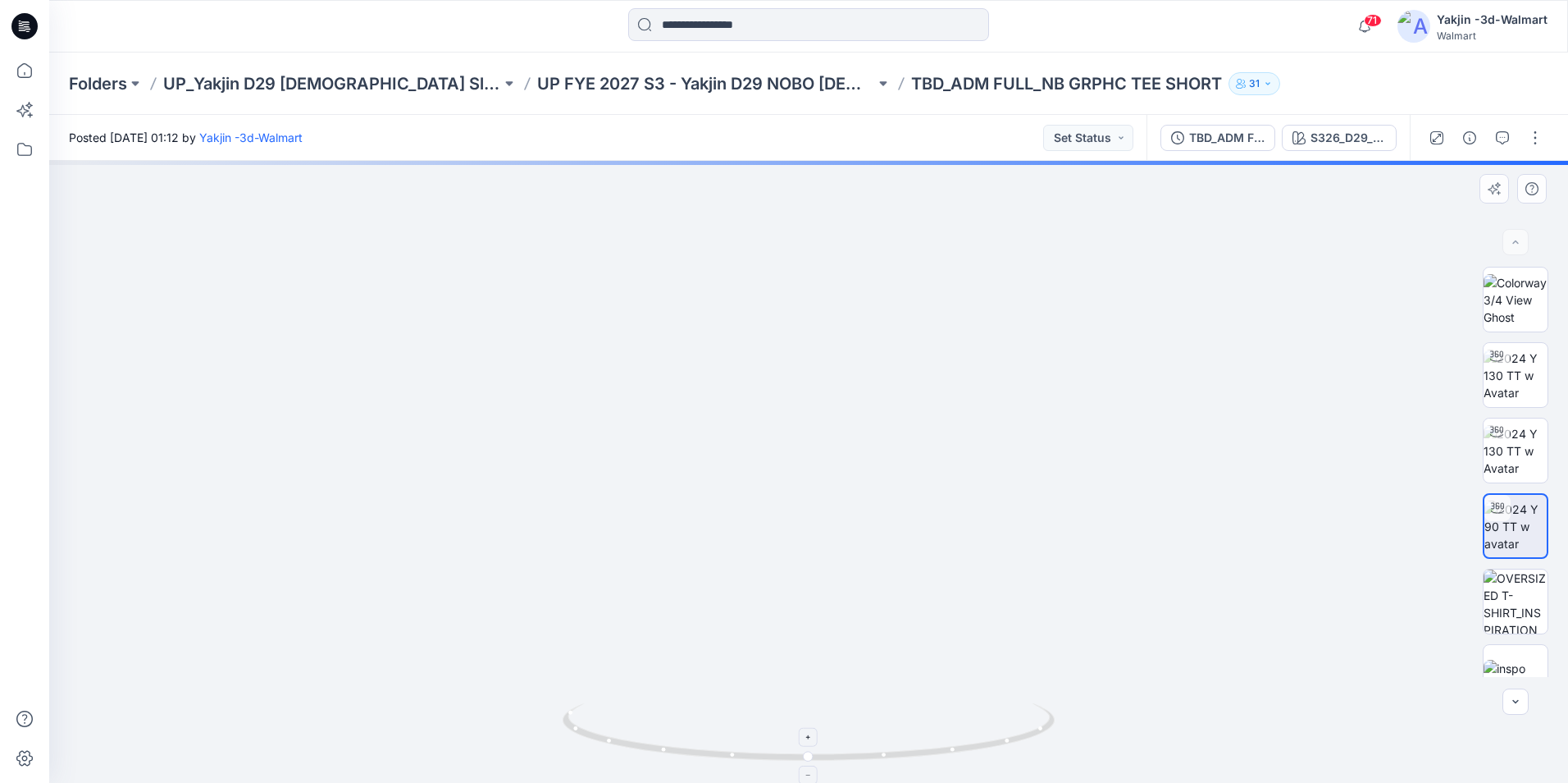
drag, startPoint x: 1072, startPoint y: 699, endPoint x: 1038, endPoint y: 719, distance: 39.4
click at [1038, 719] on div at bounding box center [809, 471] width 1519 height 622
drag, startPoint x: 980, startPoint y: 754, endPoint x: 833, endPoint y: 759, distance: 147.1
click at [833, 759] on icon at bounding box center [810, 734] width 496 height 62
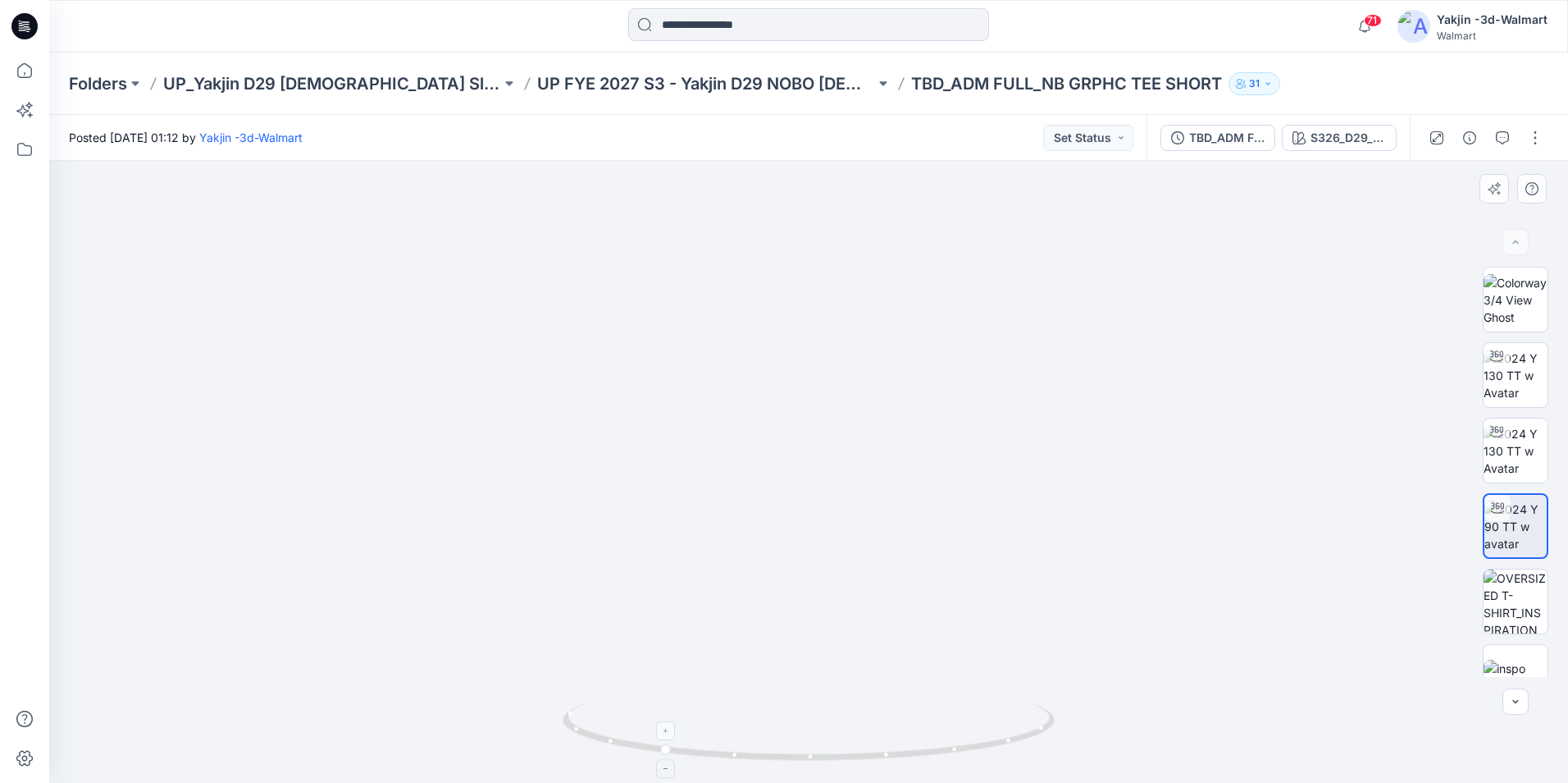
drag, startPoint x: 1149, startPoint y: 724, endPoint x: 961, endPoint y: 750, distance: 189.8
click at [961, 750] on div at bounding box center [809, 471] width 1519 height 622
drag, startPoint x: 961, startPoint y: 750, endPoint x: 640, endPoint y: 756, distance: 321.1
click at [640, 756] on icon at bounding box center [810, 734] width 496 height 62
click at [332, 362] on img at bounding box center [714, 82] width 2242 height 1402
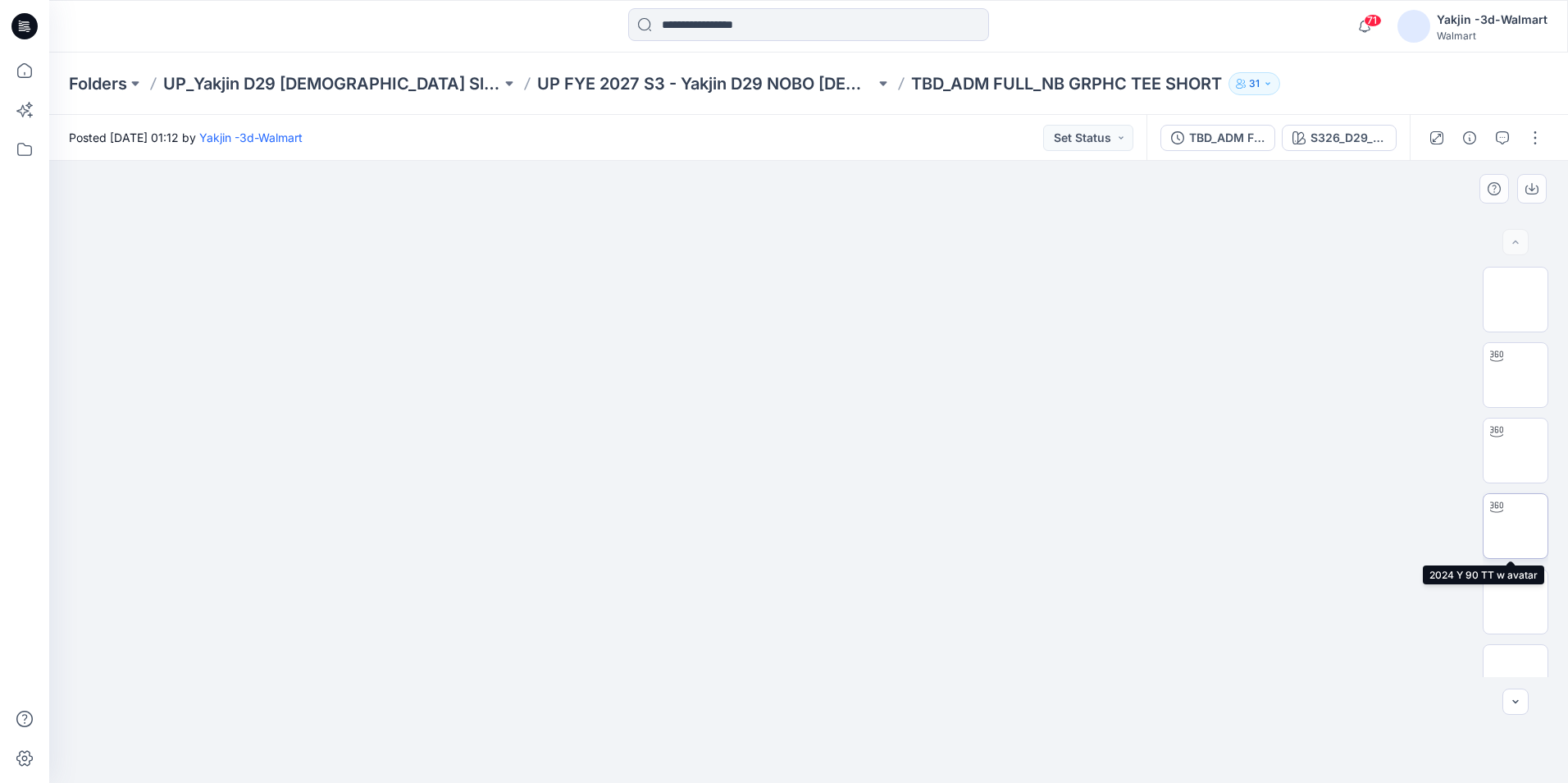
click at [1515, 526] on img at bounding box center [1515, 526] width 0 height 0
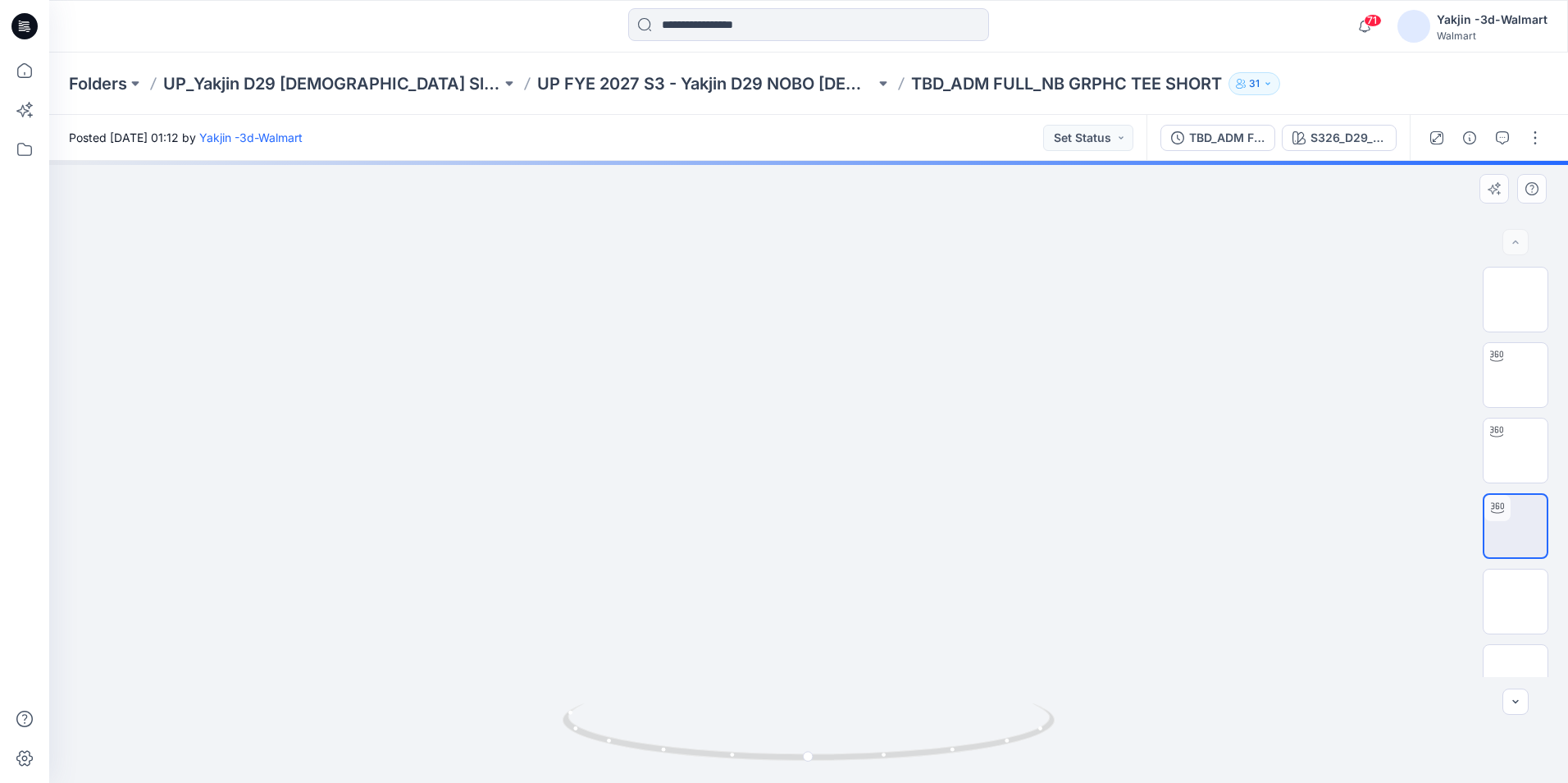
drag, startPoint x: 1016, startPoint y: 620, endPoint x: 825, endPoint y: 672, distance: 198.0
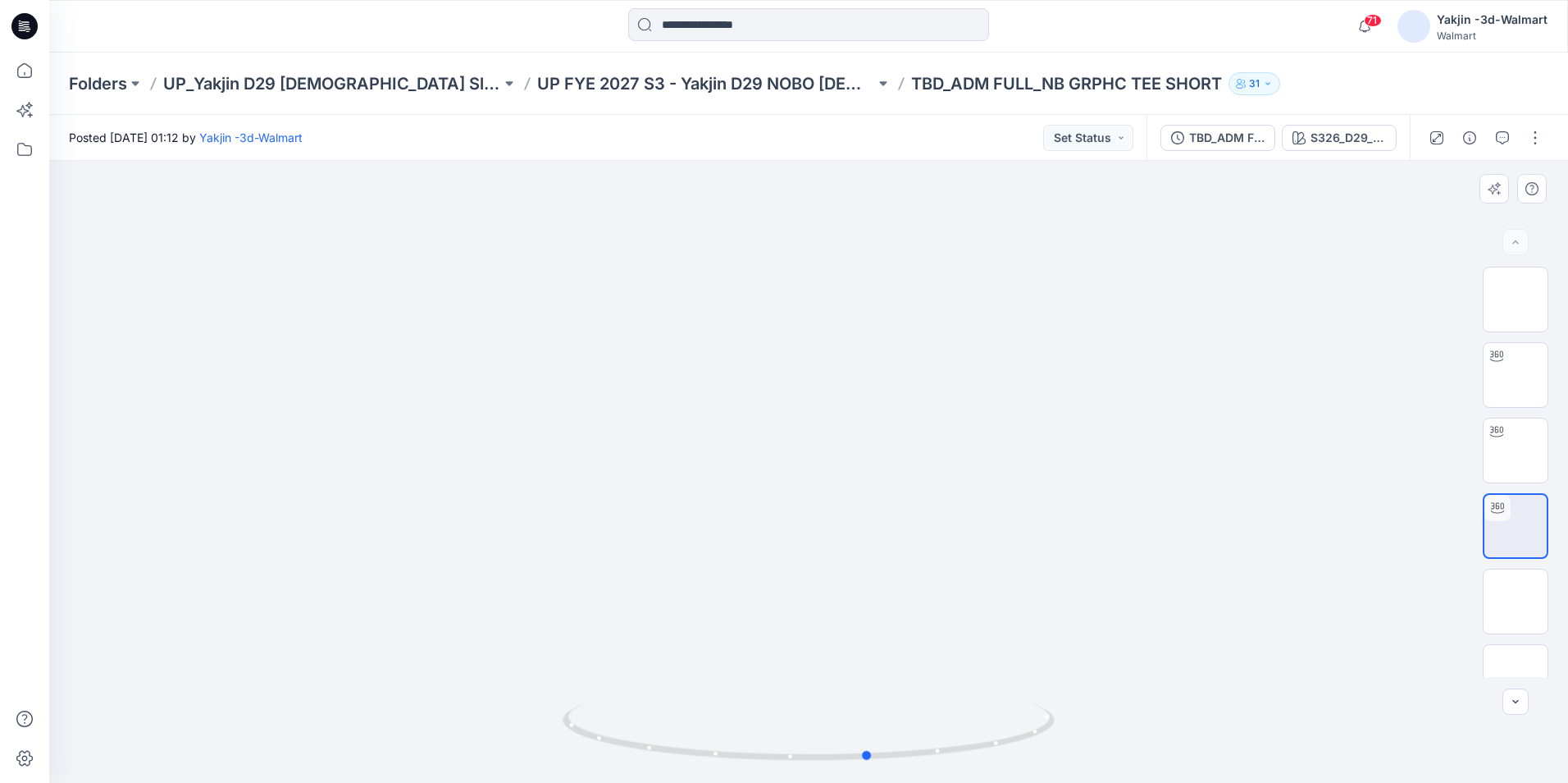
drag, startPoint x: 922, startPoint y: 758, endPoint x: 501, endPoint y: 662, distance: 431.8
click at [501, 662] on div at bounding box center [809, 471] width 1519 height 622
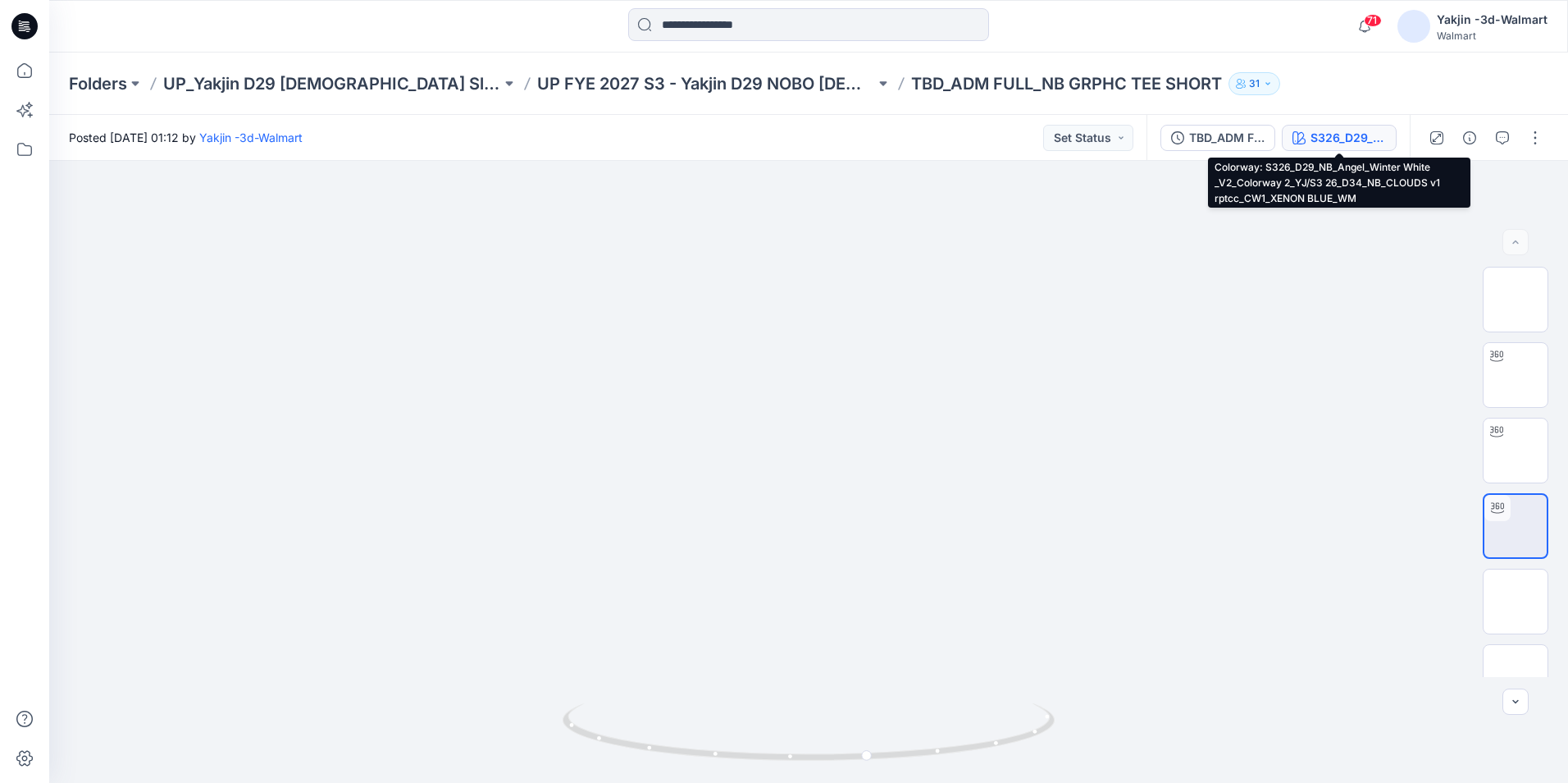
click at [1317, 137] on div "S326_D29_NB_Angel_Winter White _V2_Colorway 2_YJ/S3 26_D34_NB_CLOUDS v1 rptcc_C…" at bounding box center [1348, 137] width 76 height 18
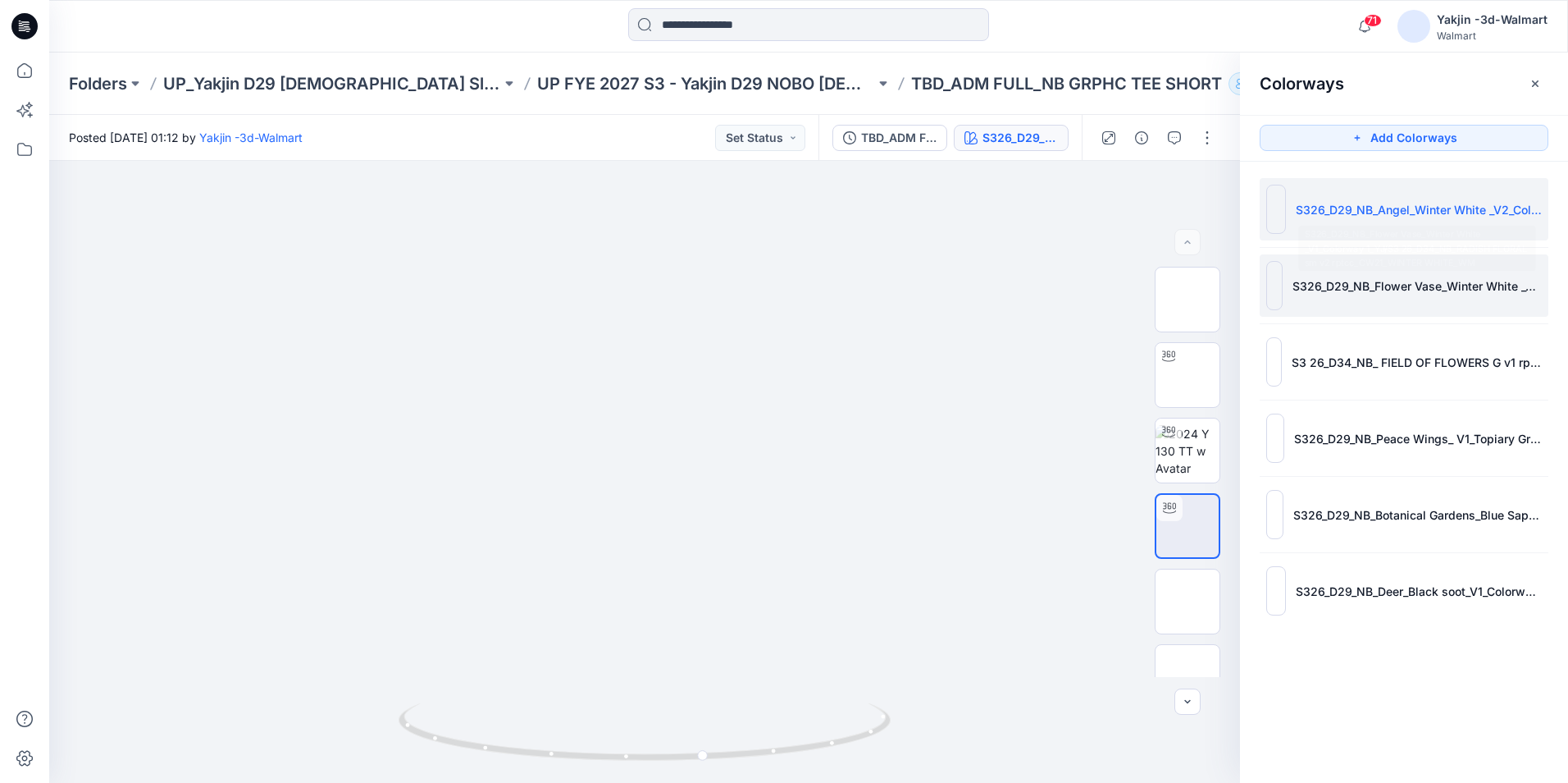
click at [1405, 279] on p "S326_D29_NB_Flower Vase_Winter White _V1_Colorway 1_YJ/S3 26_D34_NB_RADISH FLOR…" at bounding box center [1416, 286] width 249 height 17
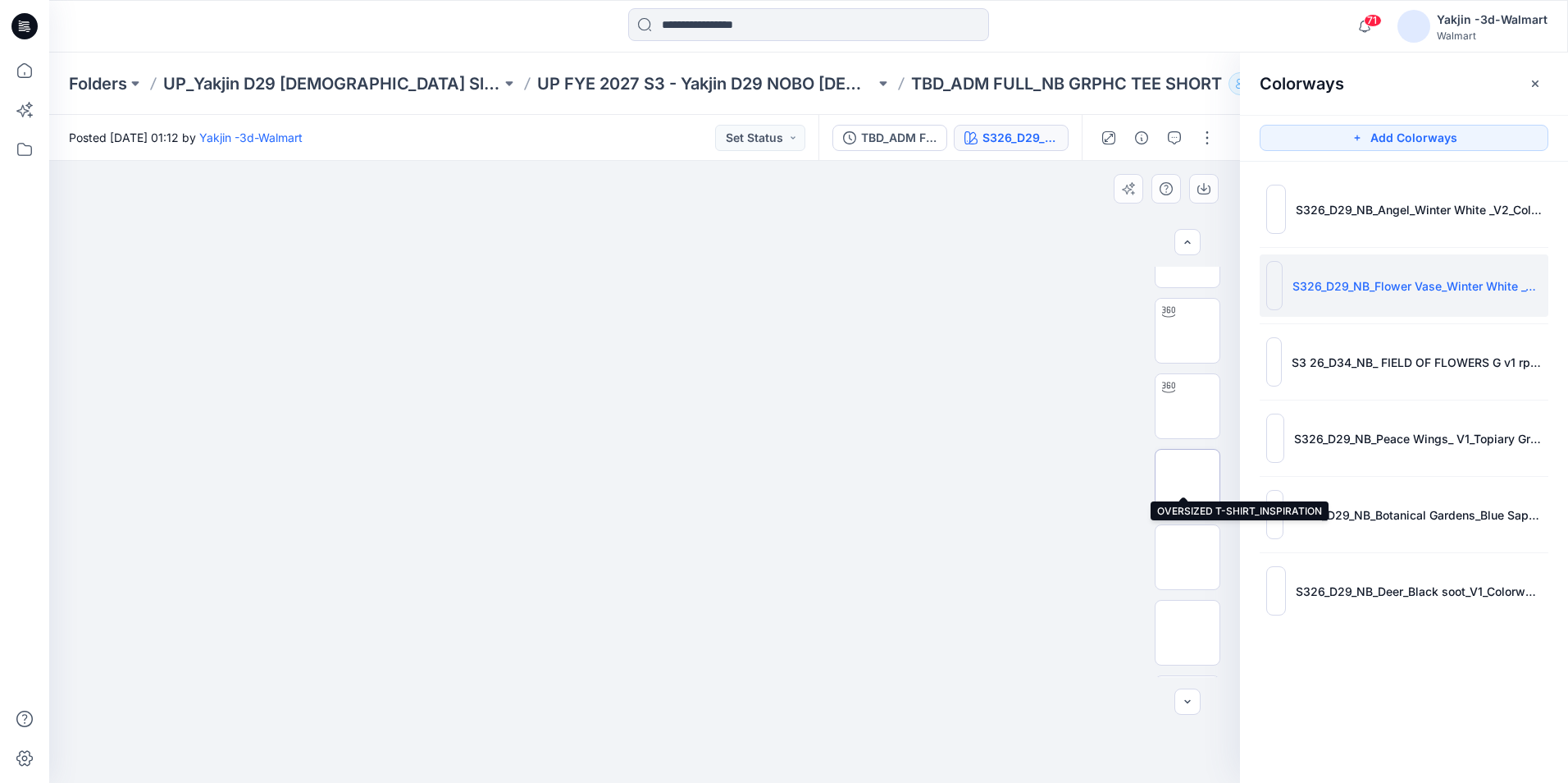
scroll to position [164, 0]
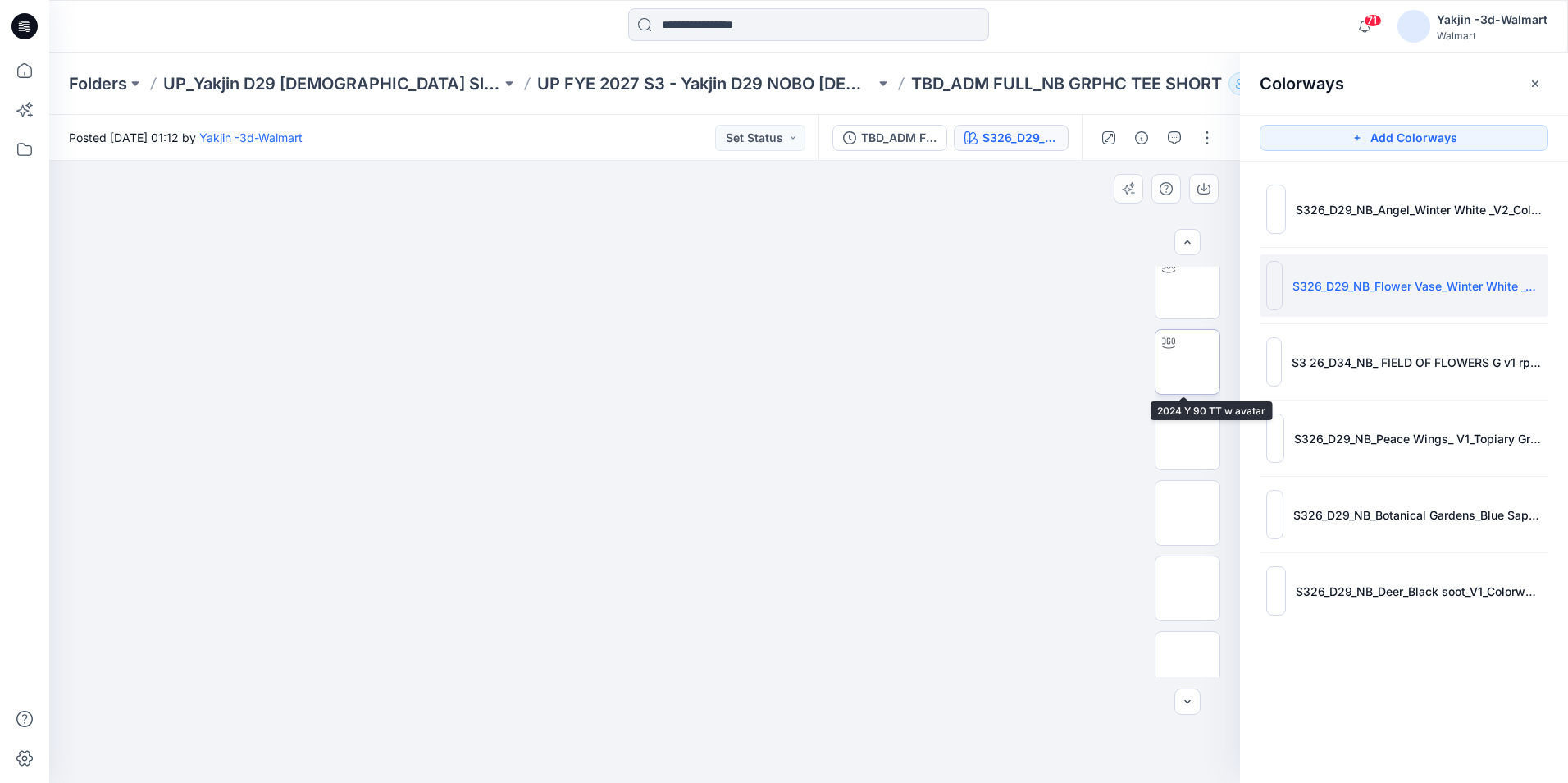
click at [1188, 362] on img at bounding box center [1188, 362] width 0 height 0
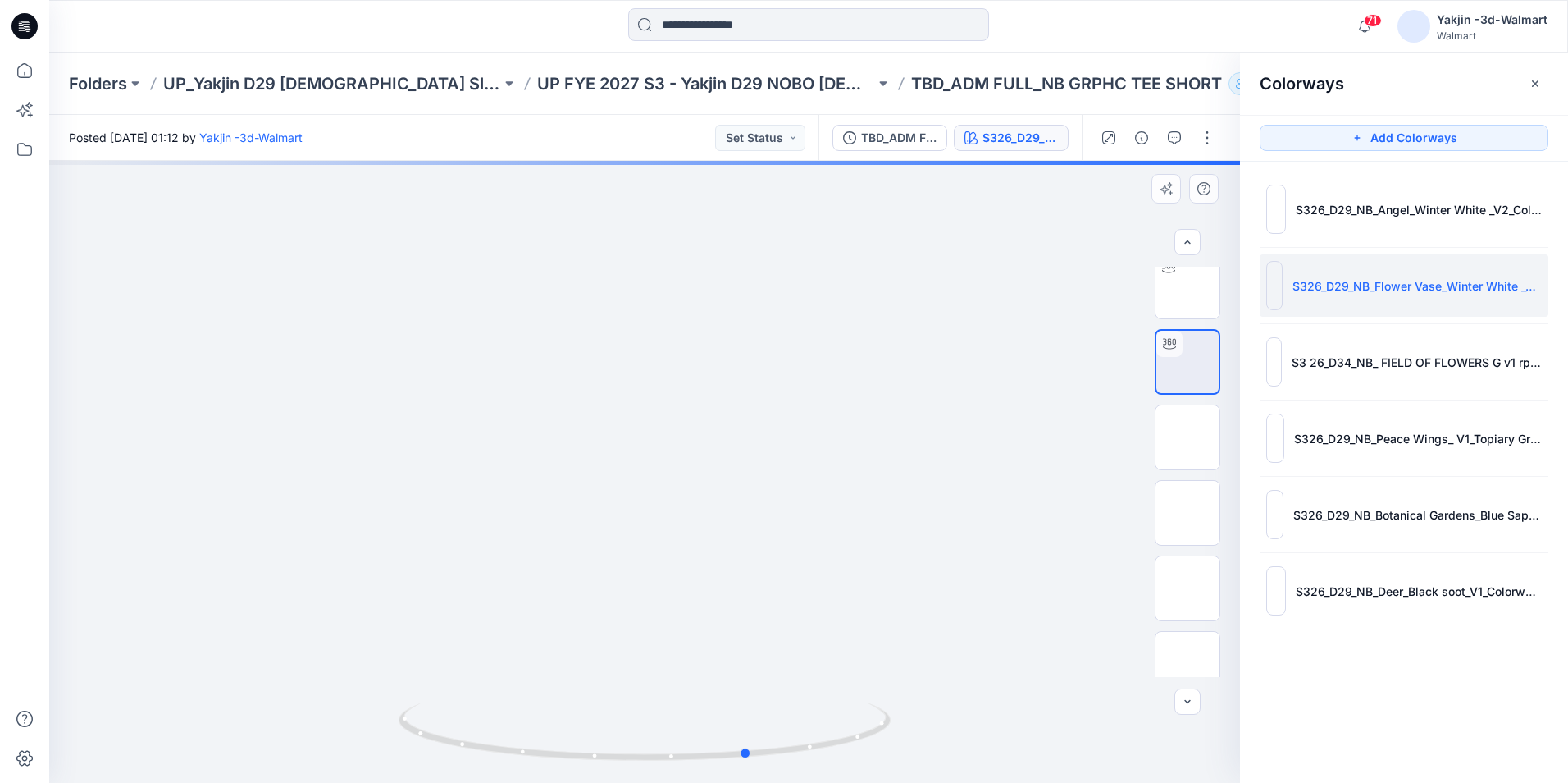
drag, startPoint x: 905, startPoint y: 579, endPoint x: 548, endPoint y: 629, distance: 360.5
click at [548, 629] on div at bounding box center [644, 471] width 1191 height 622
drag, startPoint x: 984, startPoint y: 603, endPoint x: 817, endPoint y: 651, distance: 173.8
click at [817, 651] on img at bounding box center [541, 518] width 3080 height 3081
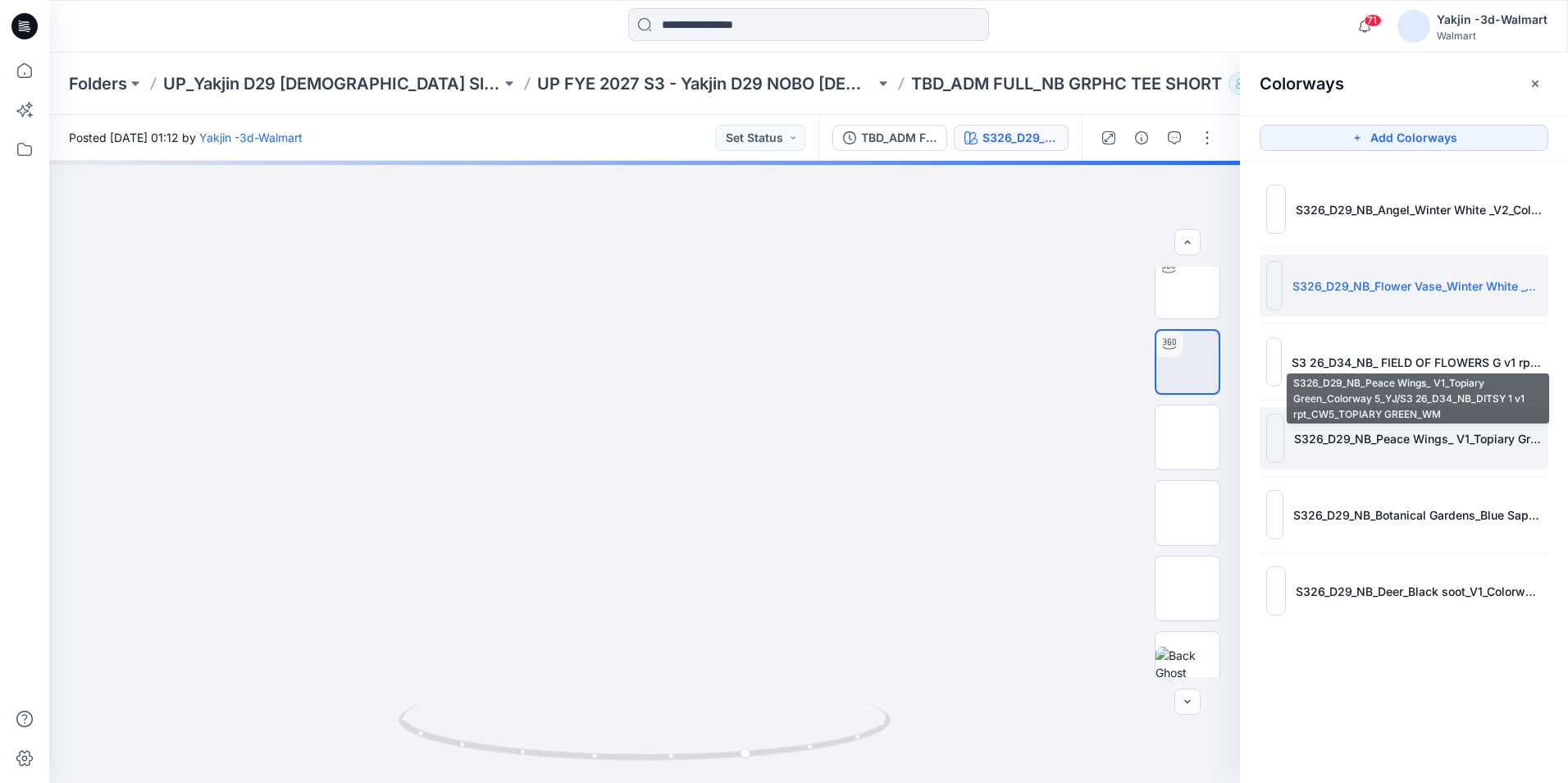
click at [1419, 433] on p "S326_D29_NB_Peace Wings_ V1_Topiary Green_Colorway 5_YJ/S3 26_D34_NB_DITSY 1 v1…" at bounding box center [1418, 438] width 248 height 17
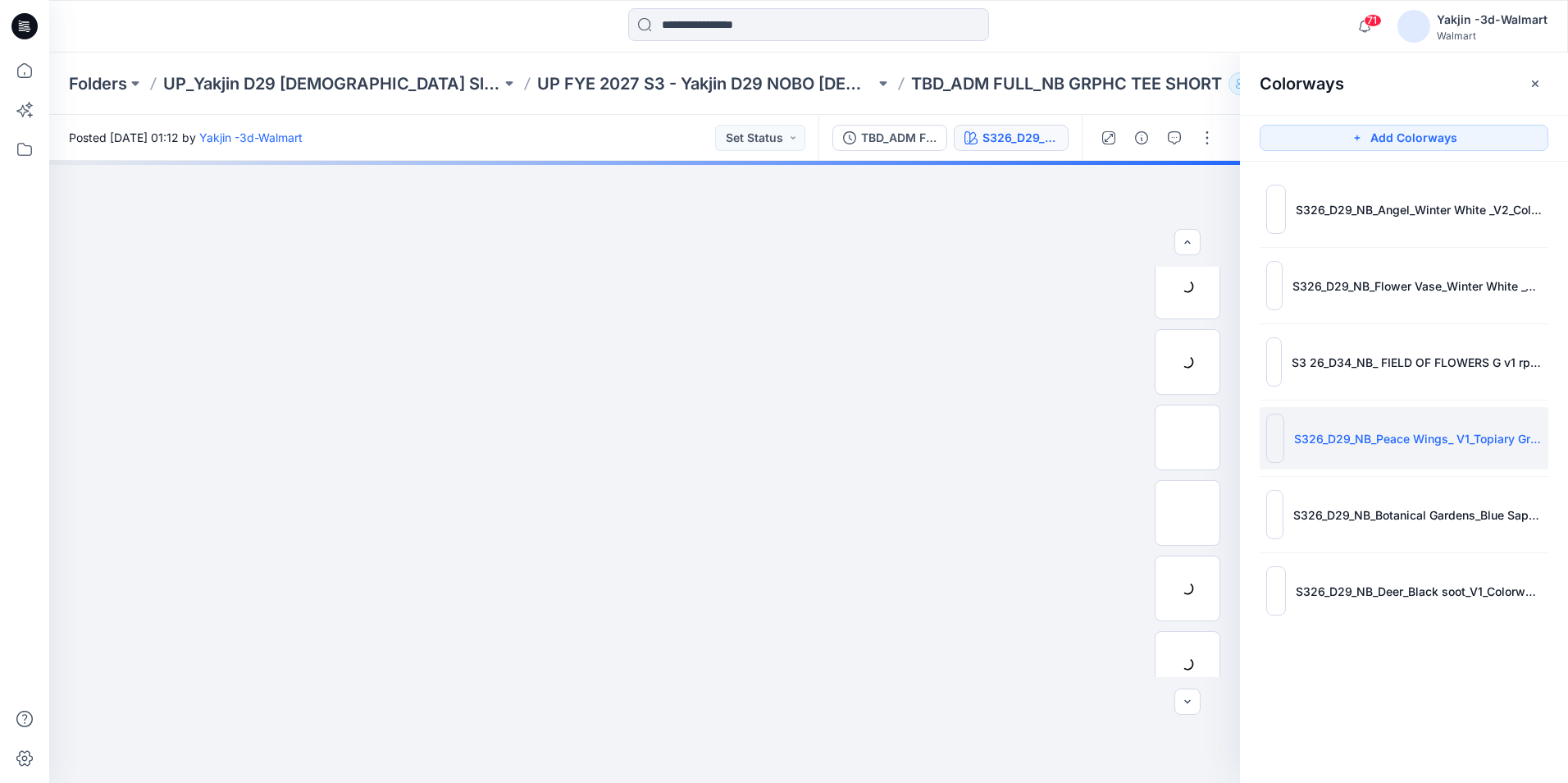
click at [1419, 433] on p "S326_D29_NB_Peace Wings_ V1_Topiary Green_Colorway 5_YJ/S3 26_D34_NB_DITSY 1 v1…" at bounding box center [1418, 438] width 248 height 17
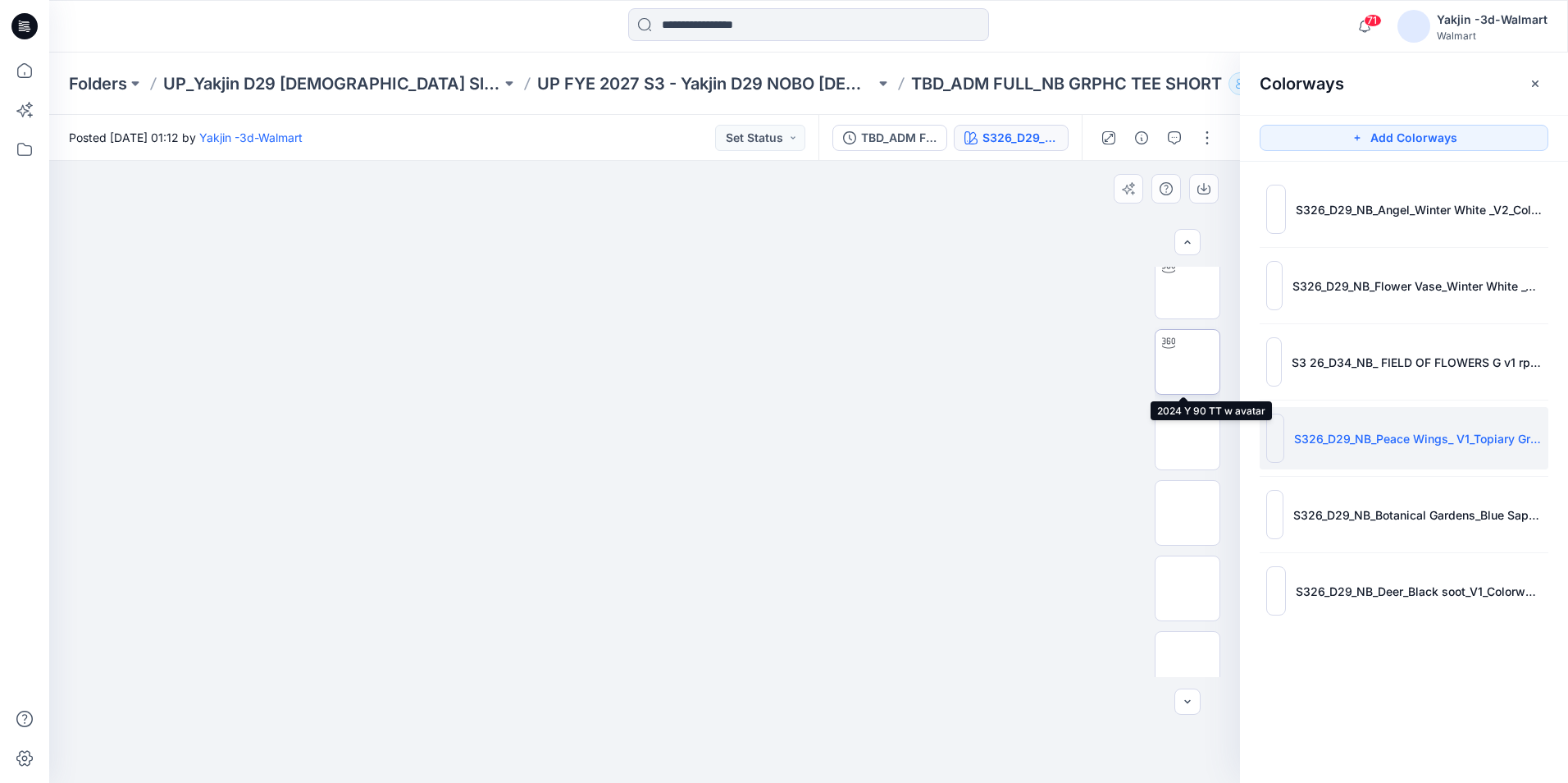
click at [1188, 362] on img at bounding box center [1188, 362] width 0 height 0
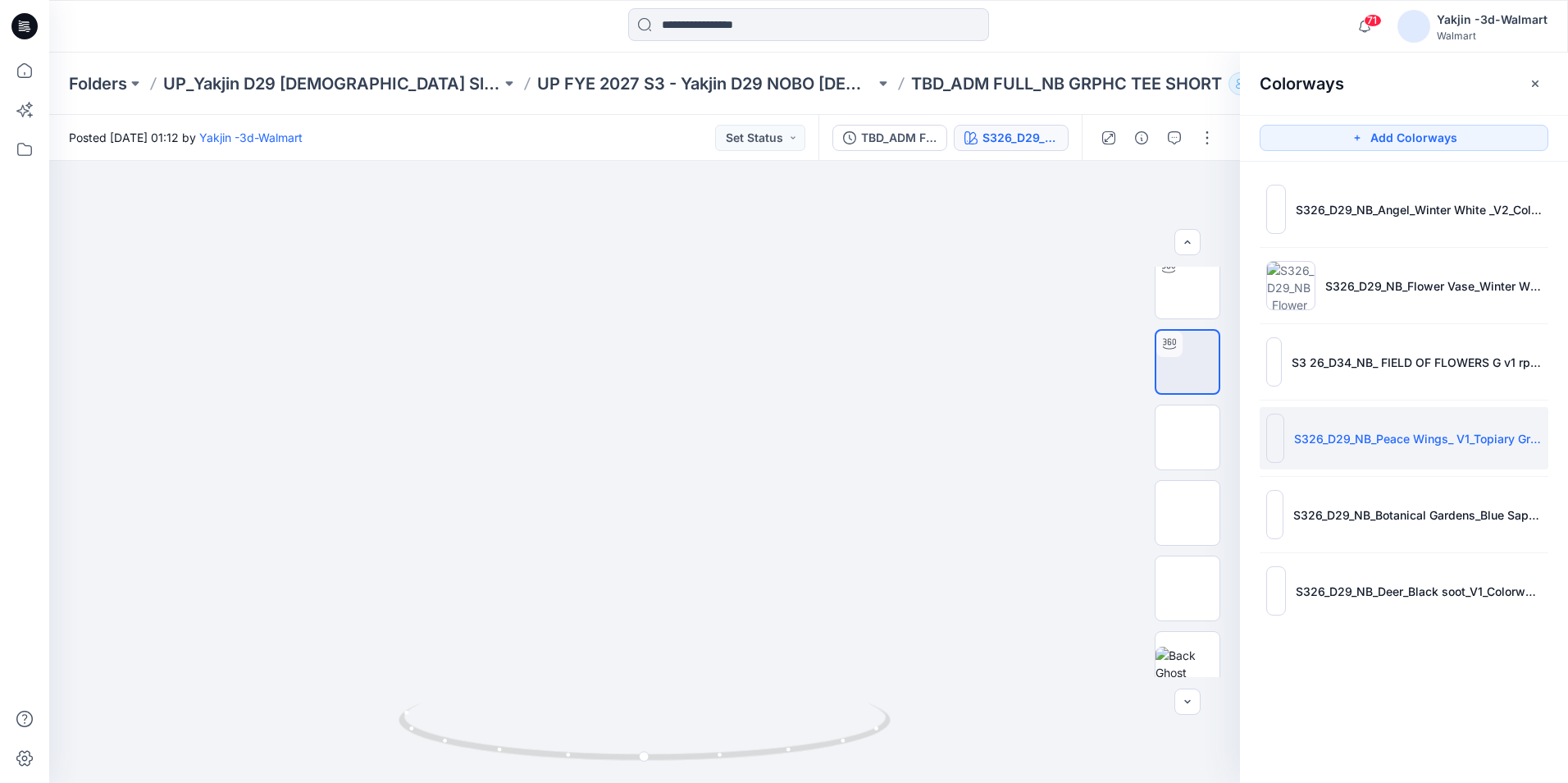
click at [1365, 470] on ul "S326_D29_NB_Angel_Winter White _V2_Colorway 2_YJ/S3 26_D34_NB_CLOUDS v1 rptcc_C…" at bounding box center [1404, 400] width 328 height 477
click at [1395, 503] on li "S326_D29_NB_Botanical Gardens_Blue Sapphire_V1_Colorway 1_Y/S3 26_D34_NB_KNIT S…" at bounding box center [1404, 514] width 288 height 62
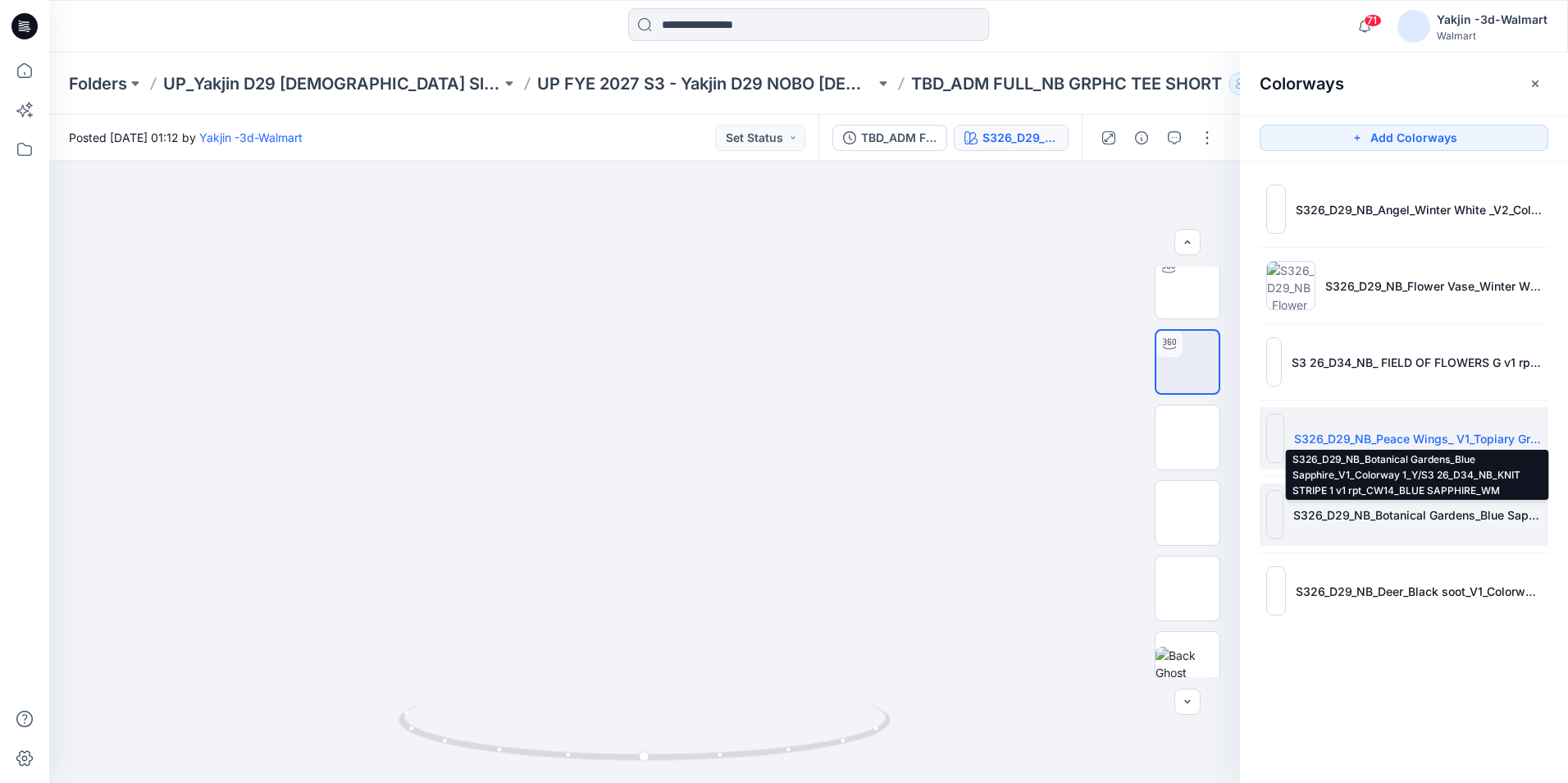
click at [1393, 514] on p "S326_D29_NB_Botanical Gardens_Blue Sapphire_V1_Colorway 1_Y/S3 26_D34_NB_KNIT S…" at bounding box center [1417, 514] width 248 height 17
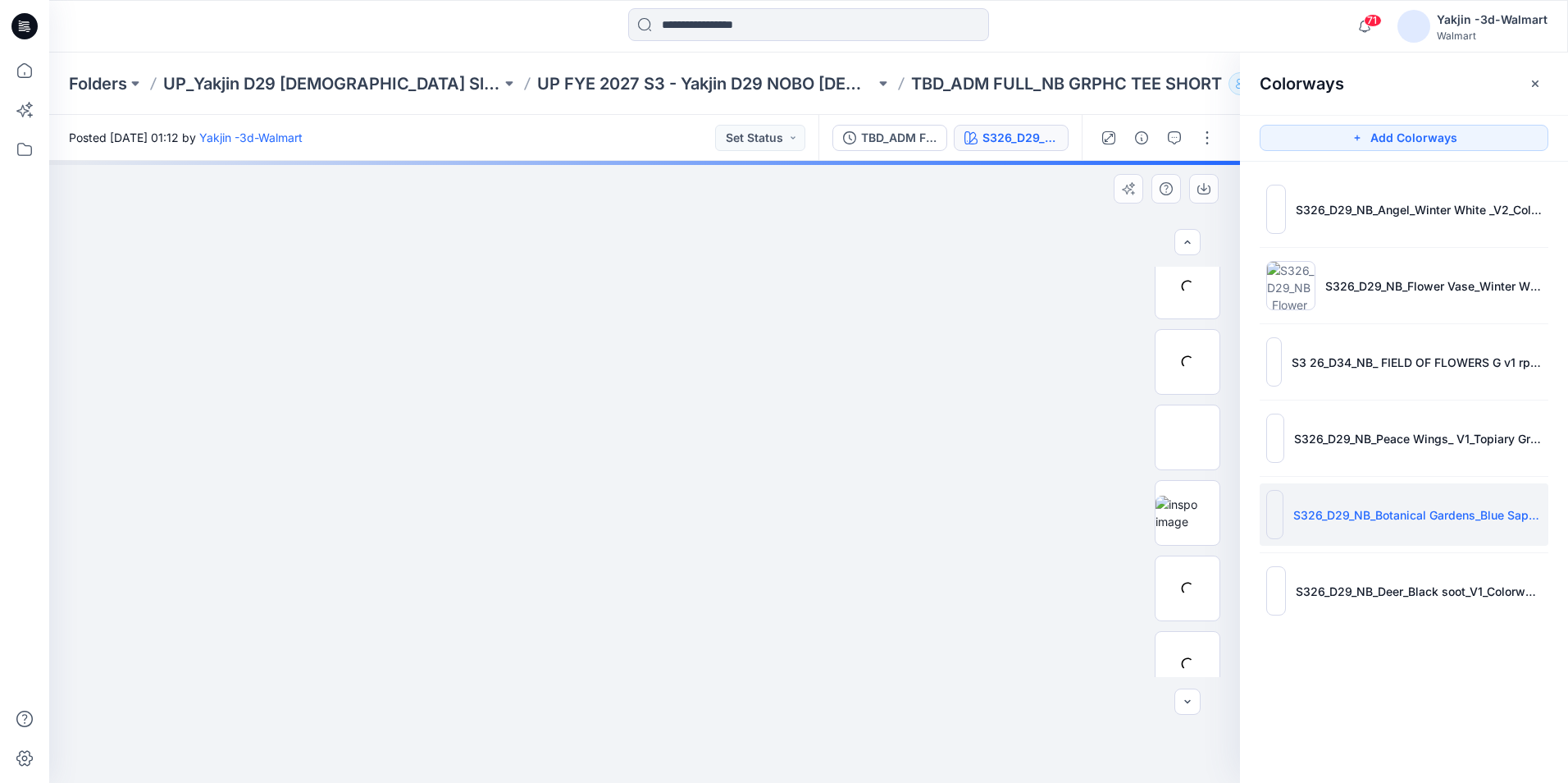
scroll to position [82, 0]
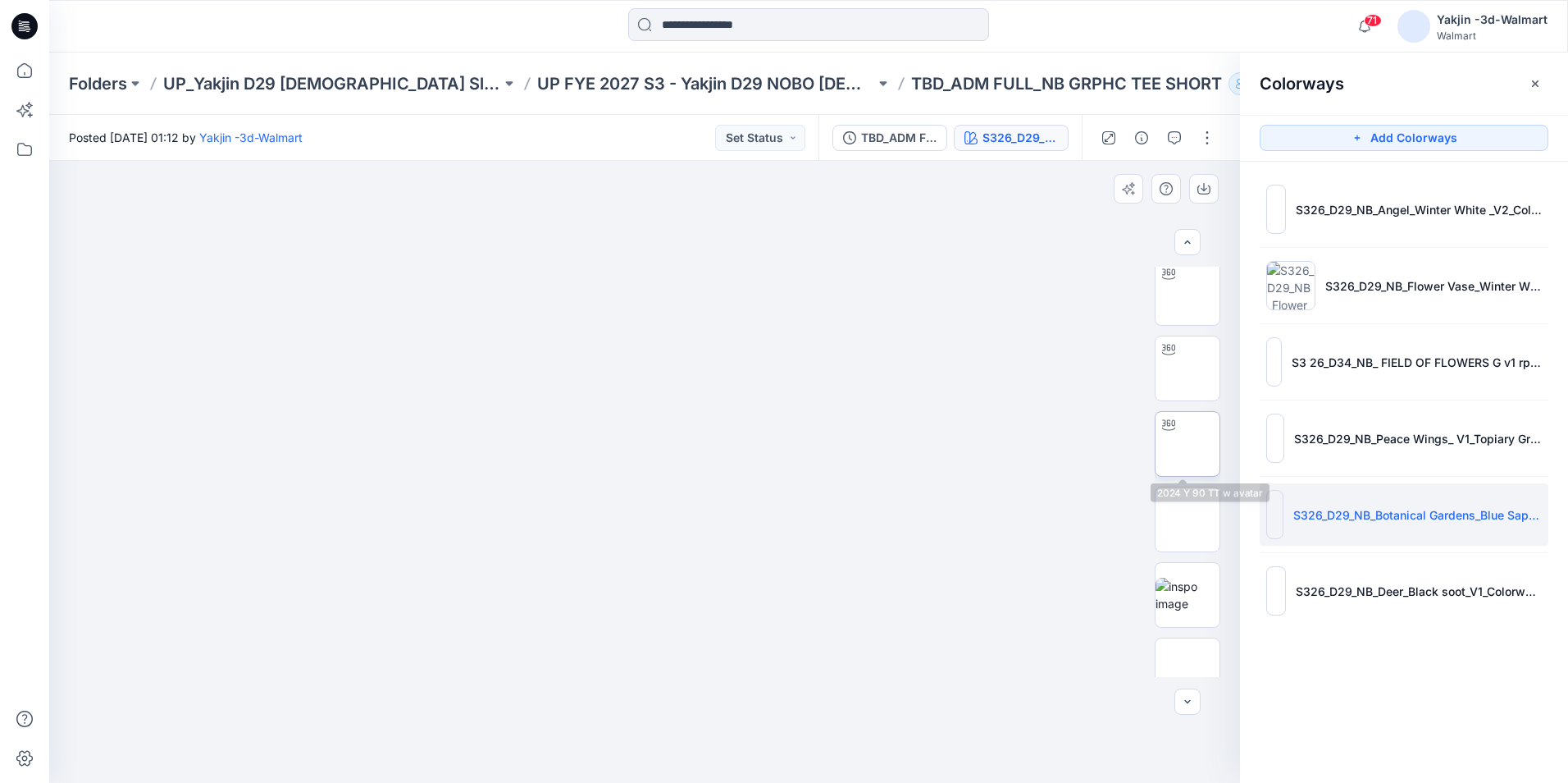
click at [1188, 444] on img at bounding box center [1188, 444] width 0 height 0
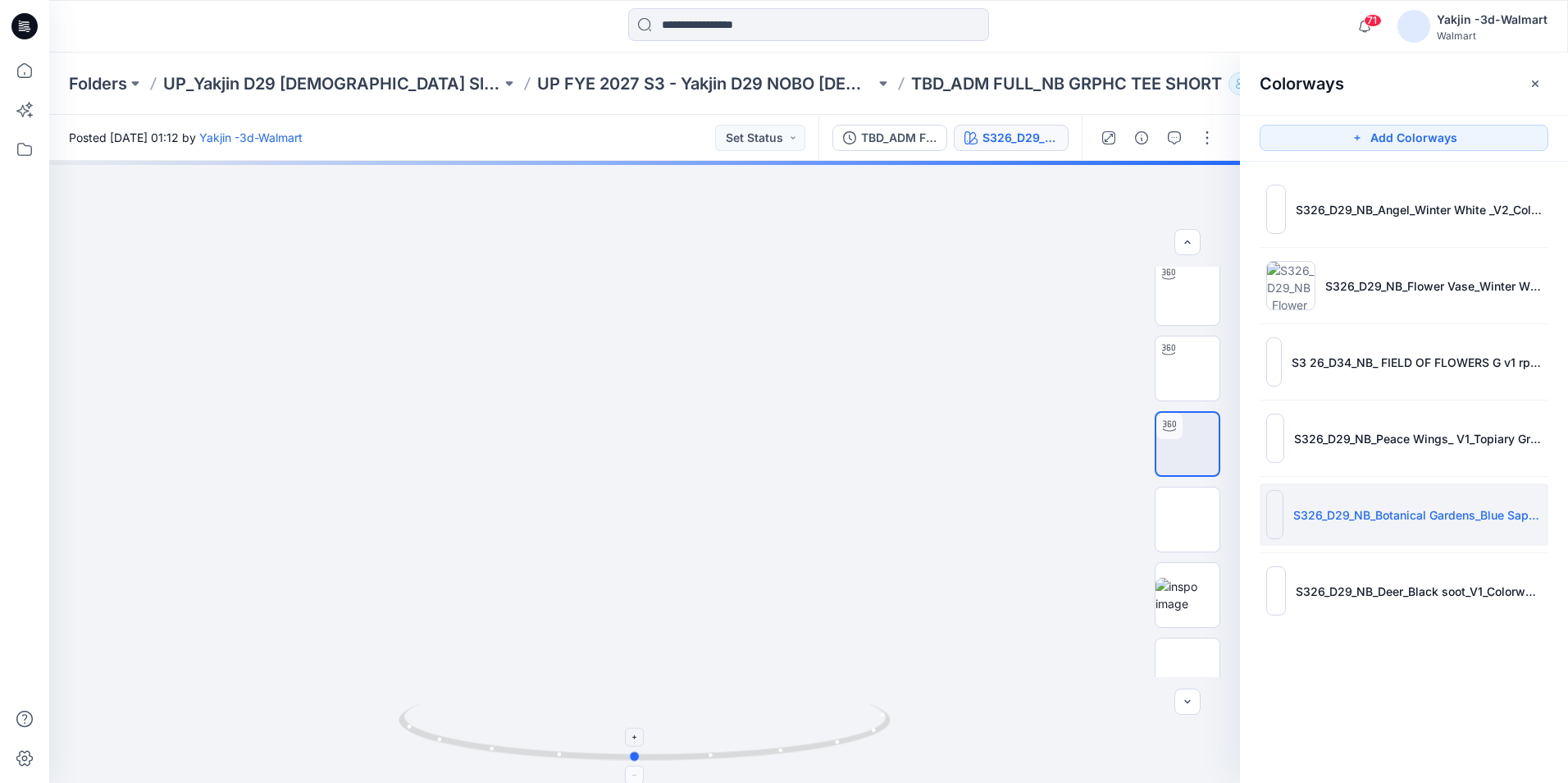
drag, startPoint x: 964, startPoint y: 673, endPoint x: 461, endPoint y: 708, distance: 504.2
click at [461, 708] on div at bounding box center [644, 471] width 1191 height 622
drag, startPoint x: 920, startPoint y: 719, endPoint x: 717, endPoint y: 746, distance: 204.8
click at [717, 746] on div at bounding box center [644, 471] width 1191 height 622
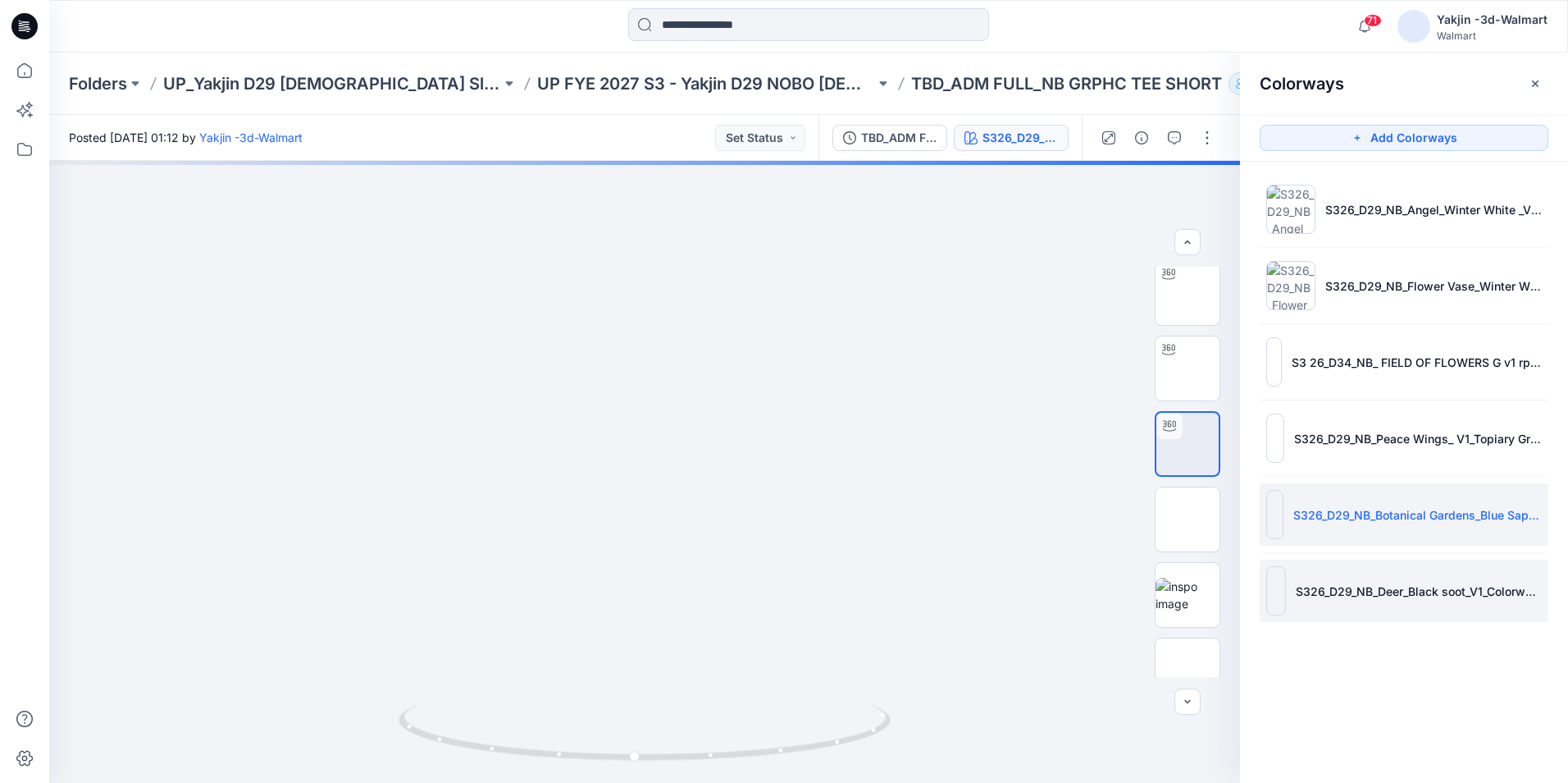
click at [1400, 562] on li "S326_D29_NB_Deer_Black soot_V1_Colorway 2_YJ/S3 26_D34_NB_FLORAL DEER v1 rpt_CW…" at bounding box center [1404, 591] width 288 height 62
click at [1417, 583] on p "S326_D29_NB_Deer_Black soot_V1_Colorway 2_YJ/S3 26_D34_NB_FLORAL DEER v1 rpt_CW…" at bounding box center [1419, 590] width 246 height 17
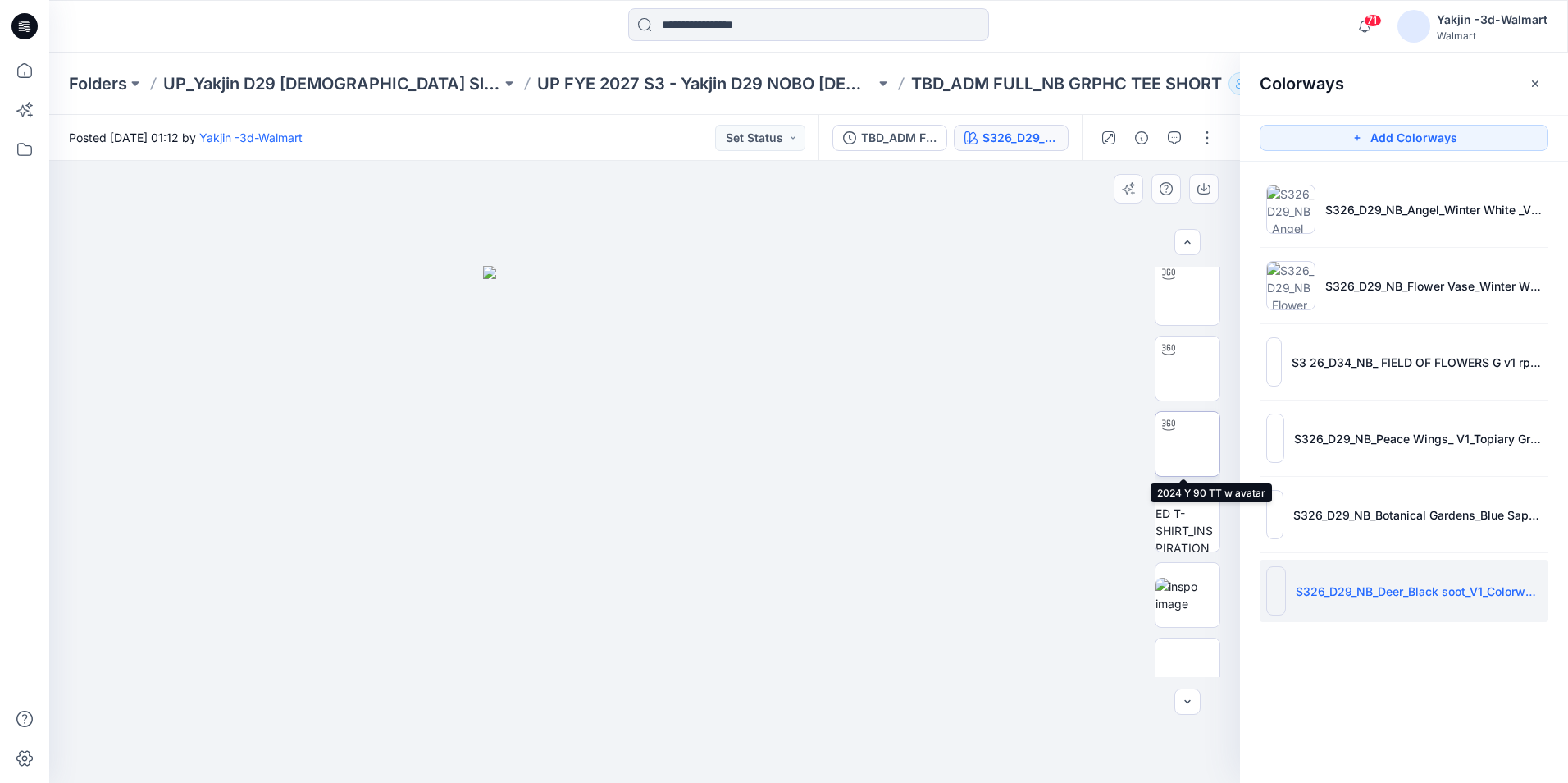
click at [1188, 444] on img at bounding box center [1188, 444] width 0 height 0
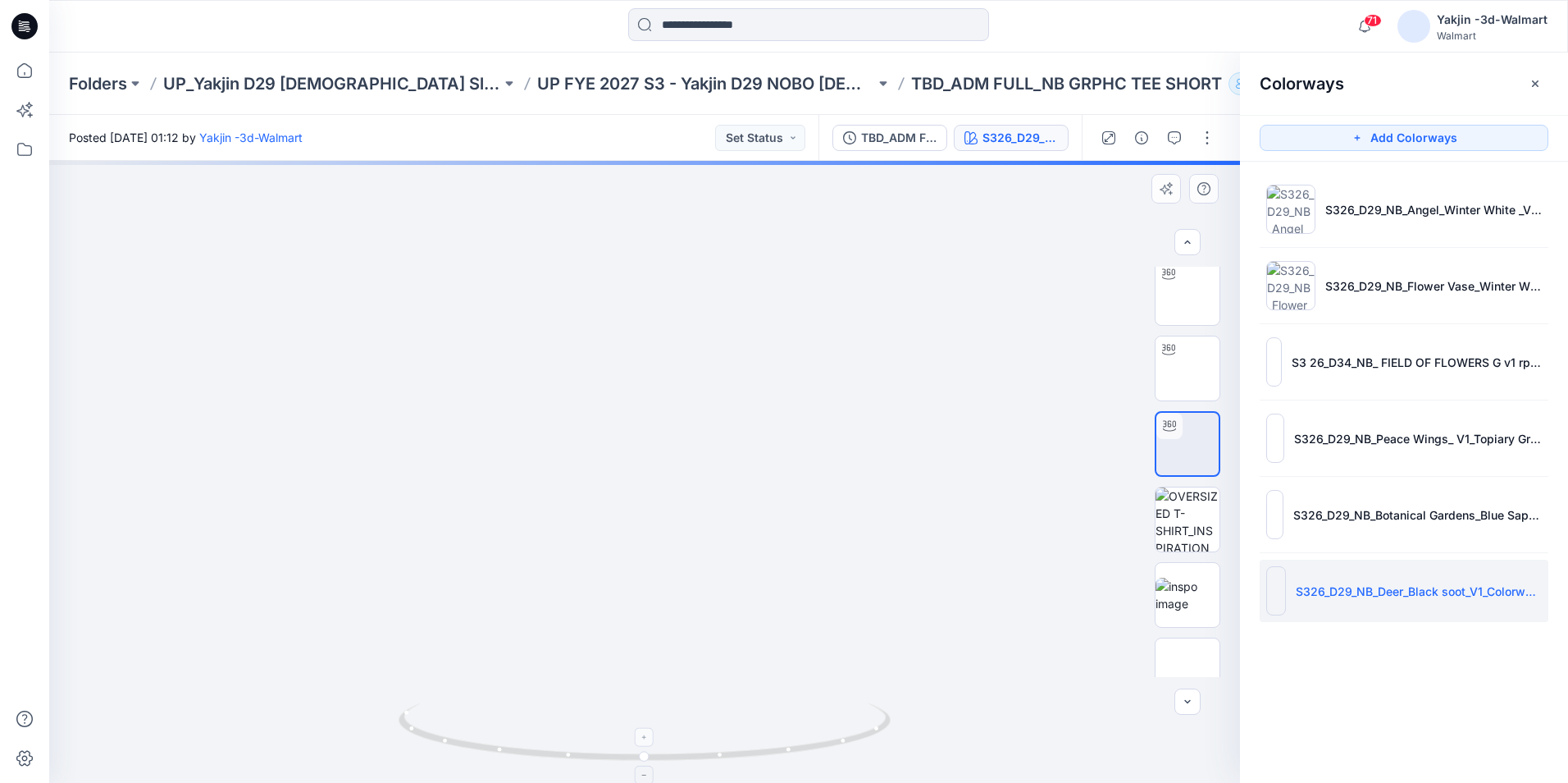
drag, startPoint x: 902, startPoint y: 694, endPoint x: 694, endPoint y: 733, distance: 211.6
click at [694, 733] on div at bounding box center [644, 471] width 1191 height 622
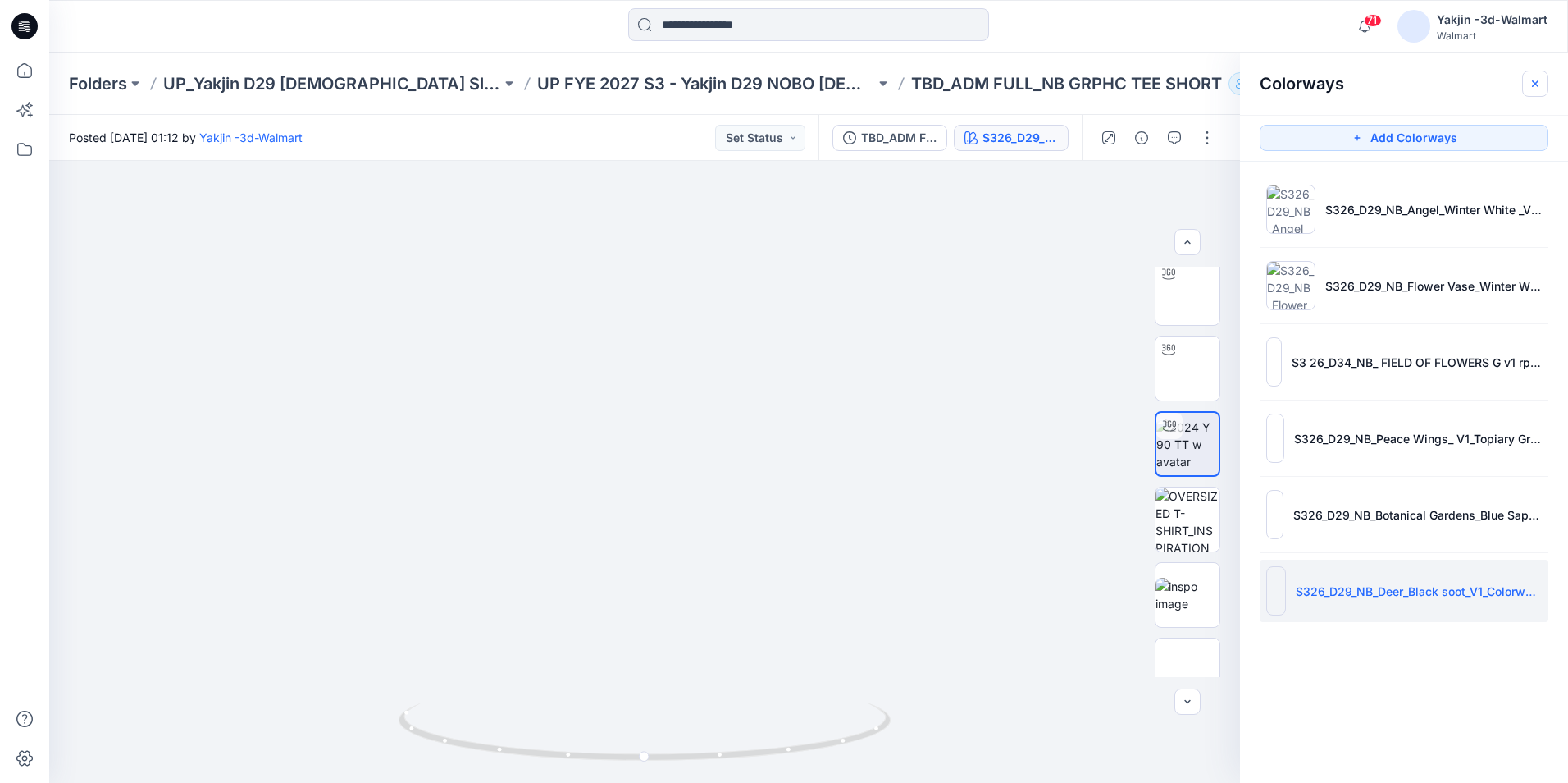
click at [1529, 83] on icon "button" at bounding box center [1535, 83] width 13 height 13
